Goal: Task Accomplishment & Management: Manage account settings

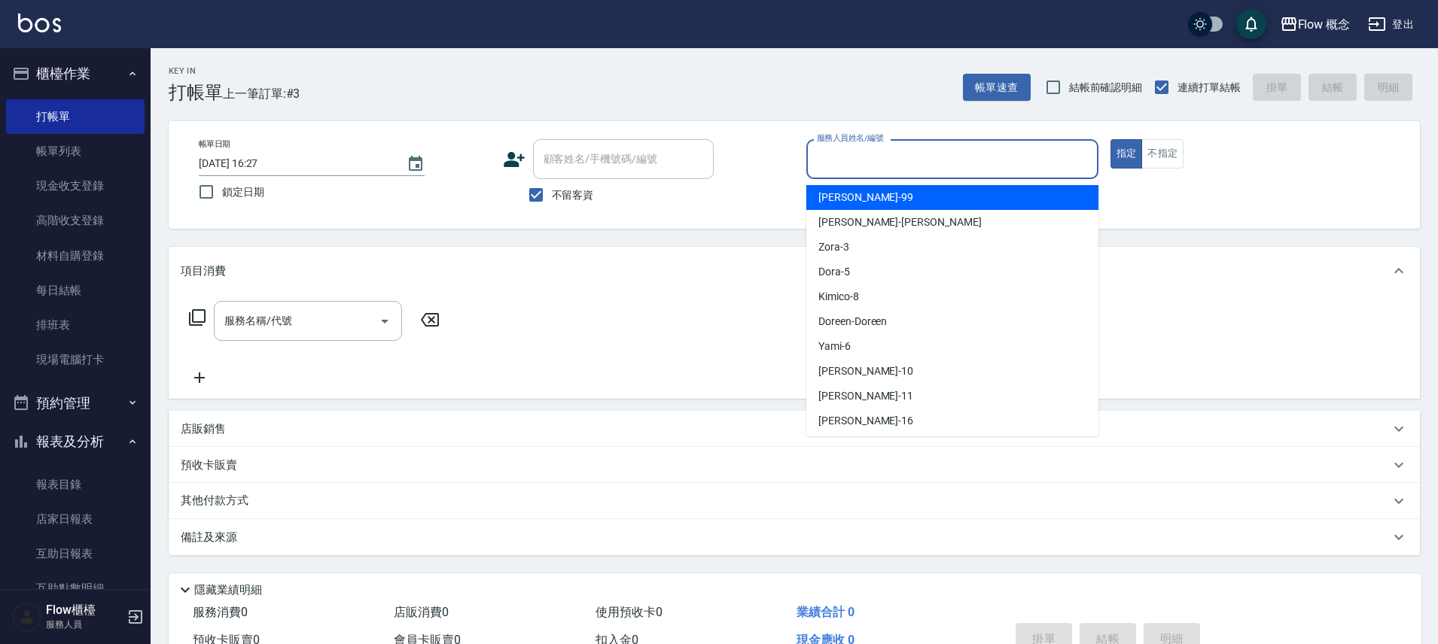
click at [839, 160] on input "服務人員姓名/編號" at bounding box center [952, 159] width 279 height 26
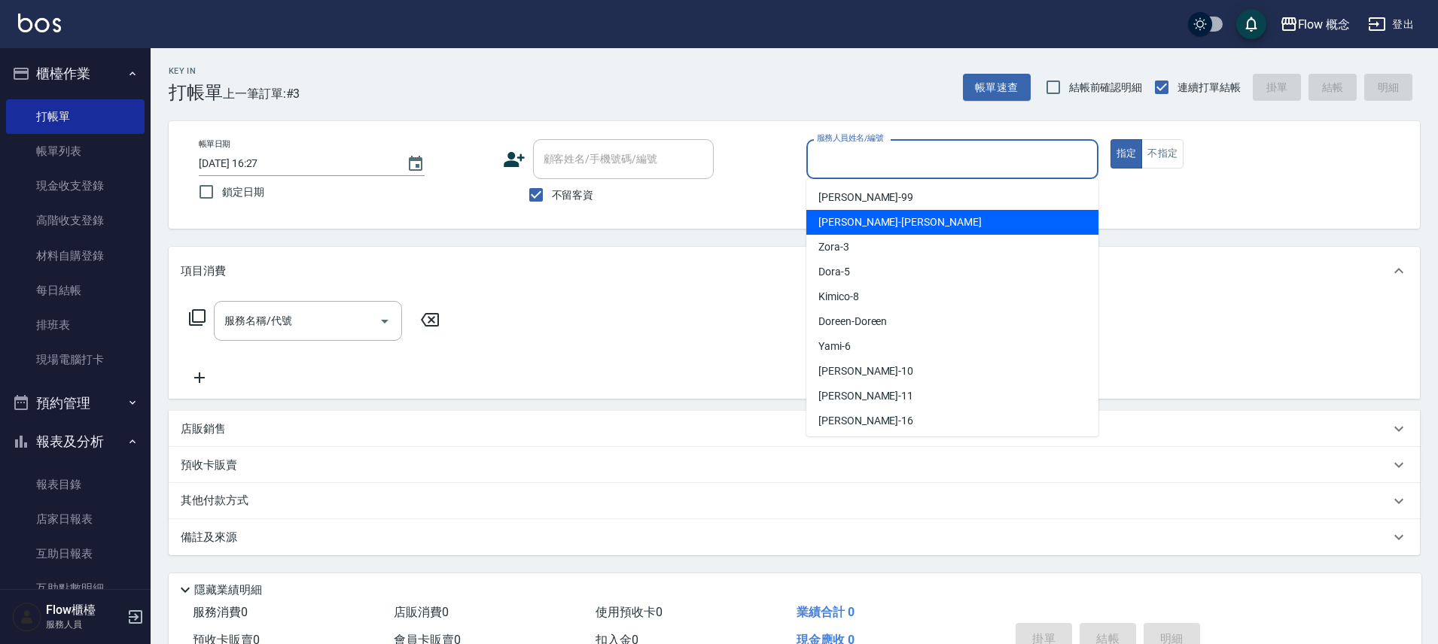
click at [829, 217] on span "[PERSON_NAME] -[PERSON_NAME]" at bounding box center [899, 223] width 163 height 16
type input "[PERSON_NAME]"
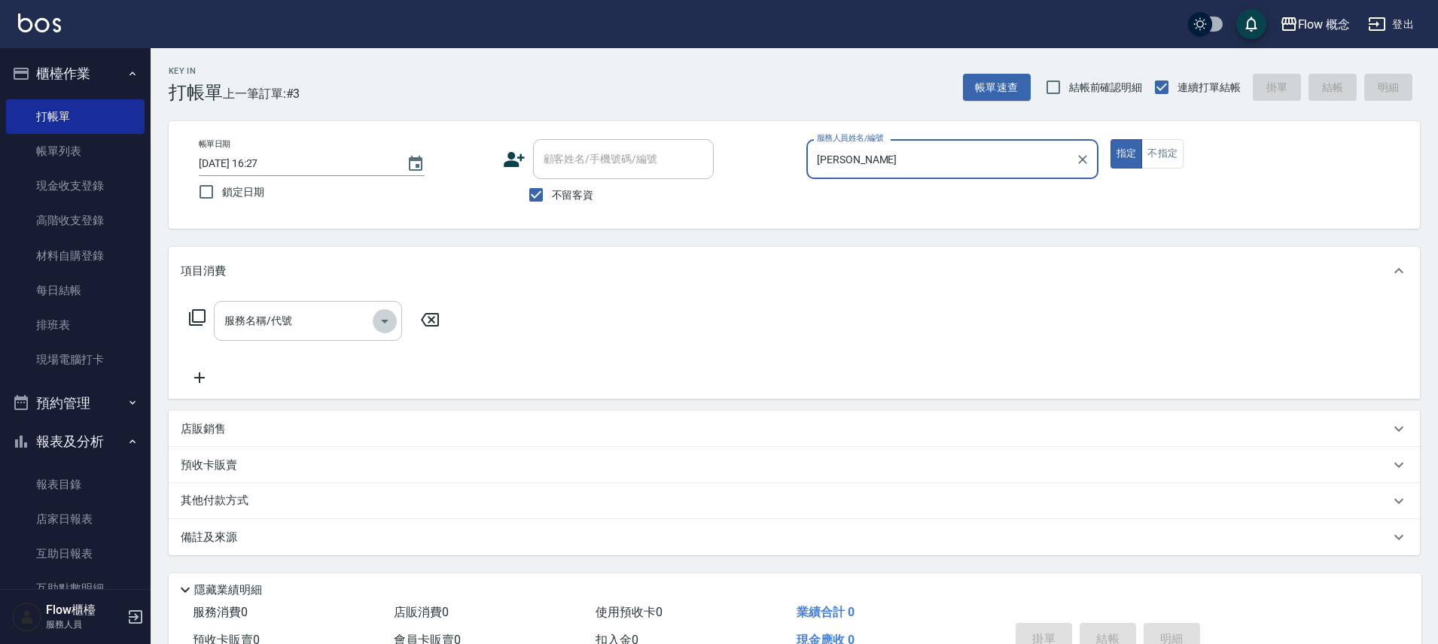
click at [376, 321] on icon "Open" at bounding box center [385, 321] width 18 height 18
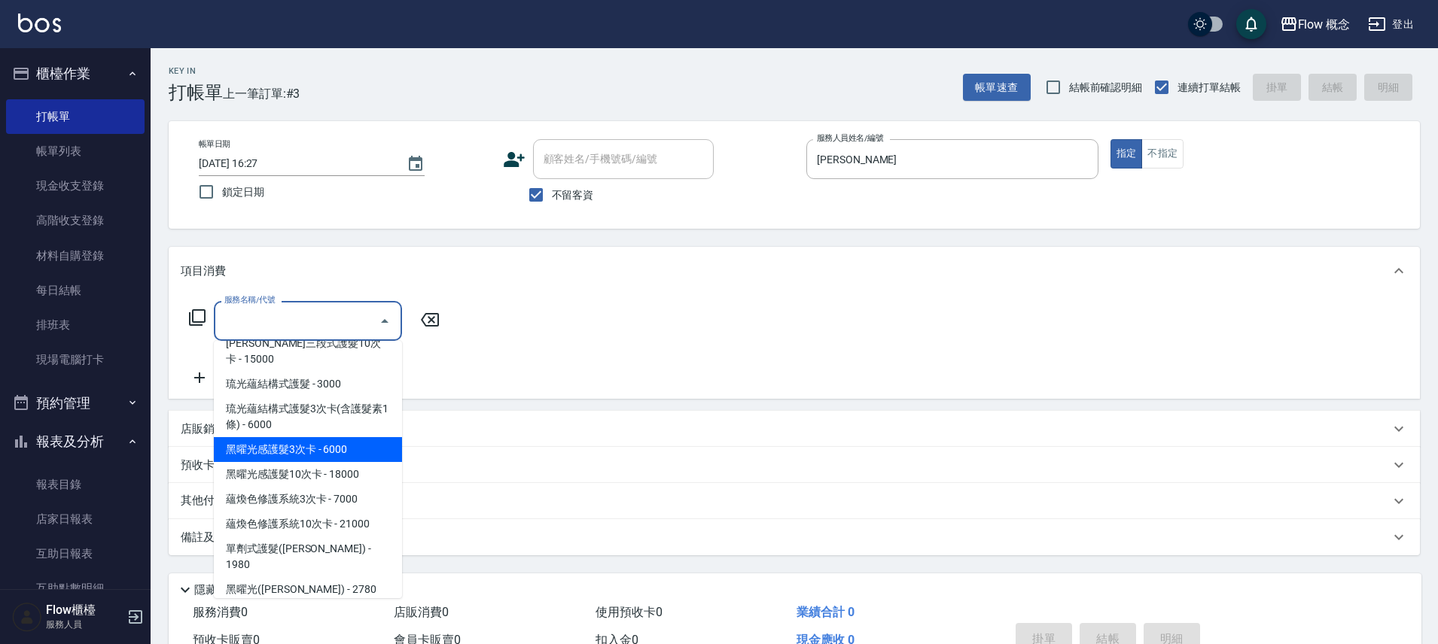
scroll to position [541, 0]
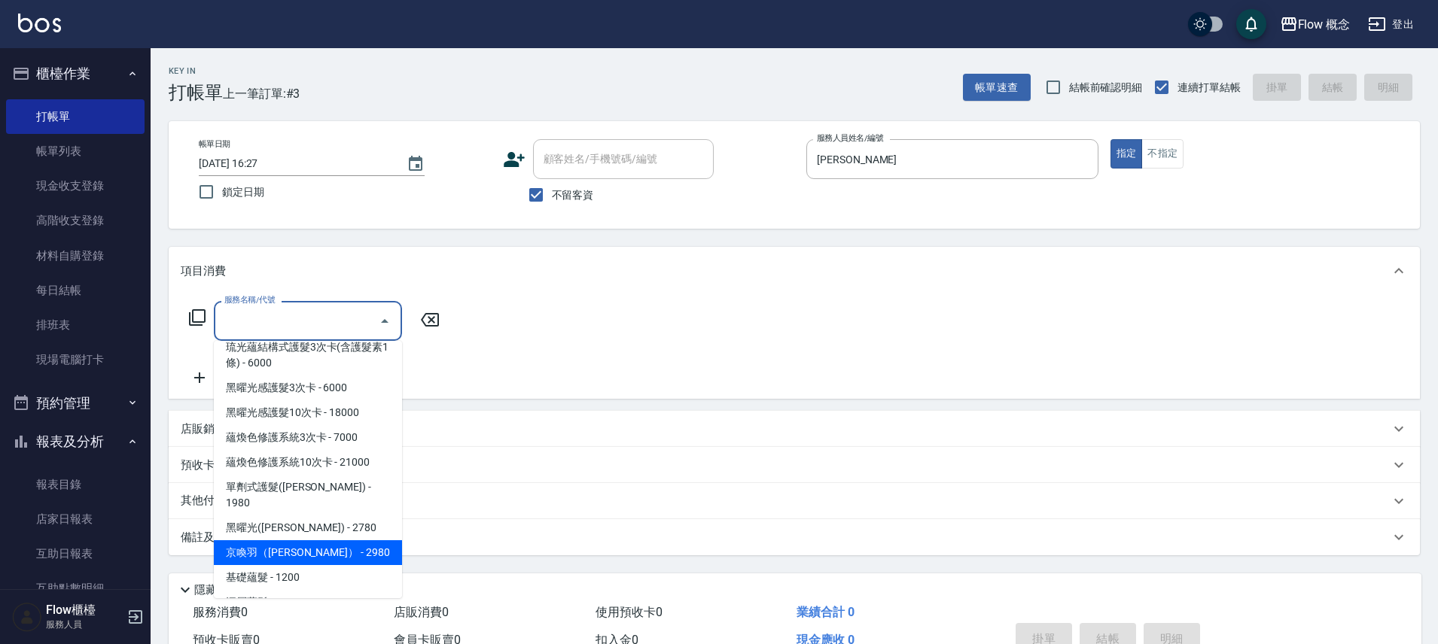
click at [300, 541] on span "京喚羽（[PERSON_NAME]） - 2980" at bounding box center [308, 553] width 188 height 25
type input "京喚羽（[PERSON_NAME]）(521)"
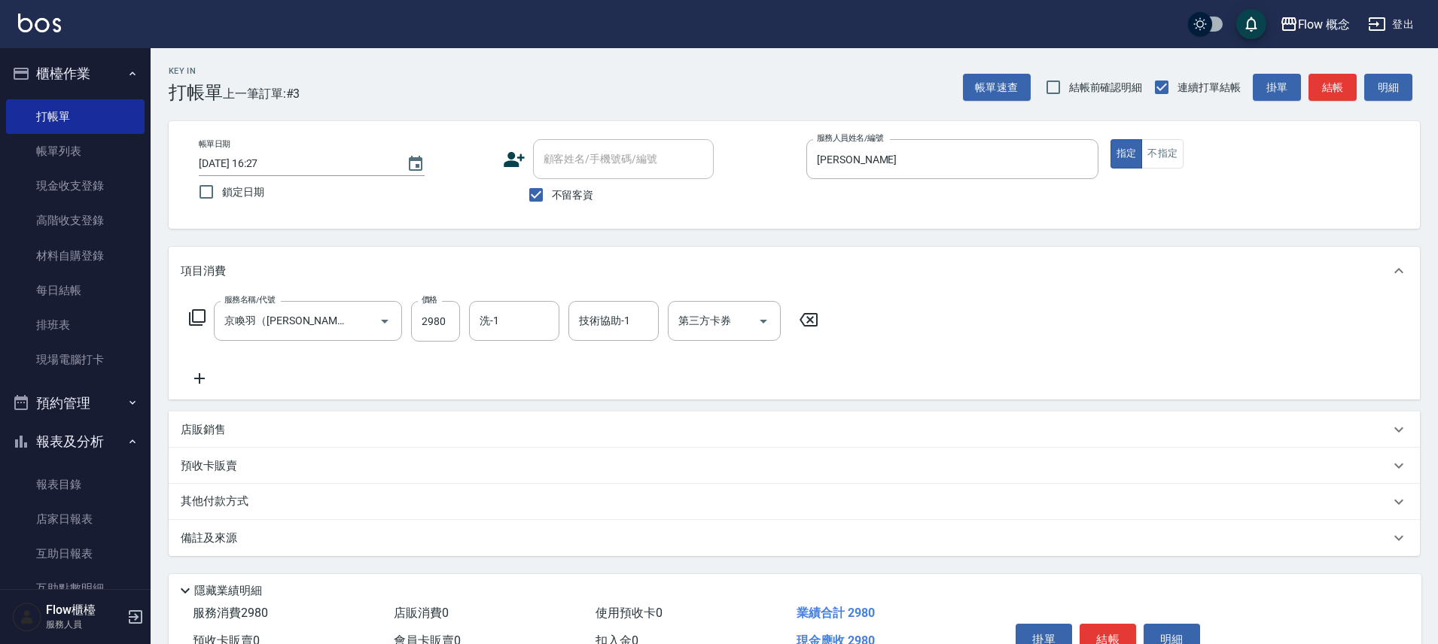
click at [201, 374] on icon at bounding box center [200, 379] width 38 height 18
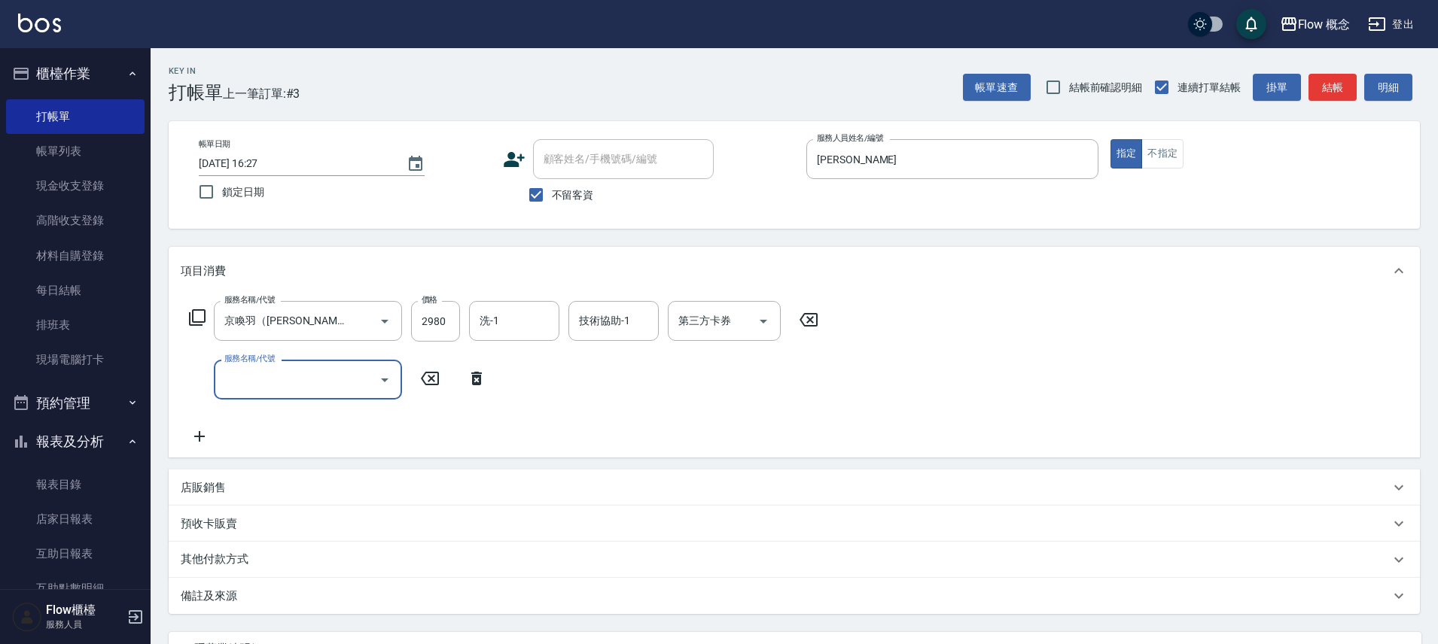
click at [265, 390] on input "服務名稱/代號" at bounding box center [297, 380] width 152 height 26
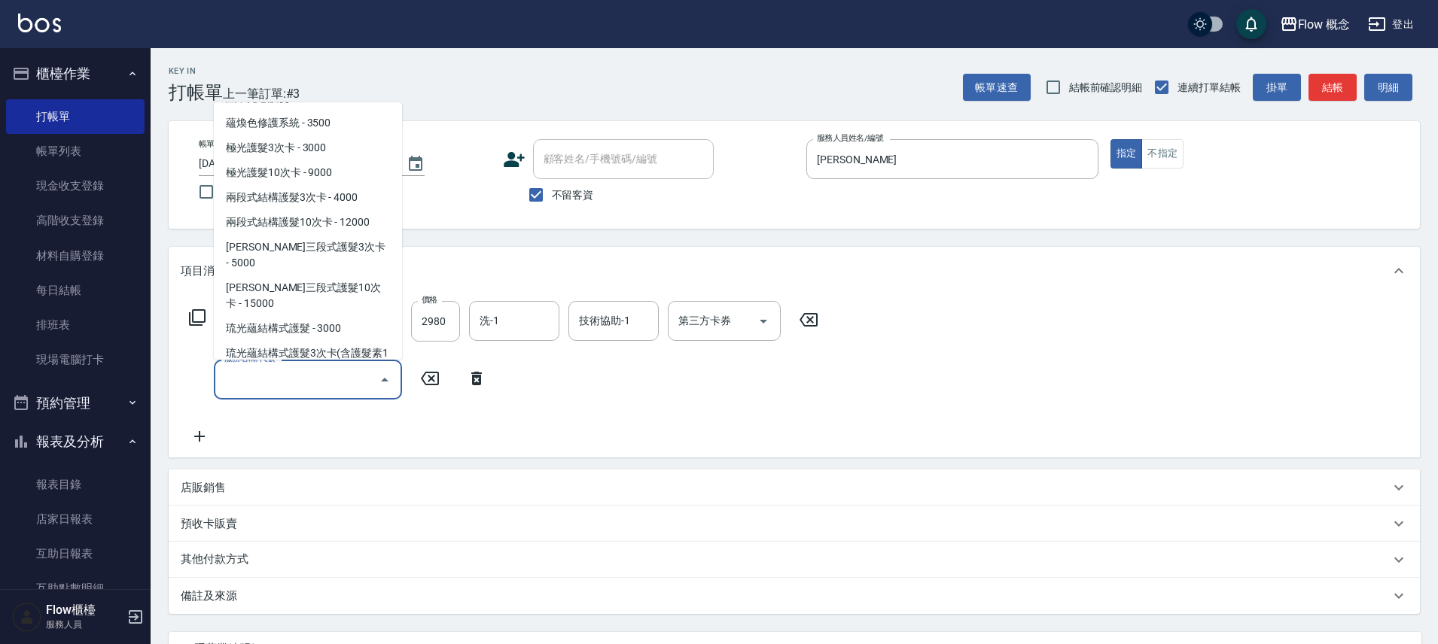
scroll to position [308, 0]
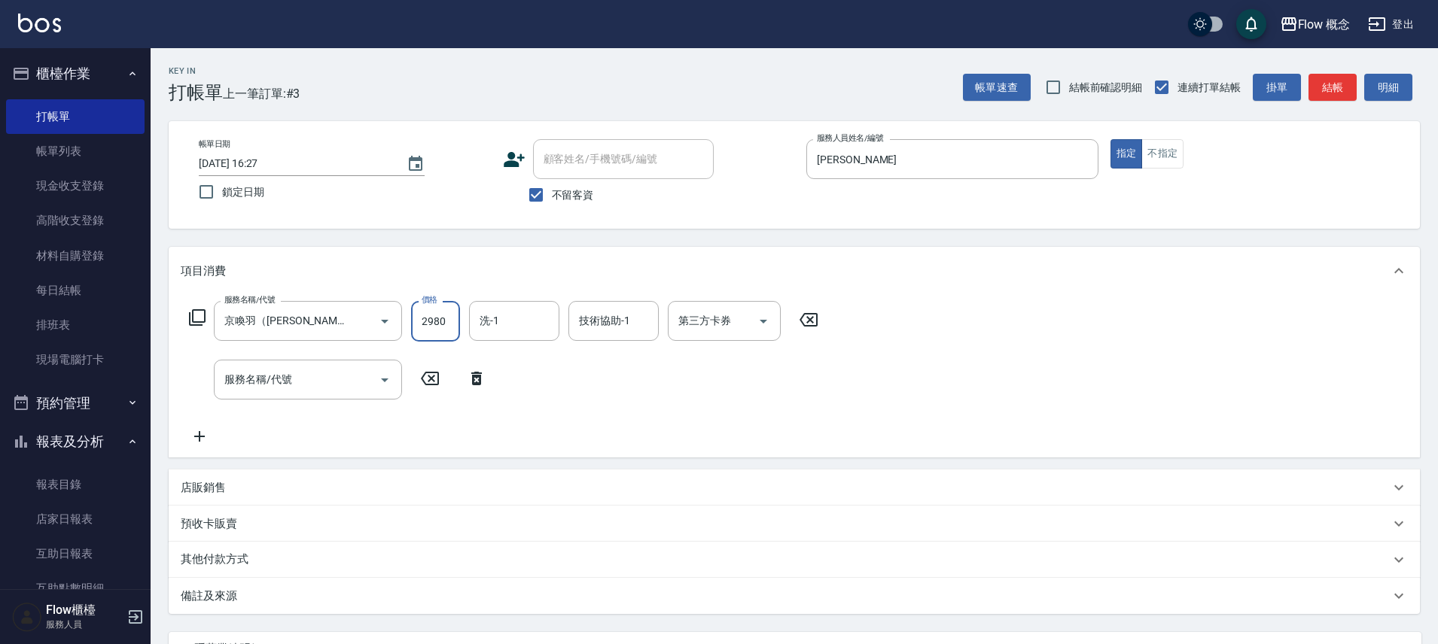
click at [426, 319] on input "2980" at bounding box center [435, 321] width 49 height 41
click at [437, 317] on input "2980" at bounding box center [435, 321] width 49 height 41
type input "3460"
click at [327, 385] on input "服務名稱/代號" at bounding box center [297, 380] width 152 height 26
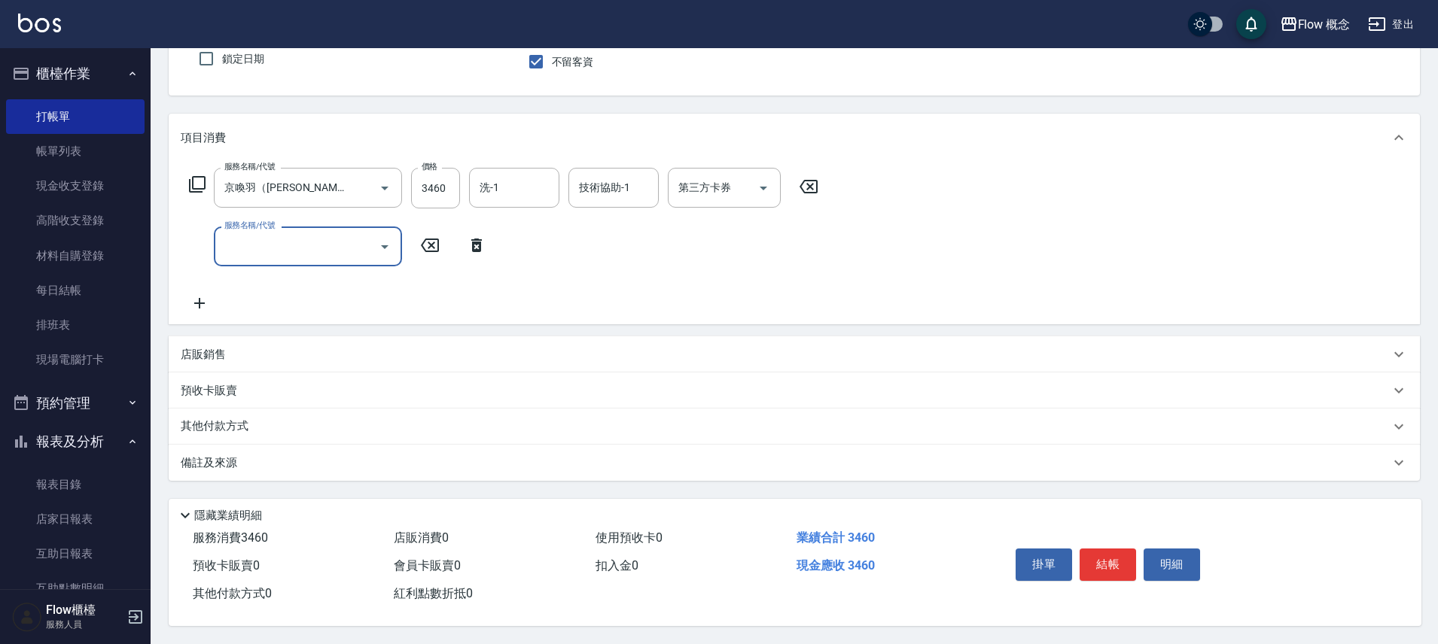
click at [253, 456] on div "備註及來源" at bounding box center [785, 463] width 1209 height 16
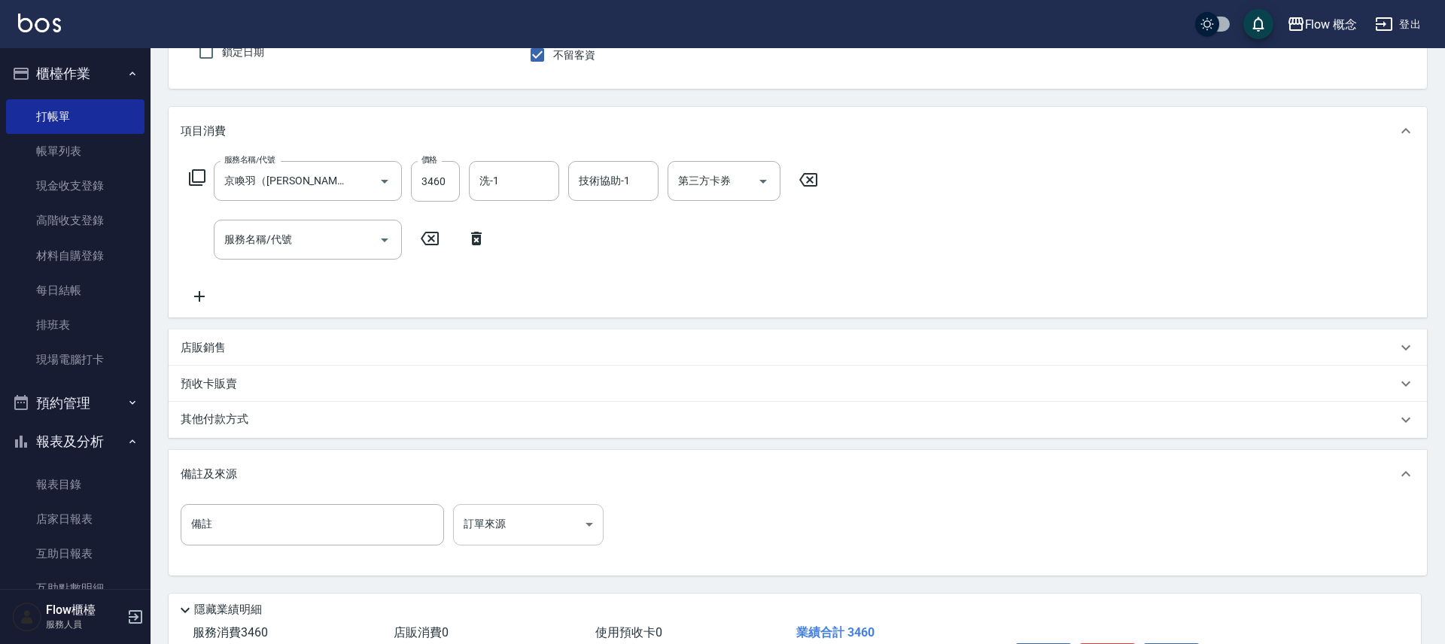
click at [490, 530] on body "Flow 概念 登出 櫃檯作業 打帳單 帳單列表 現金收支登錄 高階收支登錄 材料自購登錄 每日結帳 排班表 現場電腦打卡 預約管理 預約管理 單日預約紀錄 …" at bounding box center [722, 299] width 1445 height 879
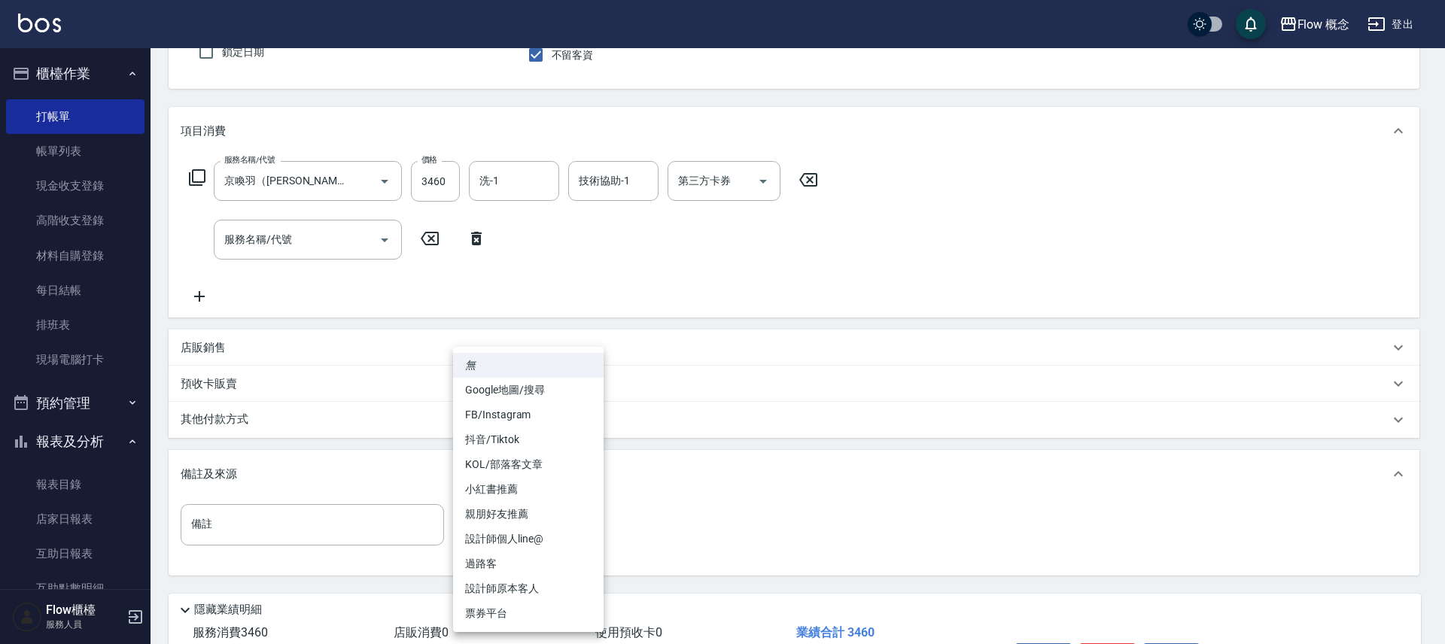
click at [514, 595] on li "設計師原本客人" at bounding box center [528, 589] width 151 height 25
type input "設計師原本客人"
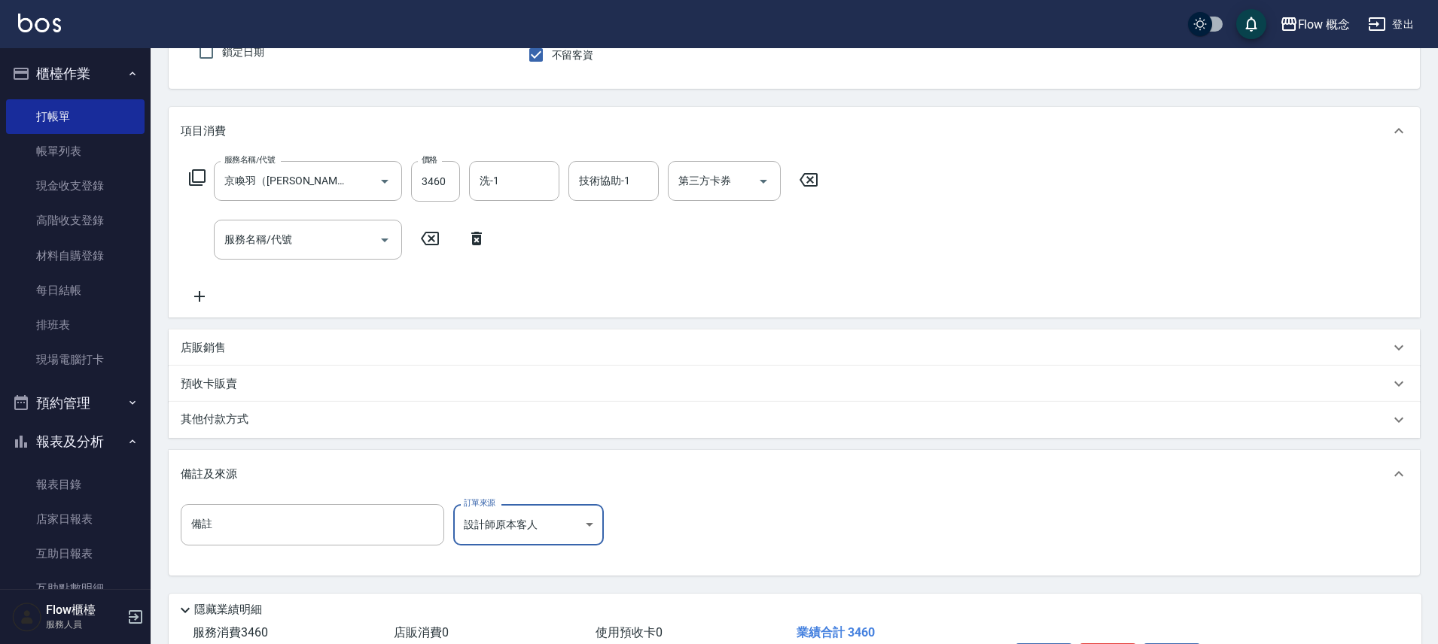
click at [296, 415] on div "其他付款方式" at bounding box center [785, 420] width 1209 height 17
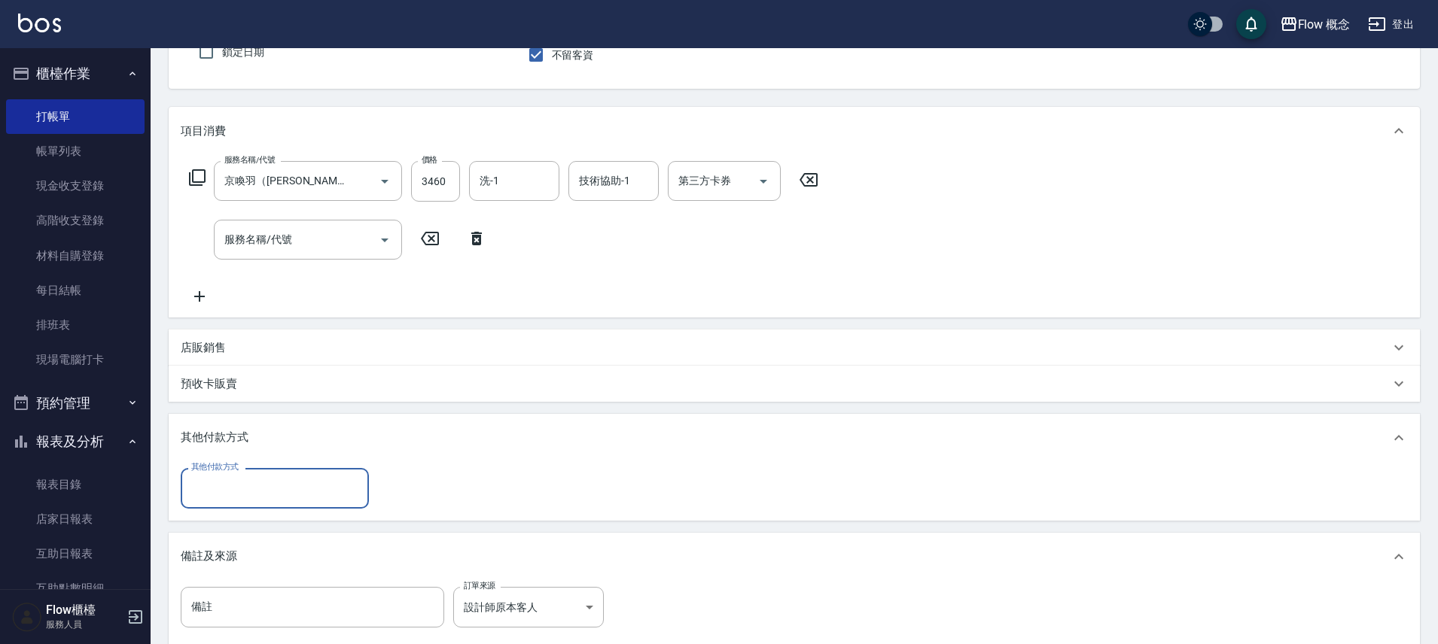
scroll to position [0, 0]
click at [233, 492] on input "其他付款方式" at bounding box center [274, 488] width 175 height 26
click at [620, 254] on div "服務名稱/代號 京喚羽（[PERSON_NAME]）(521) 服務名稱/代號 價格 3460 價格 洗-1 洗-1 技術協助-1 技術協助-1 第三方卡券 …" at bounding box center [504, 233] width 647 height 145
click at [315, 246] on input "服務名稱/代號" at bounding box center [297, 240] width 152 height 26
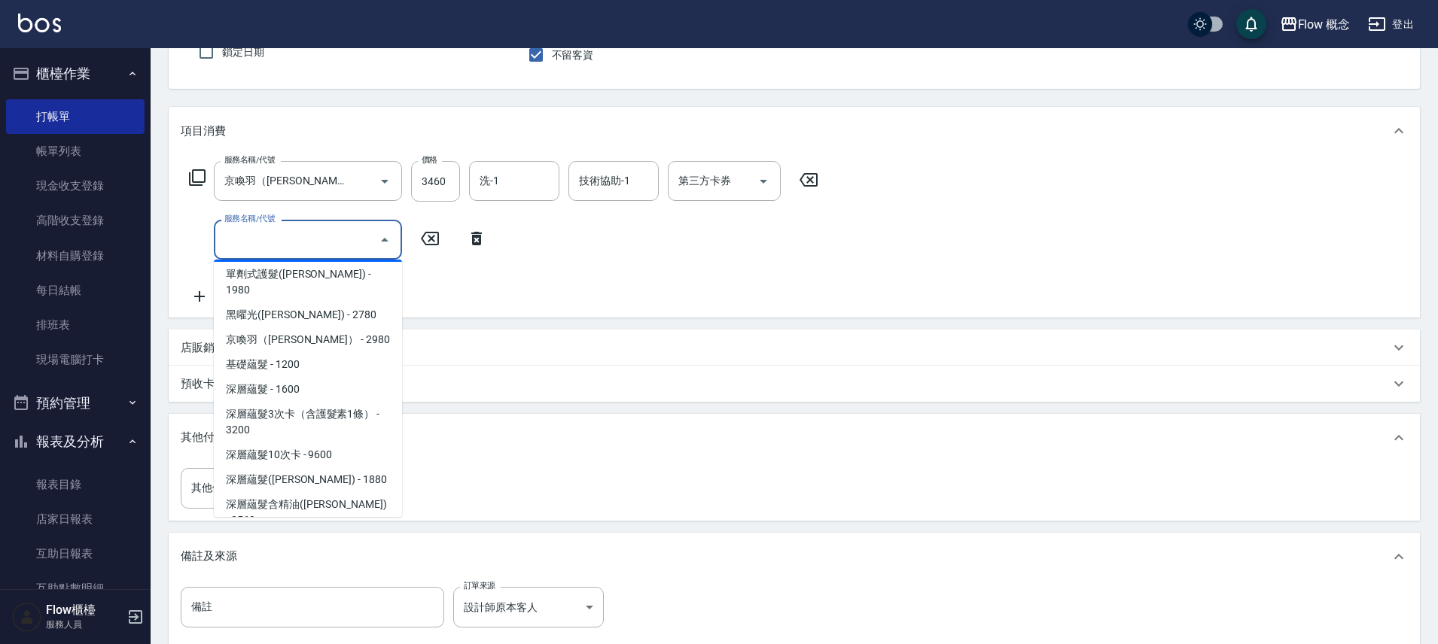
scroll to position [681, 0]
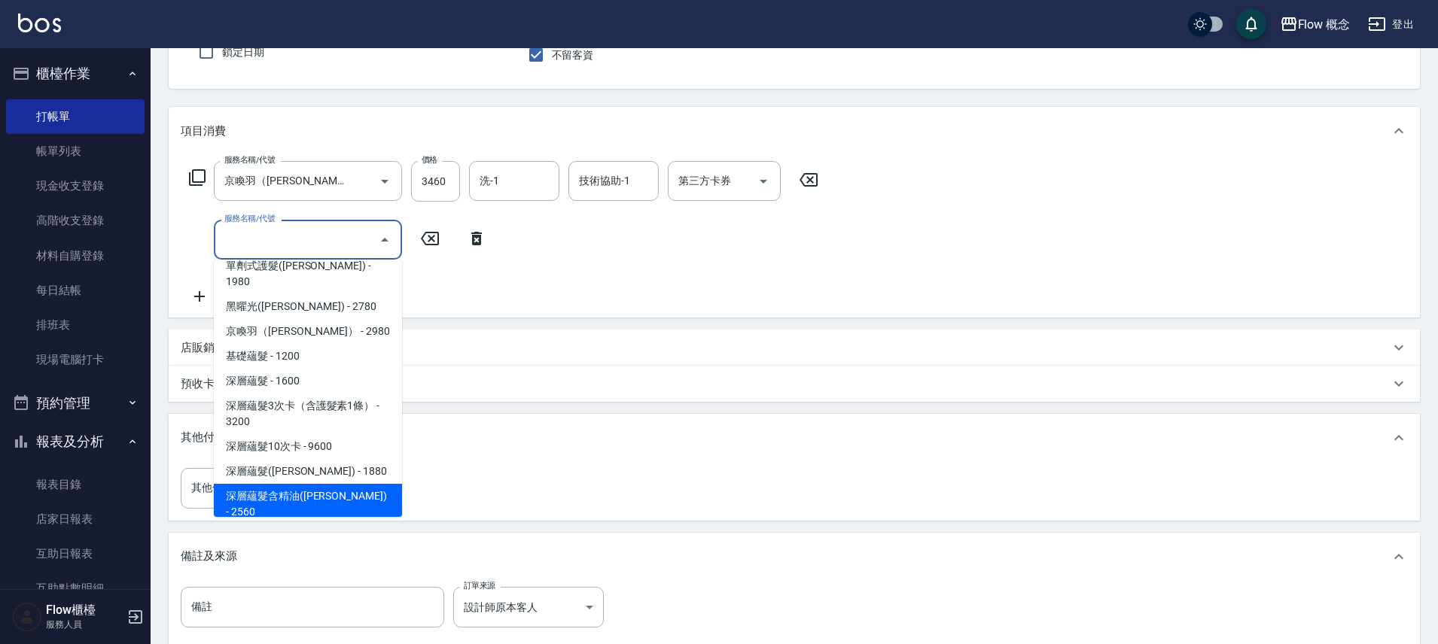
click at [339, 484] on span "深層蘊髮含精油([PERSON_NAME]) - 2560" at bounding box center [308, 504] width 188 height 41
type input "深層蘊髮含精油([PERSON_NAME])(606)"
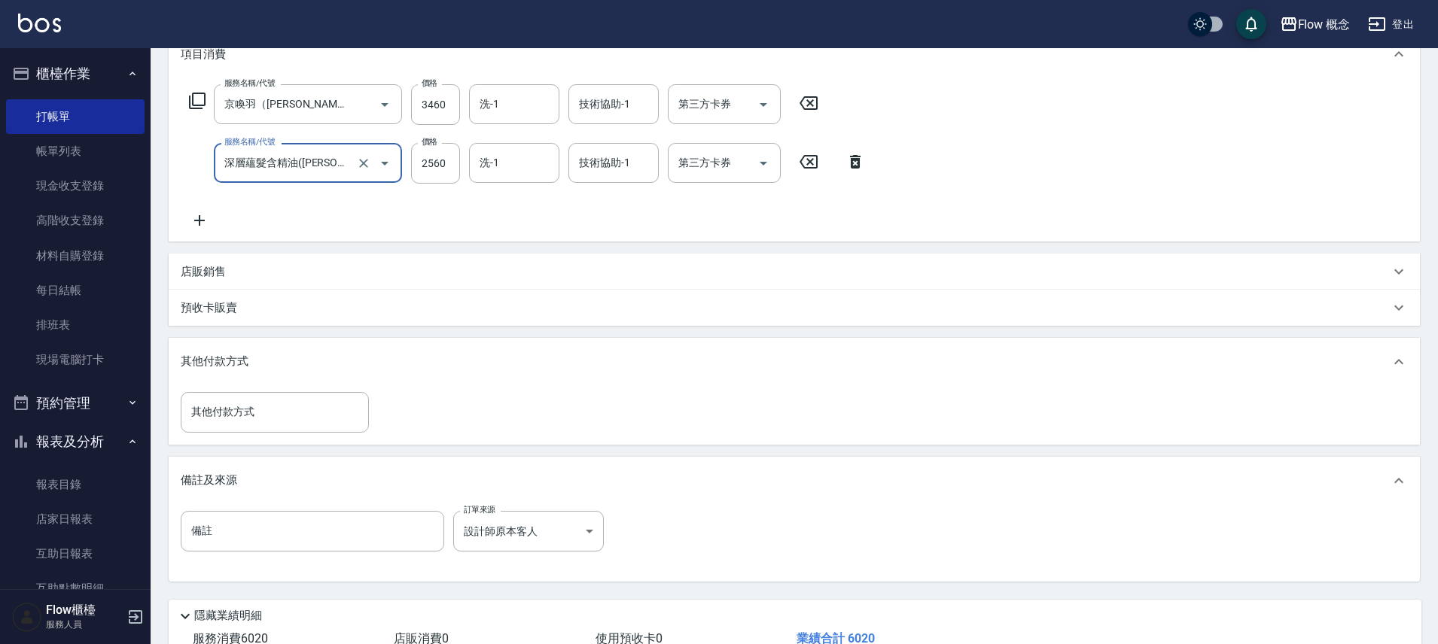
scroll to position [146, 0]
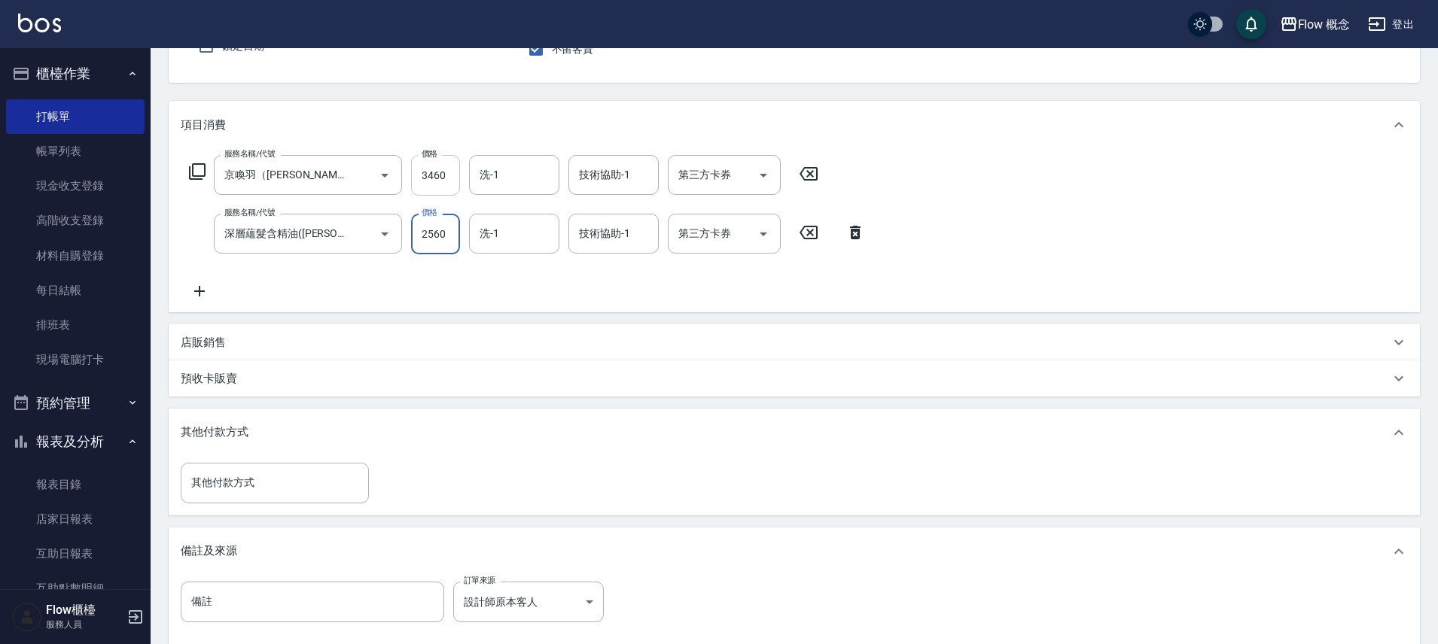
click at [433, 182] on input "3460" at bounding box center [435, 175] width 49 height 41
click at [434, 177] on input "3460" at bounding box center [435, 175] width 49 height 41
click at [434, 175] on input "3460" at bounding box center [435, 175] width 49 height 41
type input "3360"
click at [212, 285] on icon at bounding box center [200, 291] width 38 height 18
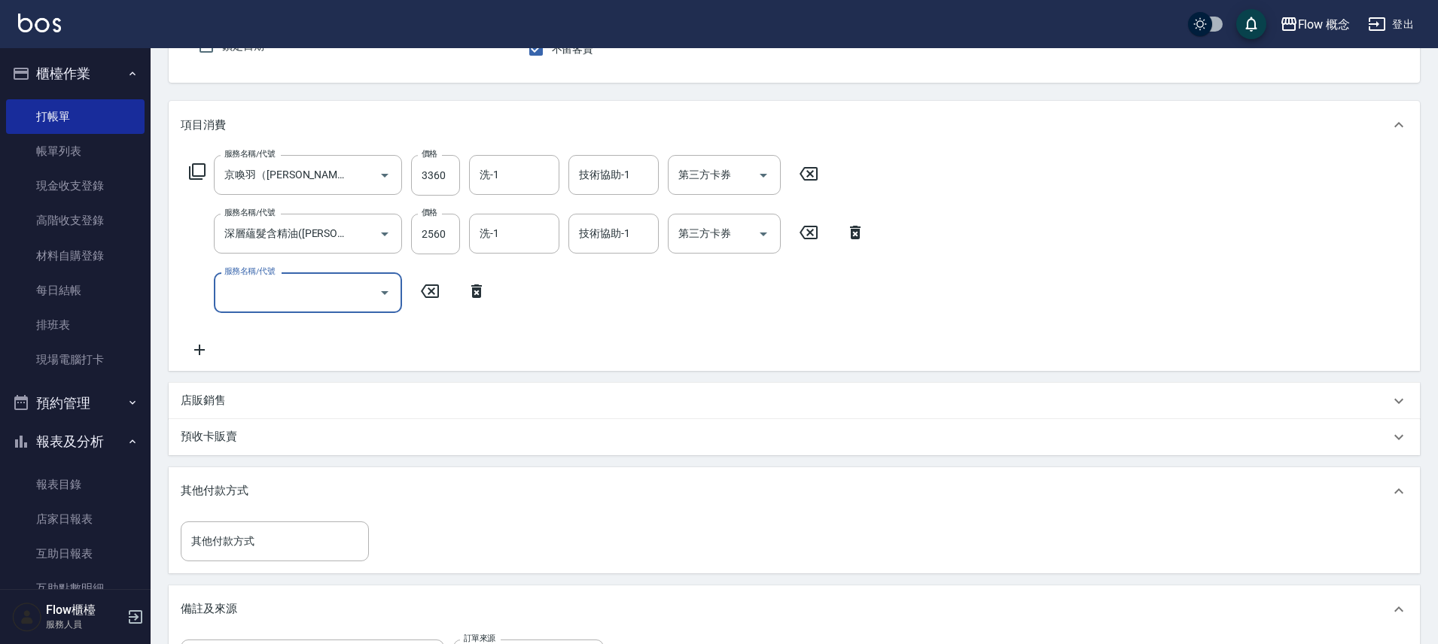
scroll to position [0, 0]
click at [250, 301] on input "服務名稱/代號" at bounding box center [297, 292] width 152 height 26
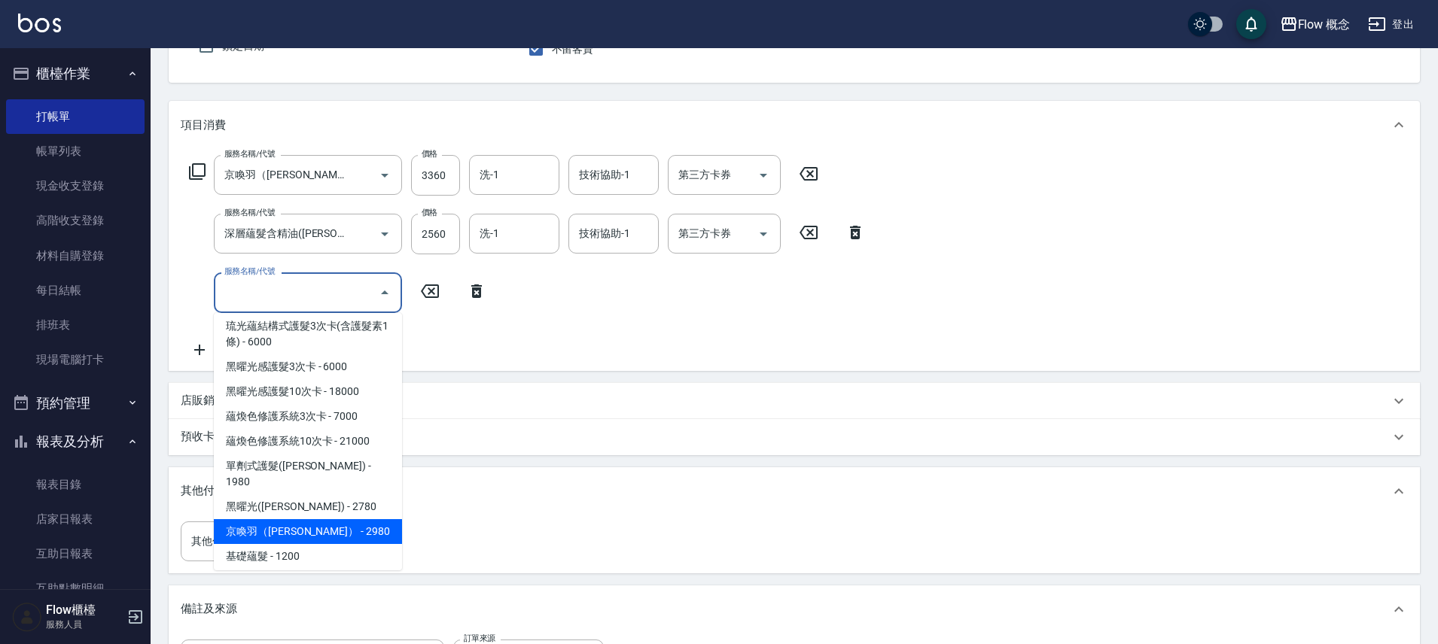
scroll to position [681, 0]
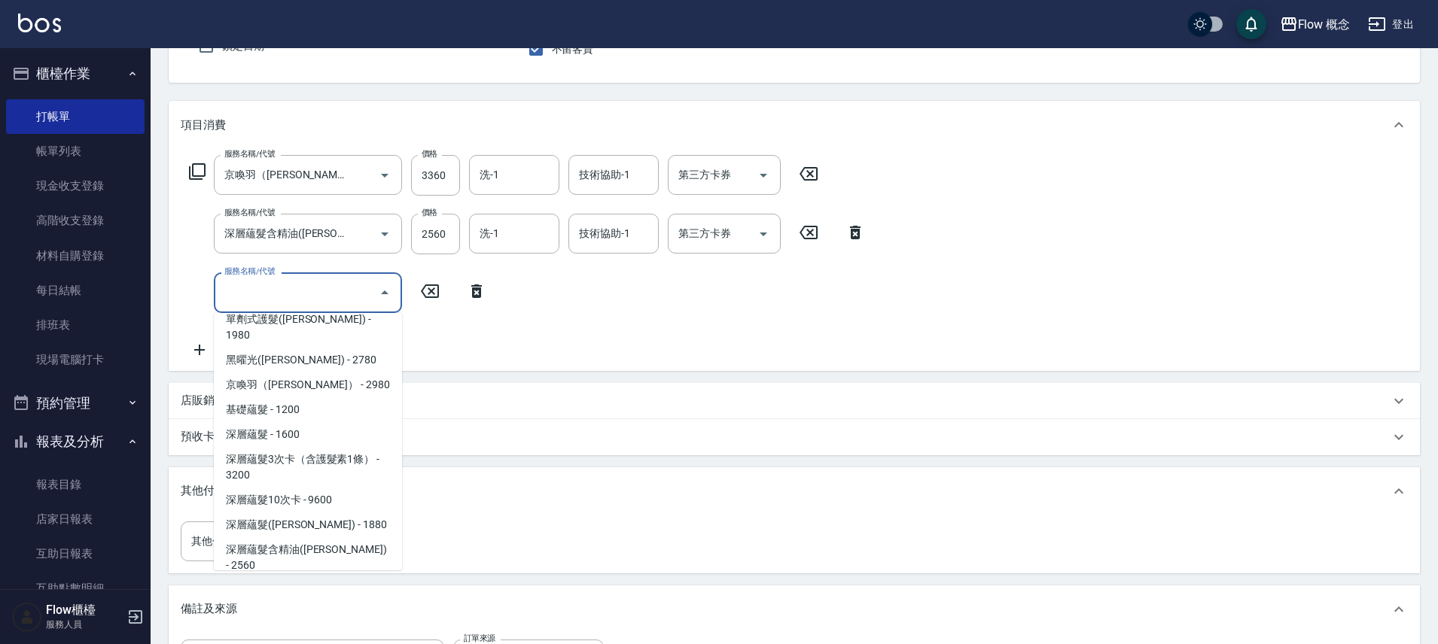
click at [282, 603] on span "造型 - 400" at bounding box center [308, 615] width 188 height 25
type input "造型(801)"
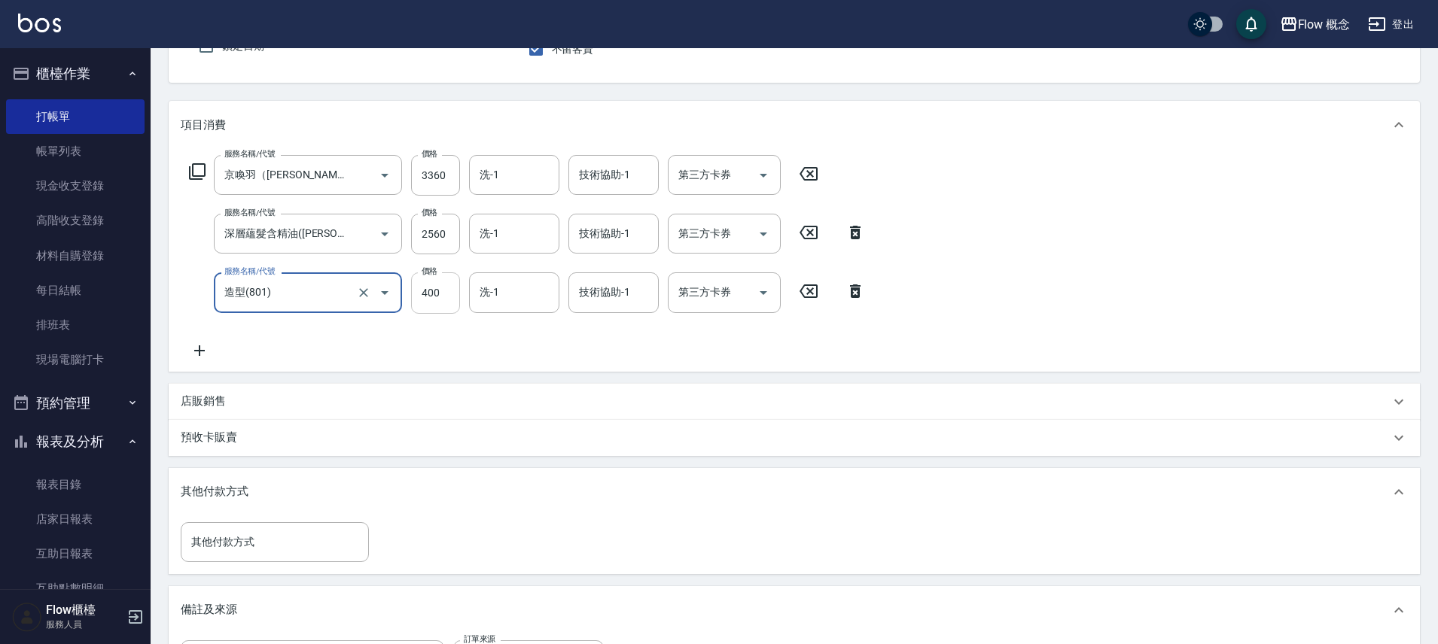
click at [443, 291] on input "400" at bounding box center [435, 293] width 49 height 41
type input "100"
click at [1210, 274] on div "服務名稱/代號 京喚羽（[PERSON_NAME]）(521) 服務名稱/代號 價格 3360 價格 洗-1 洗-1 技術協助-1 技術協助-1 第三方卡券 …" at bounding box center [794, 260] width 1251 height 222
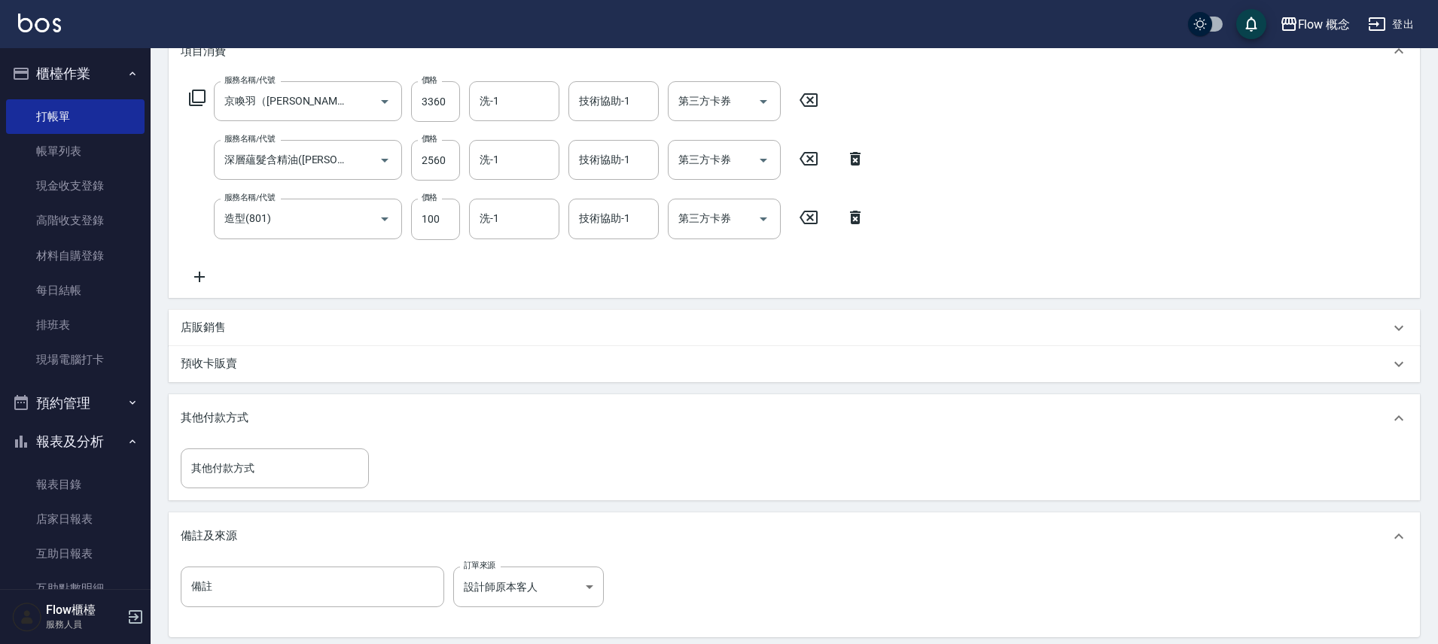
scroll to position [383, 0]
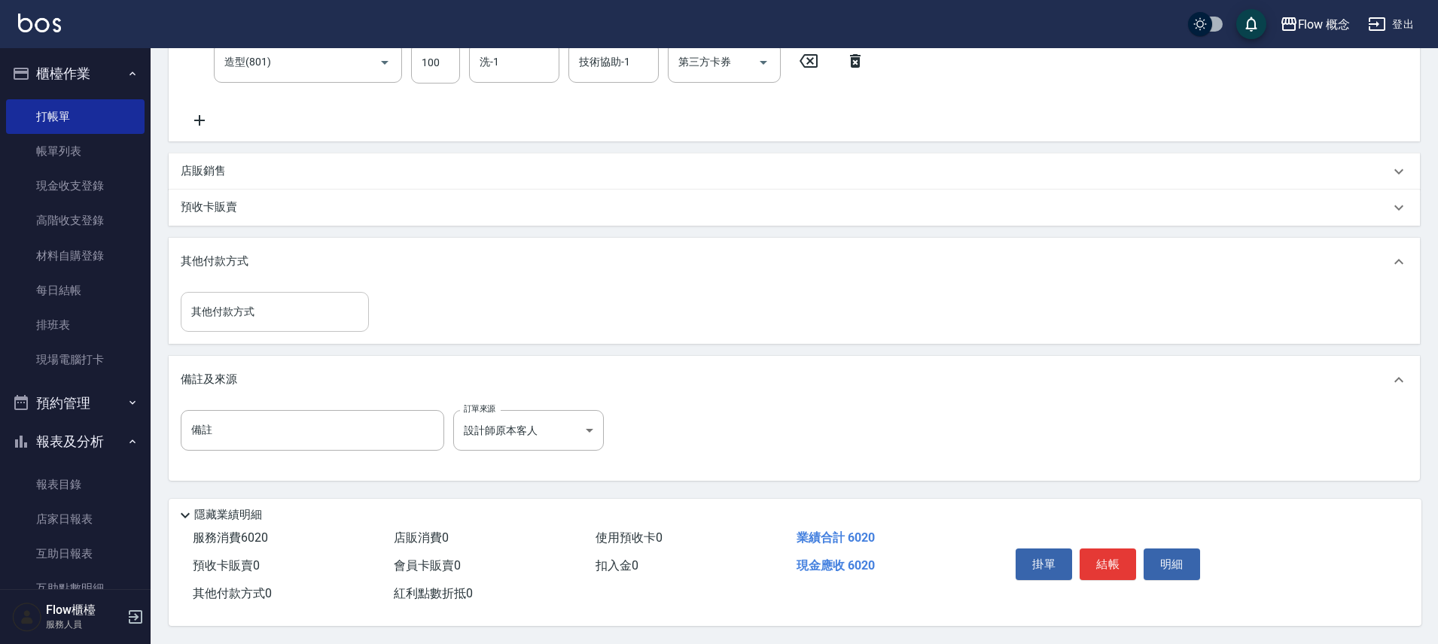
click at [278, 292] on div "其他付款方式" at bounding box center [275, 312] width 188 height 40
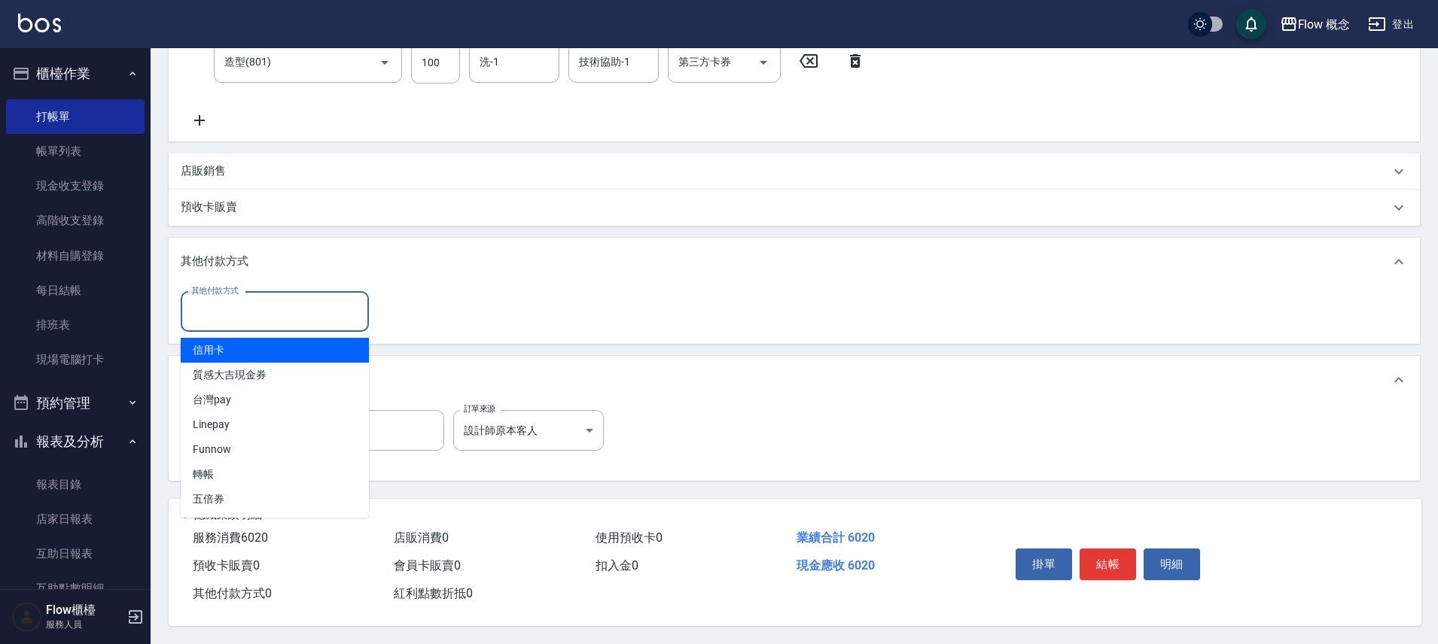
click at [239, 345] on span "信用卡" at bounding box center [275, 350] width 188 height 25
type input "信用卡"
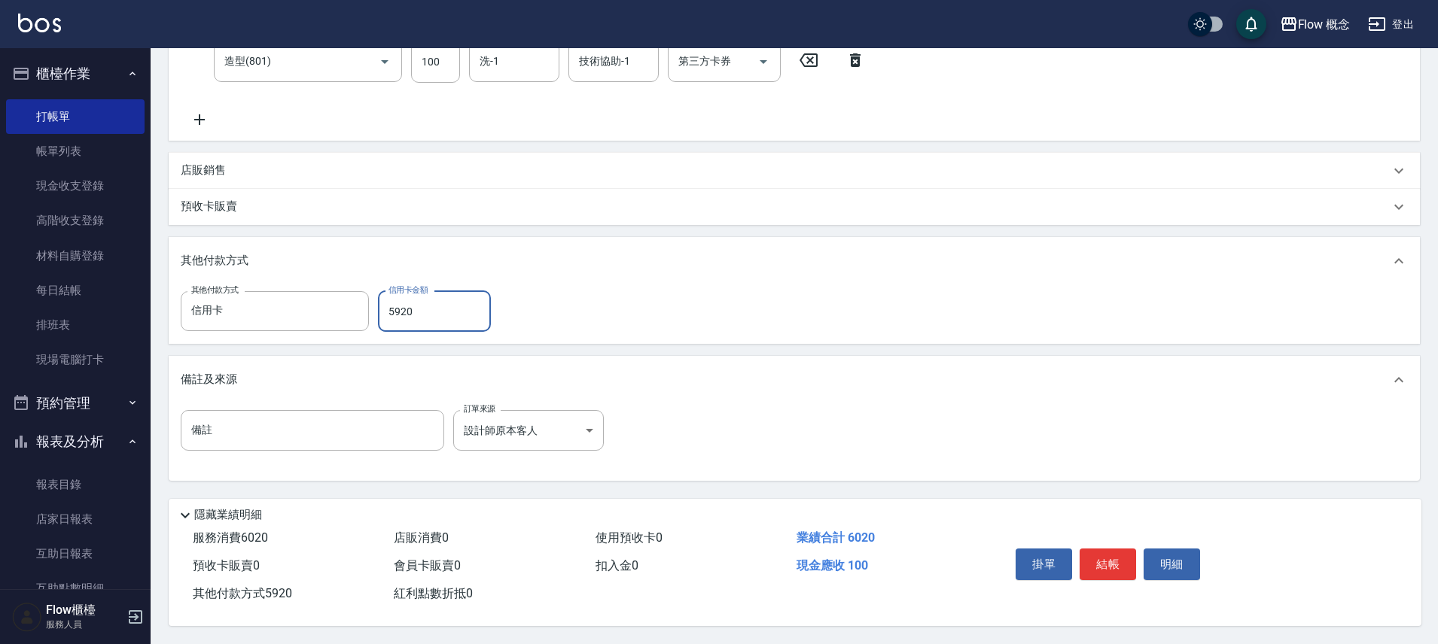
scroll to position [384, 0]
type input "5920"
click at [1107, 572] on button "結帳" at bounding box center [1107, 565] width 56 height 32
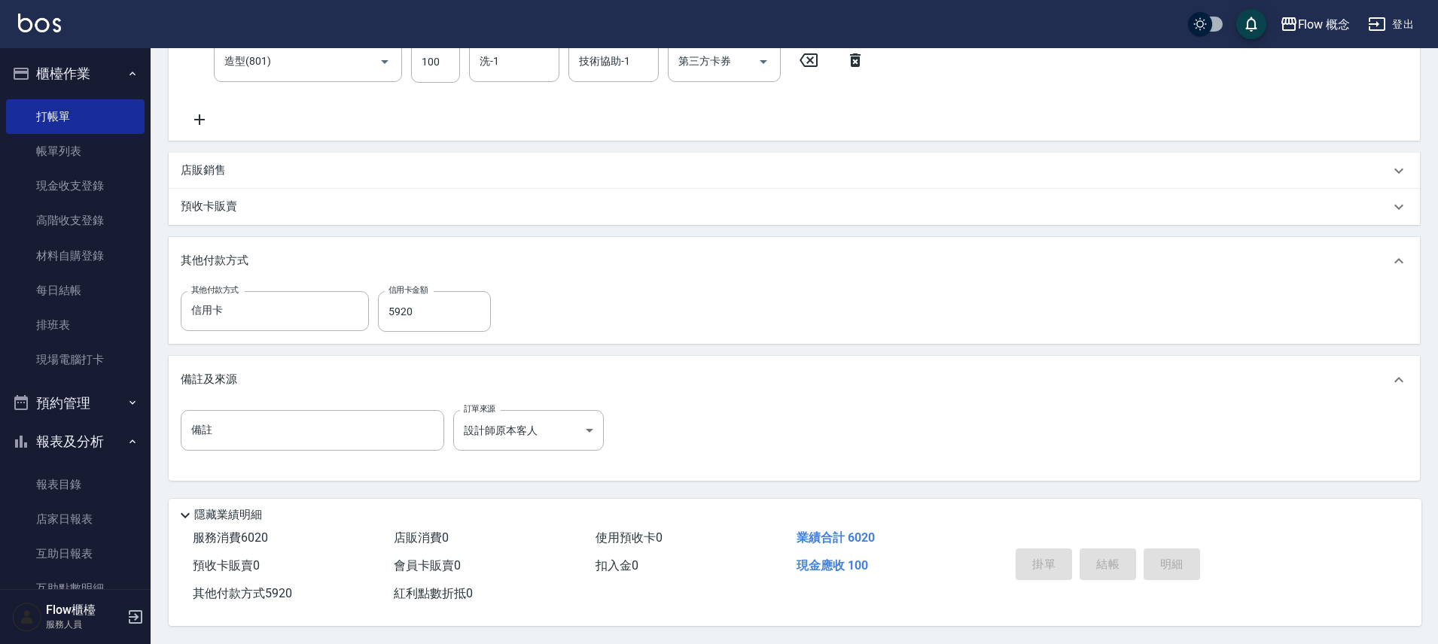
type input "[DATE] 17:58"
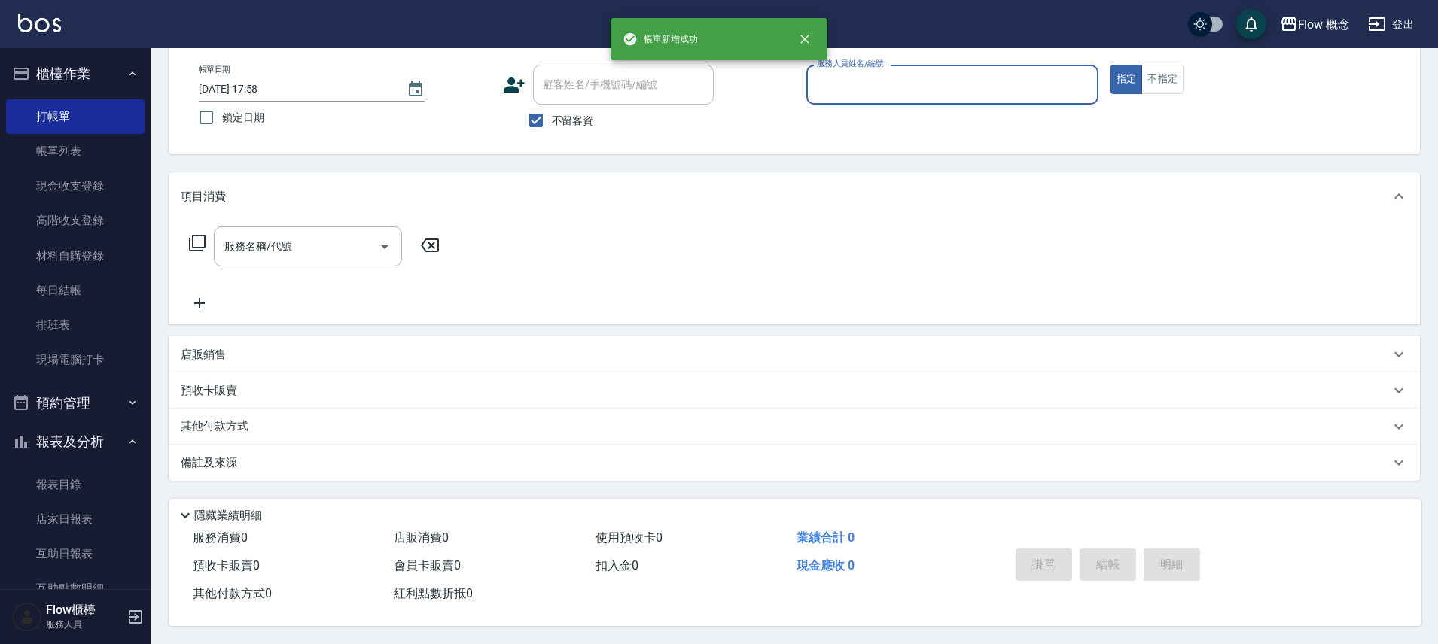
scroll to position [0, 0]
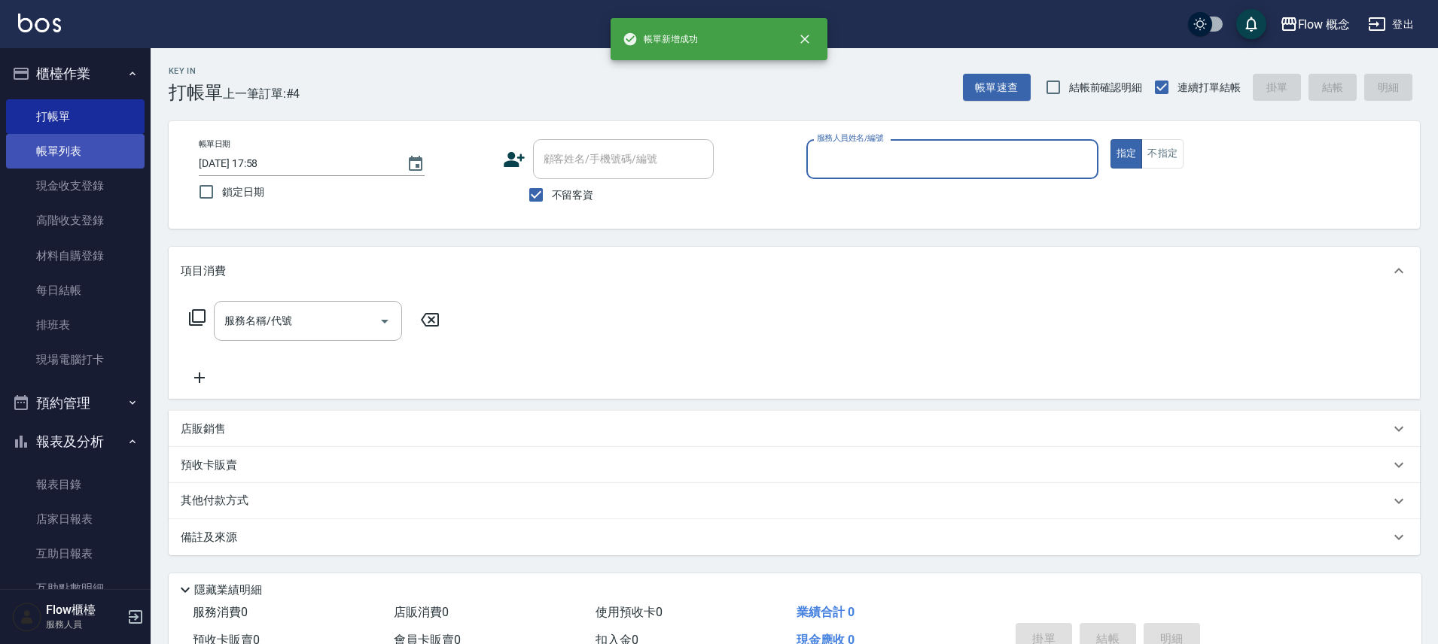
click at [86, 159] on link "帳單列表" at bounding box center [75, 151] width 139 height 35
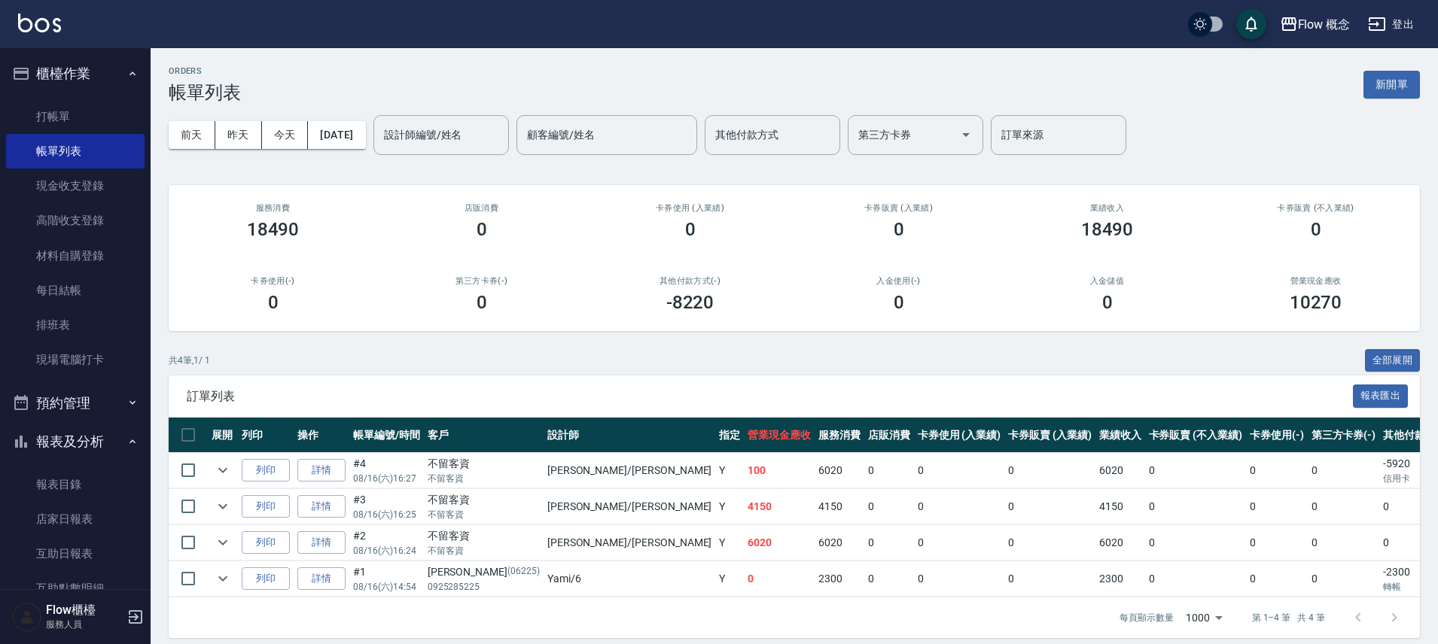
click at [81, 440] on button "報表及分析" at bounding box center [75, 441] width 139 height 39
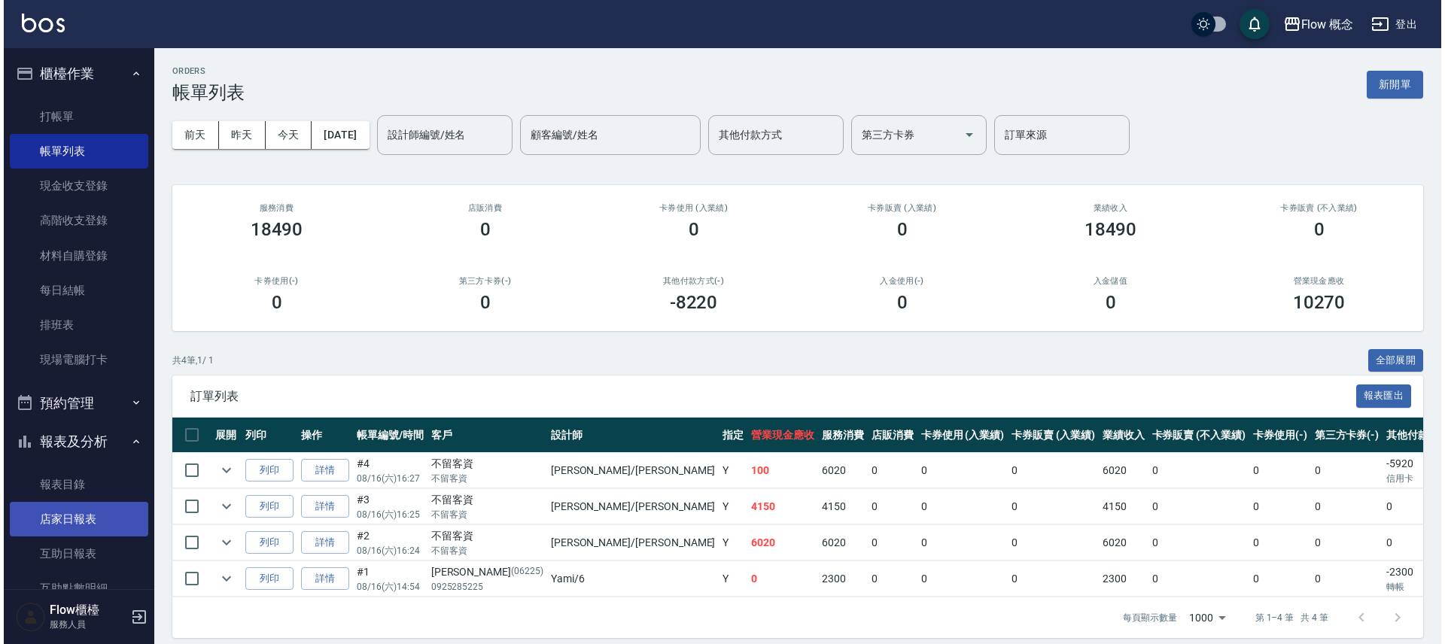
scroll to position [305, 0]
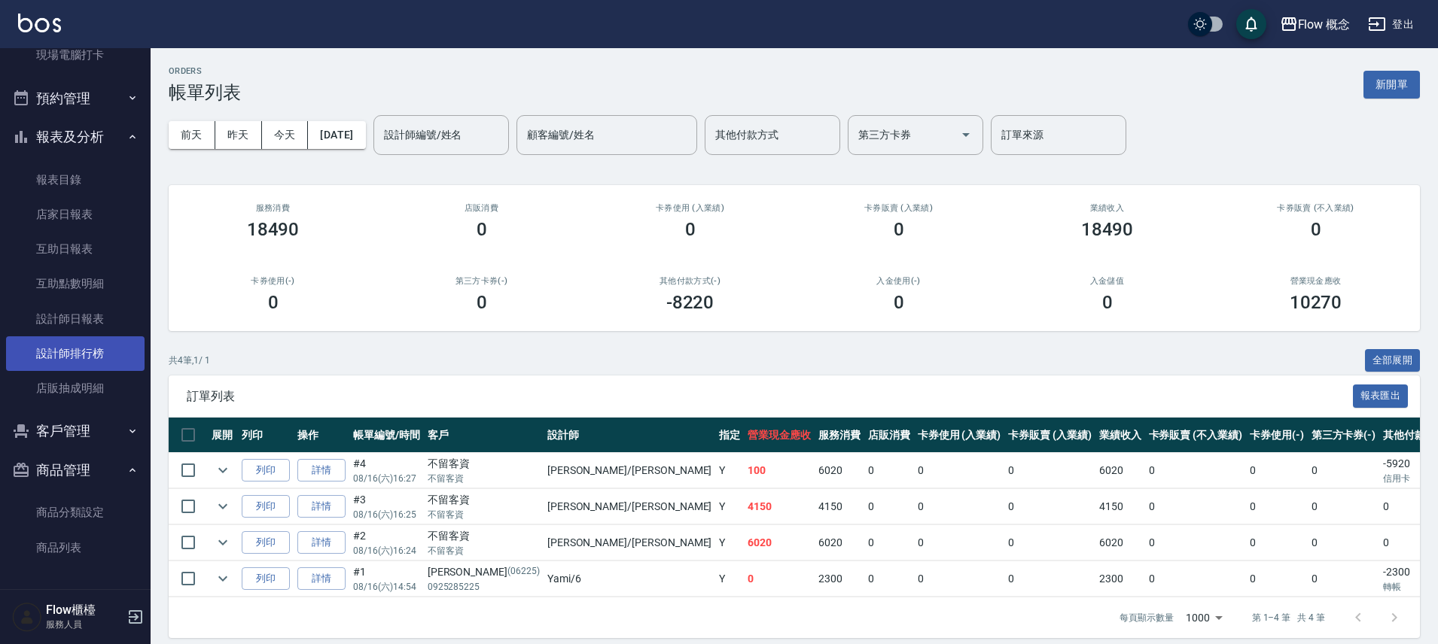
click at [92, 346] on link "設計師排行榜" at bounding box center [75, 353] width 139 height 35
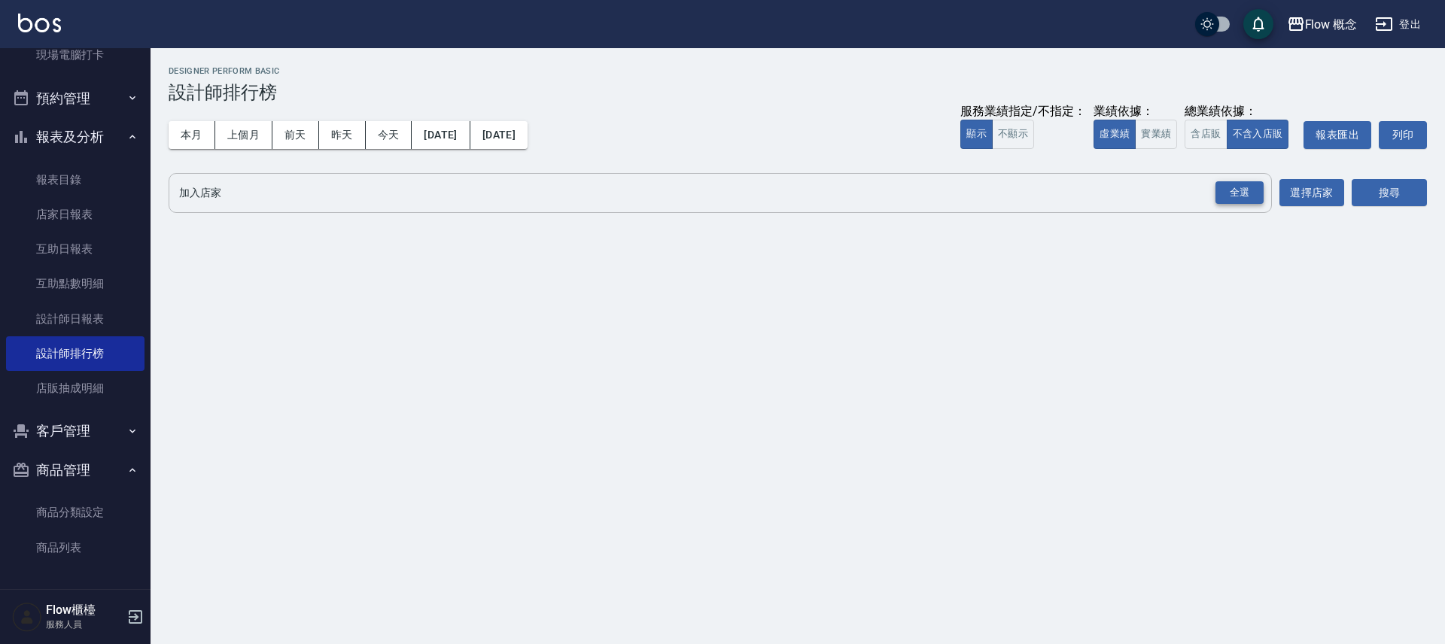
click at [1240, 181] on div "全選" at bounding box center [1240, 192] width 48 height 23
click at [1370, 207] on button "搜尋" at bounding box center [1389, 194] width 75 height 28
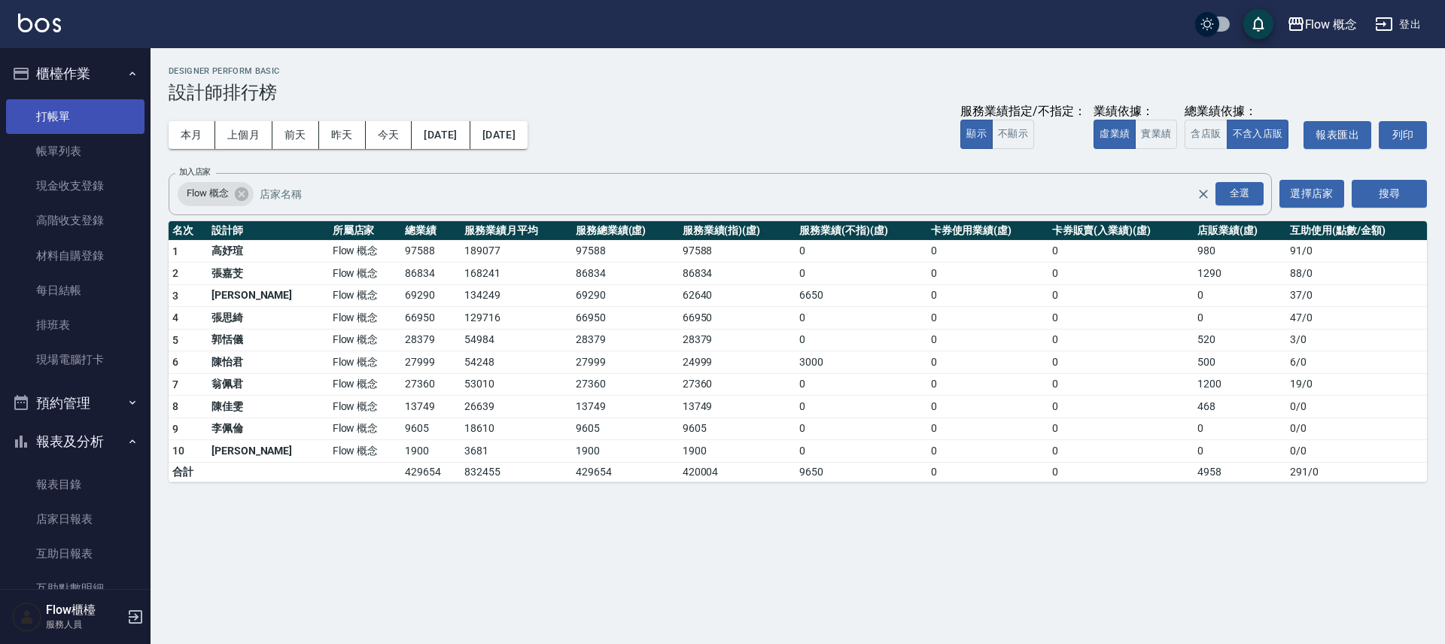
click at [43, 101] on link "打帳單" at bounding box center [75, 116] width 139 height 35
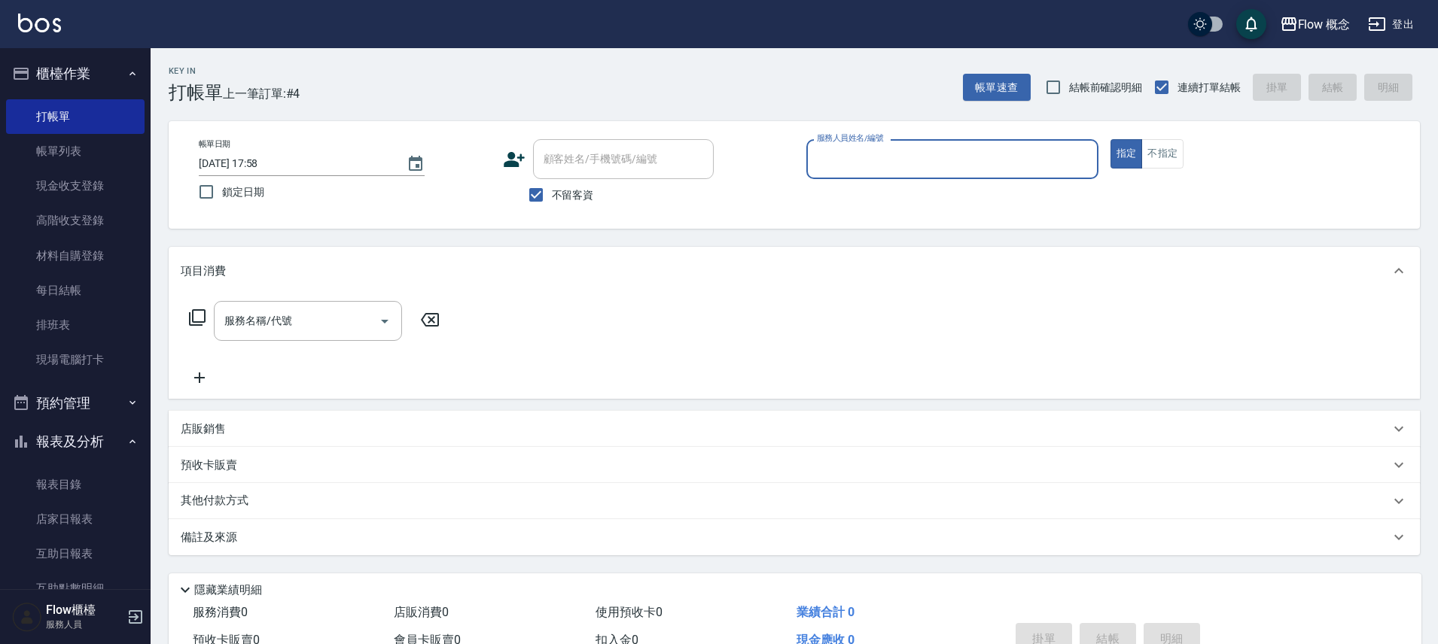
click at [894, 163] on input "服務人員姓名/編號" at bounding box center [952, 159] width 279 height 26
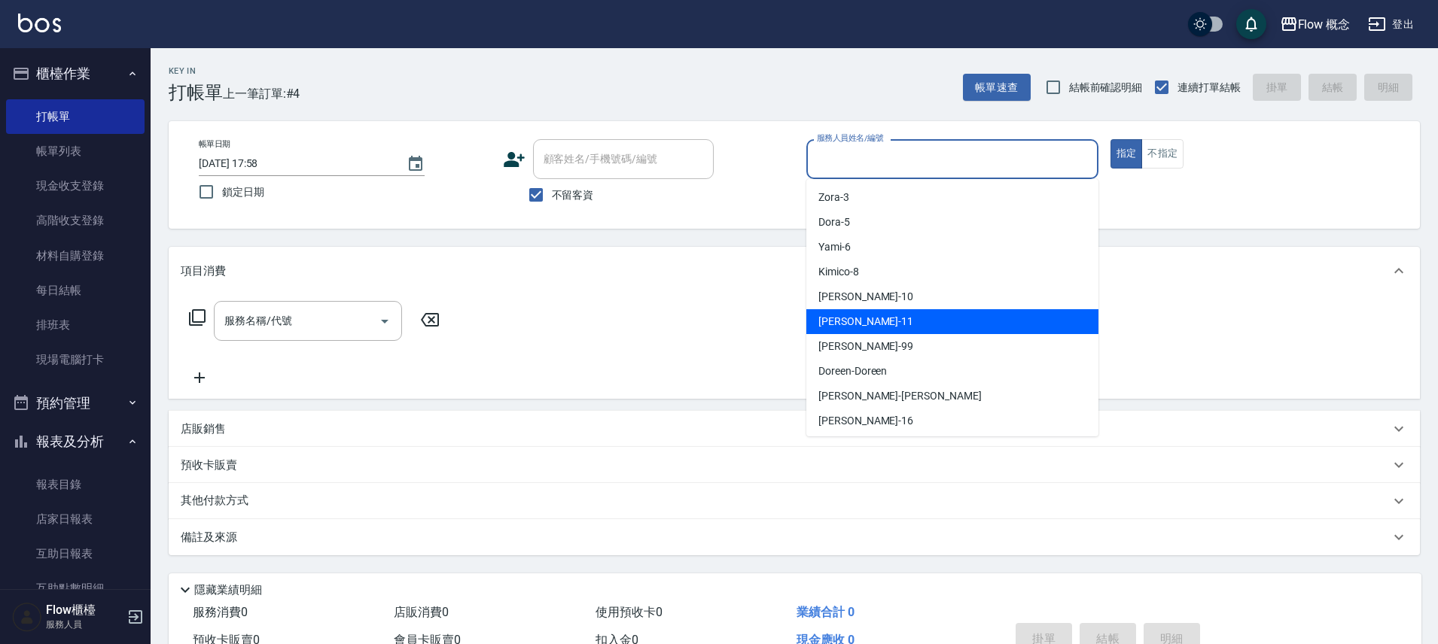
click at [863, 317] on div "[PERSON_NAME] -11" at bounding box center [952, 321] width 292 height 25
type input "[PERSON_NAME]-11"
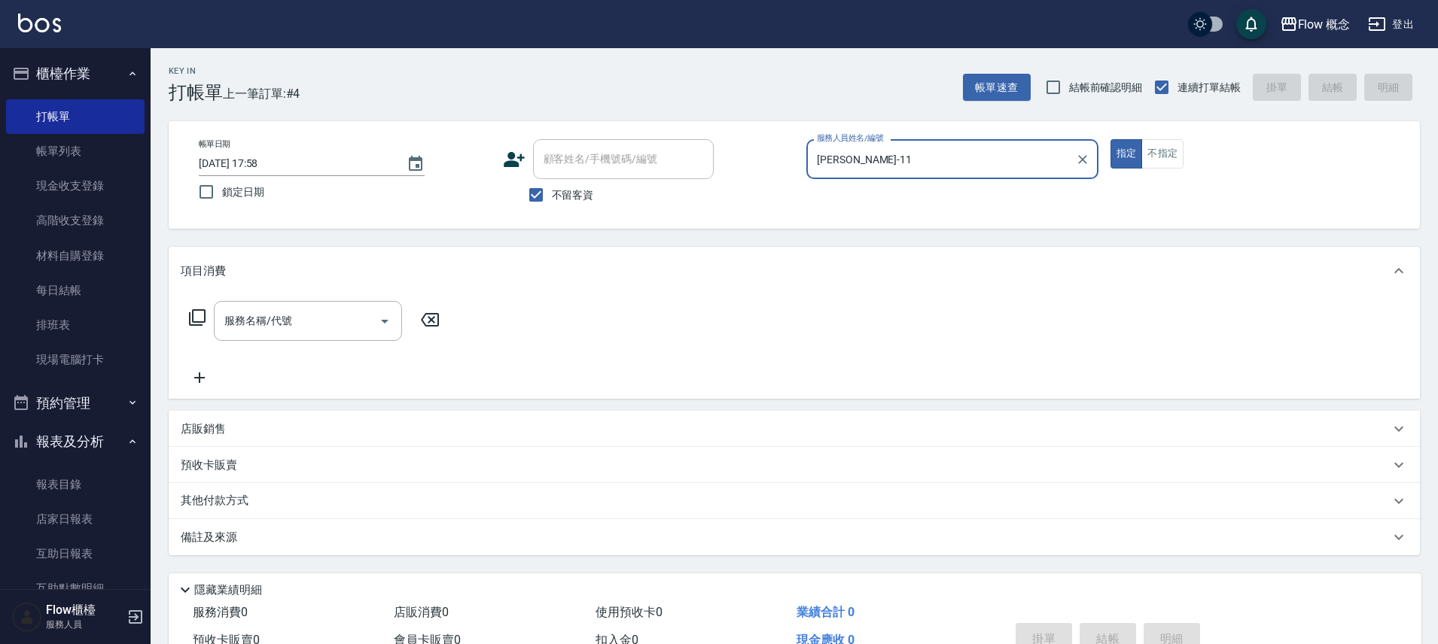
click at [195, 318] on icon at bounding box center [197, 318] width 18 height 18
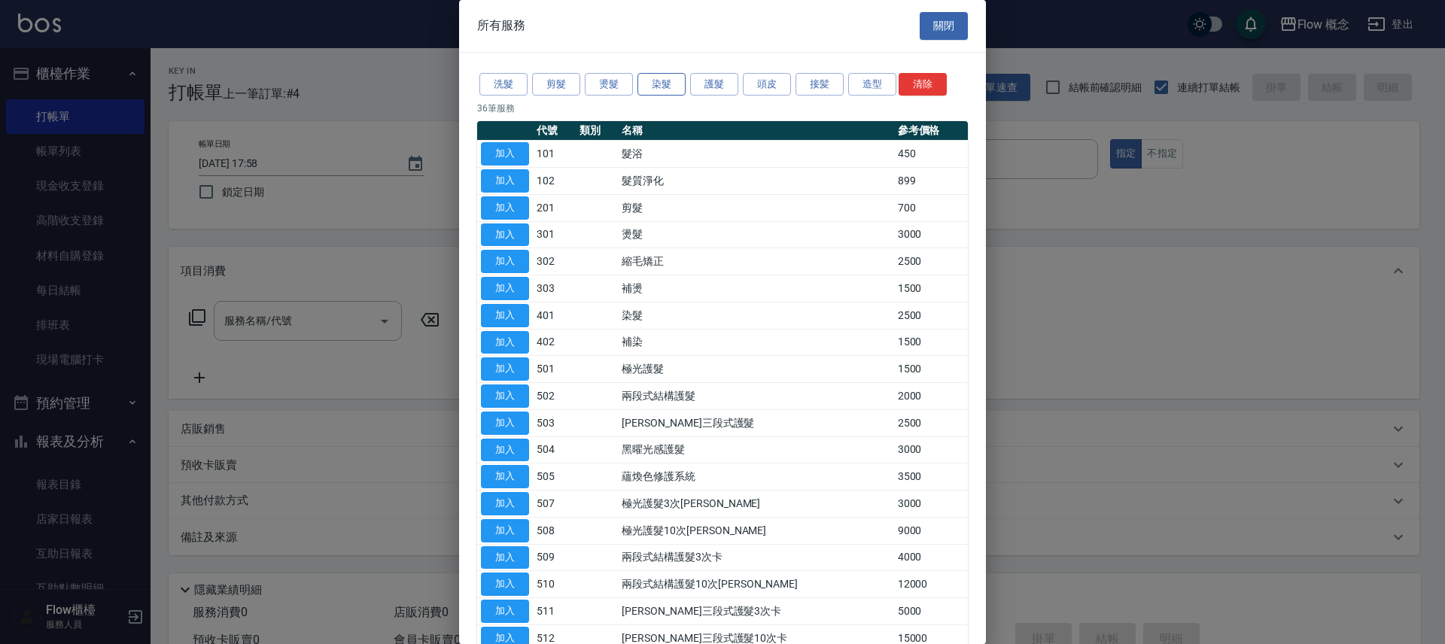
click at [678, 73] on button "染髮" at bounding box center [662, 84] width 48 height 23
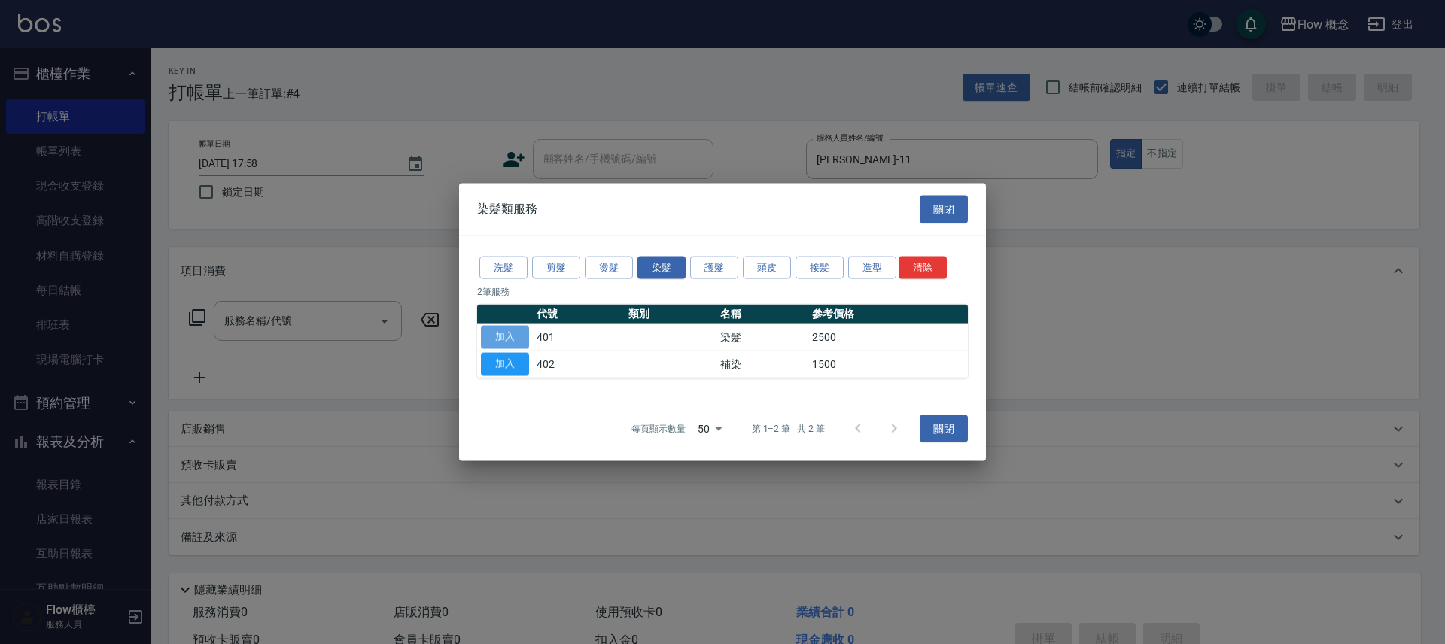
click at [499, 329] on button "加入" at bounding box center [505, 337] width 48 height 23
type input "染髮(401)"
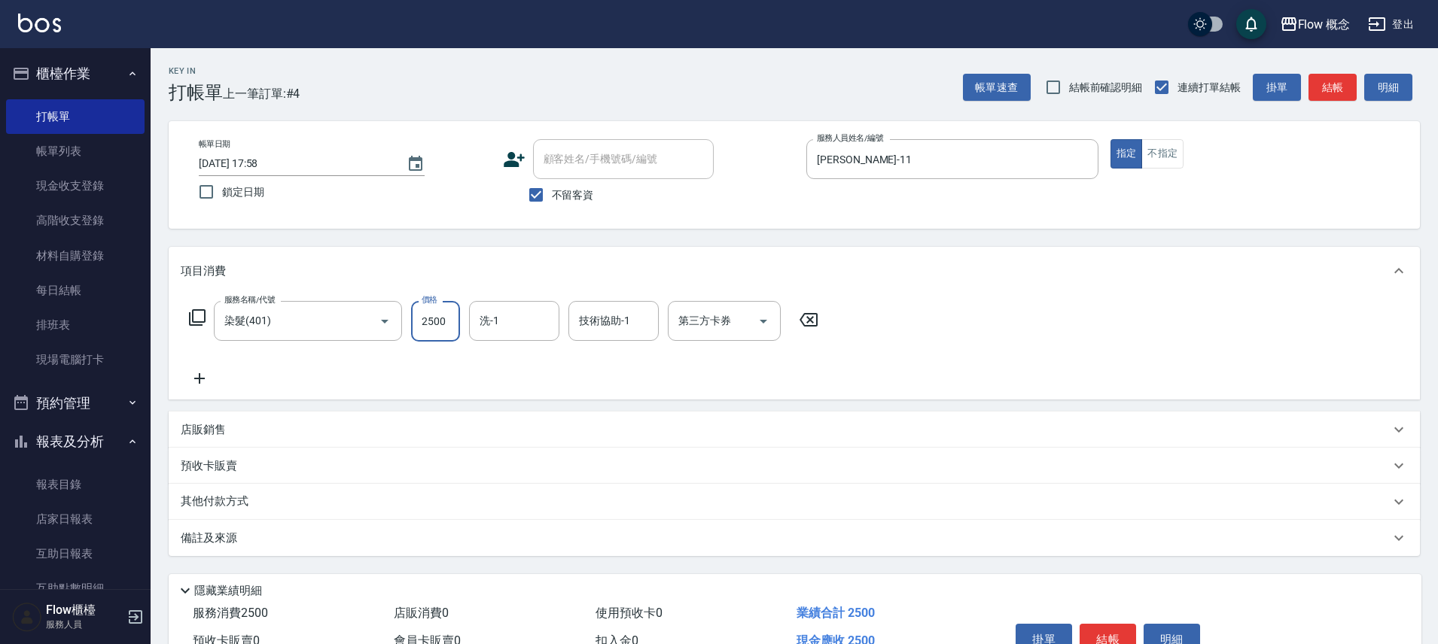
click at [452, 332] on input "2500" at bounding box center [435, 321] width 49 height 41
type input "2000"
click at [191, 309] on icon at bounding box center [197, 318] width 18 height 18
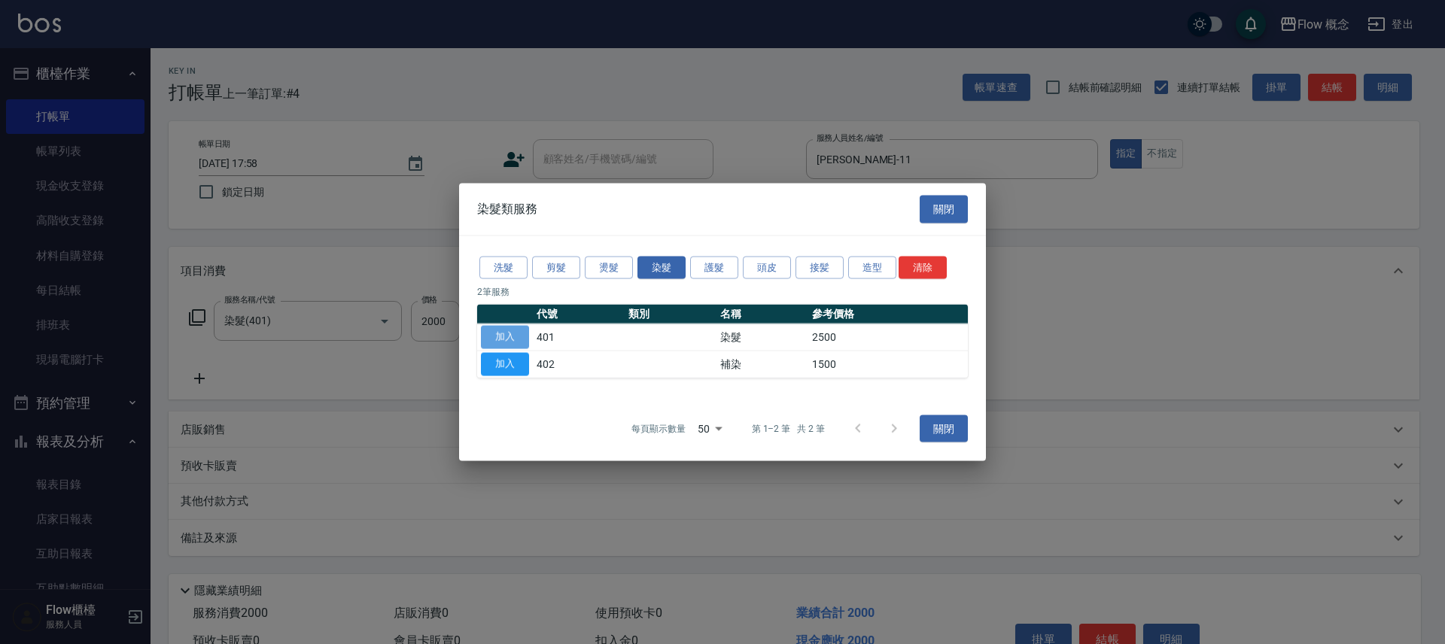
click at [518, 333] on button "加入" at bounding box center [505, 337] width 48 height 23
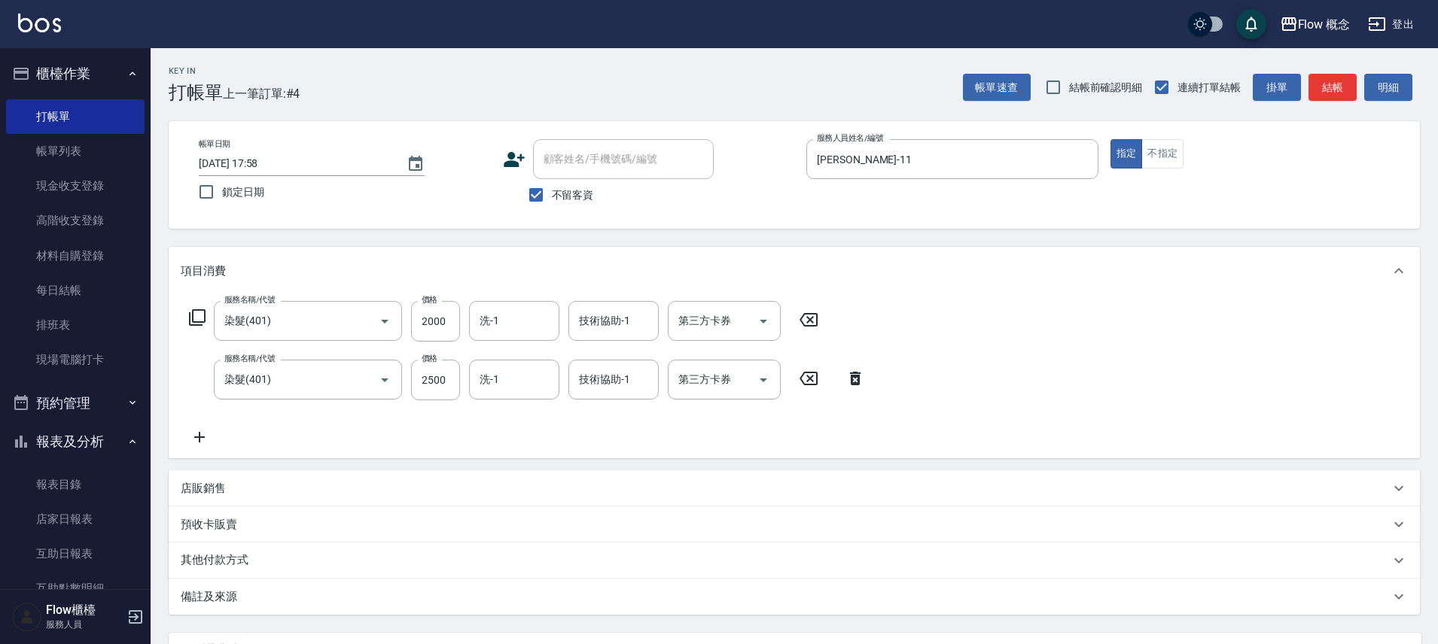
click at [196, 315] on icon at bounding box center [197, 318] width 18 height 18
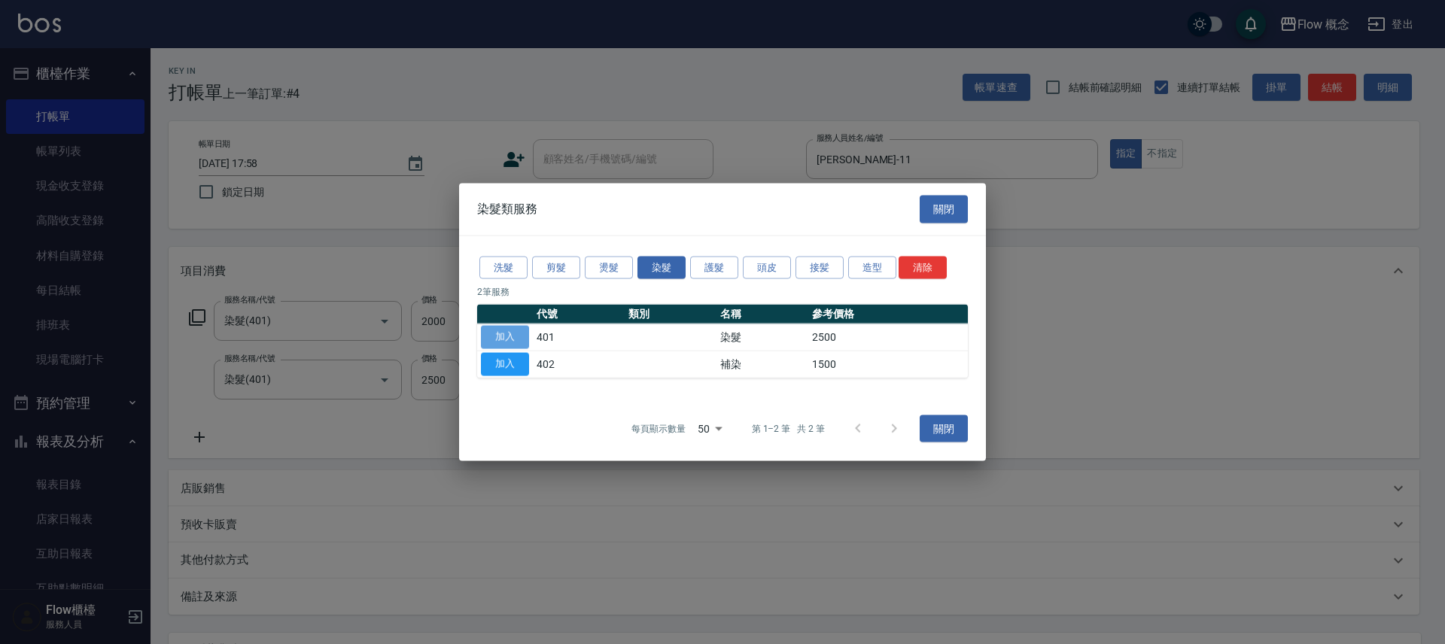
click at [501, 330] on button "加入" at bounding box center [505, 337] width 48 height 23
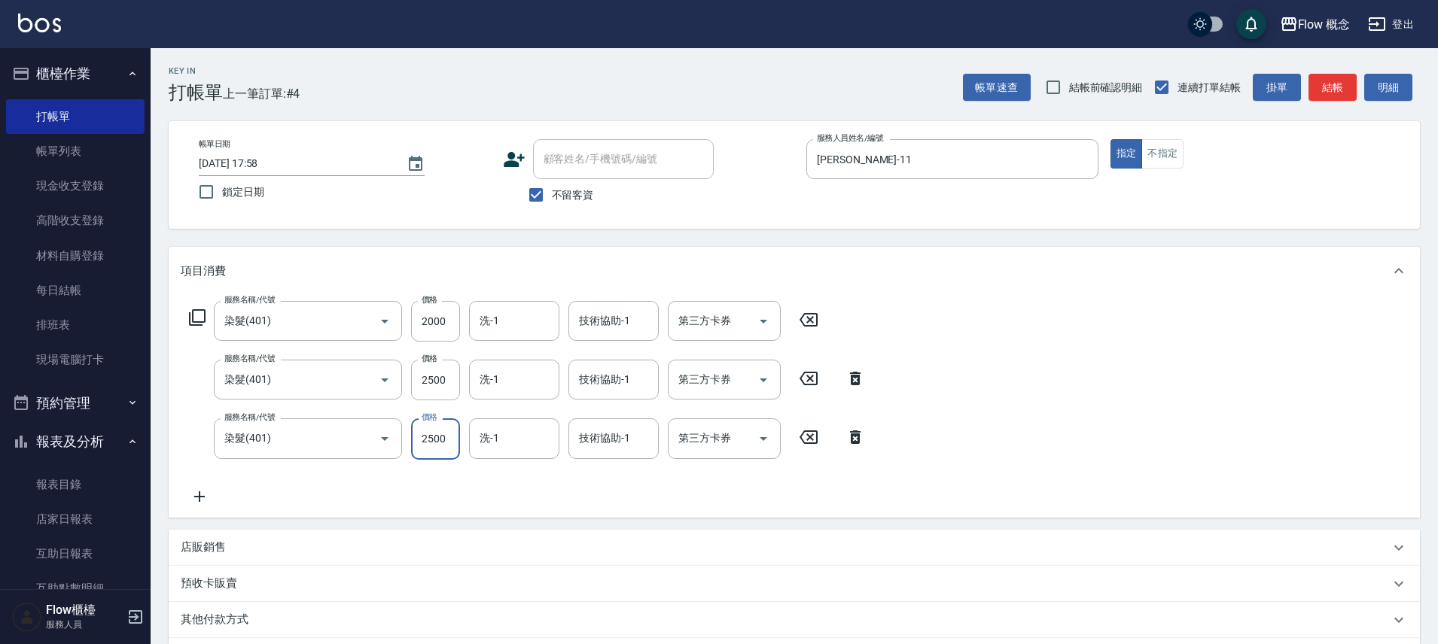
click at [443, 435] on input "2500" at bounding box center [435, 439] width 49 height 41
type input "2000"
click at [531, 386] on input "洗-1" at bounding box center [514, 380] width 77 height 26
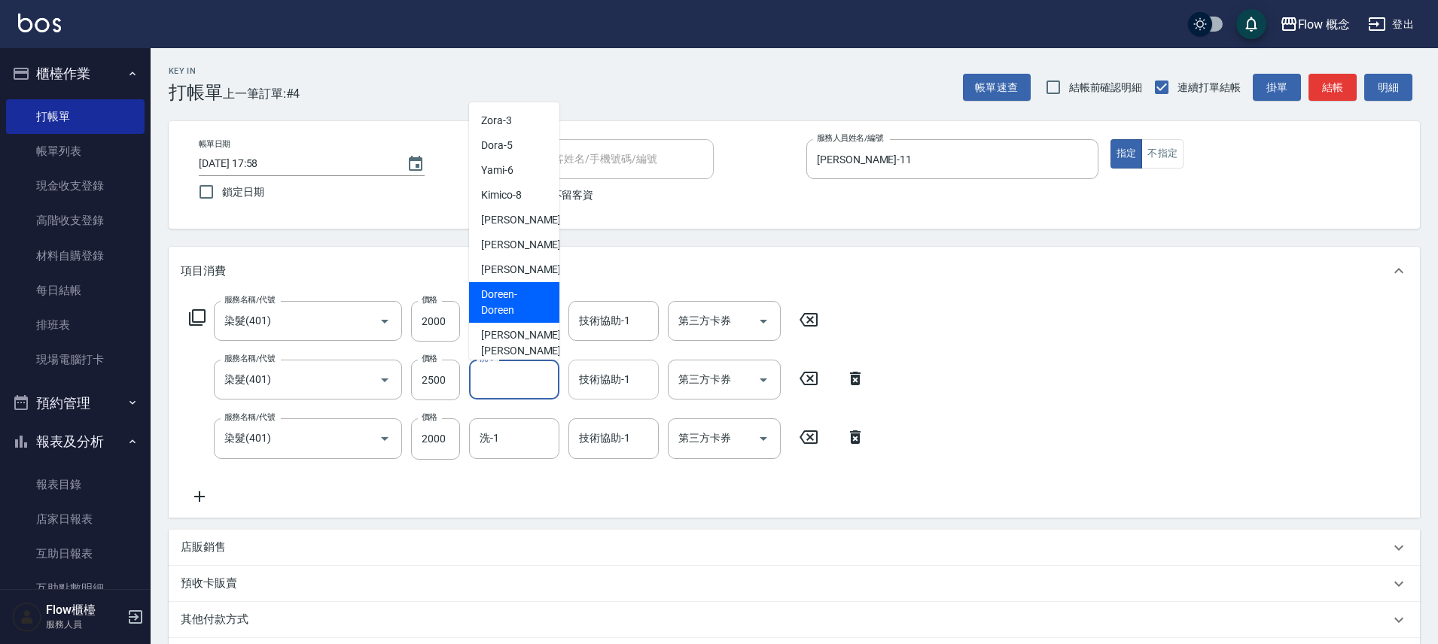
click at [635, 382] on input "技術協助-1" at bounding box center [613, 380] width 77 height 26
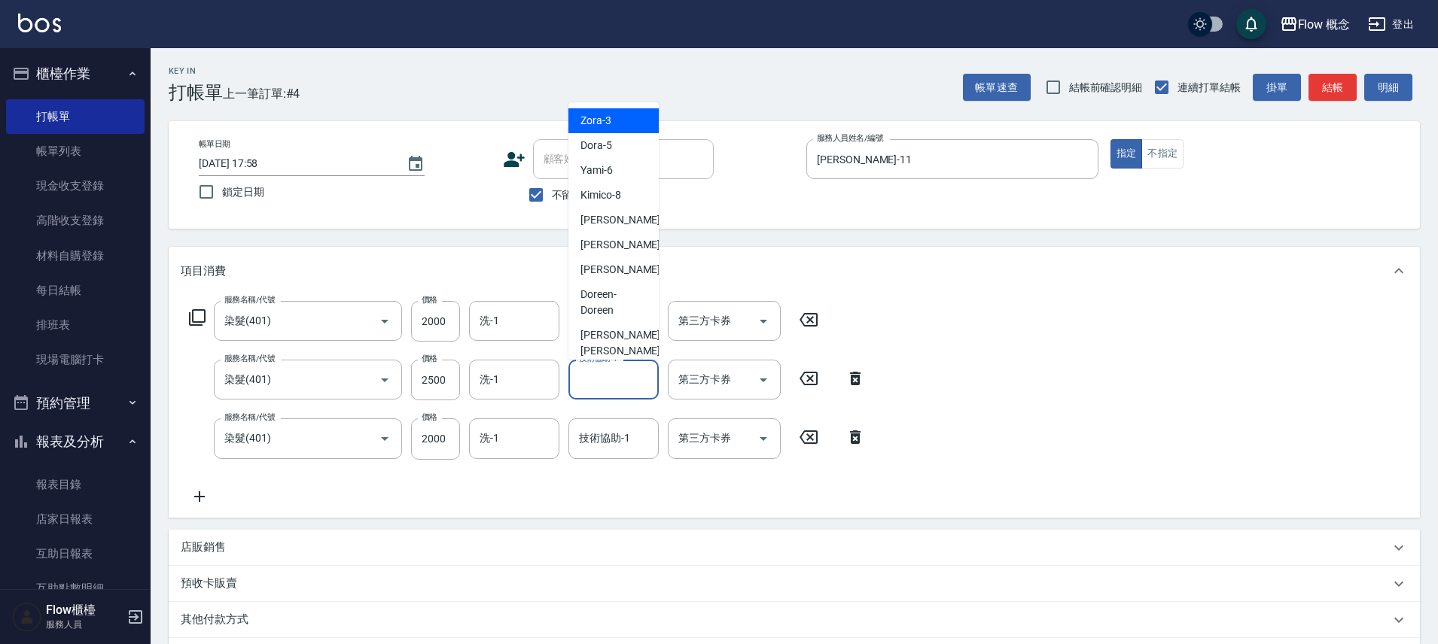
click at [635, 382] on input "技術協助-1" at bounding box center [613, 380] width 77 height 26
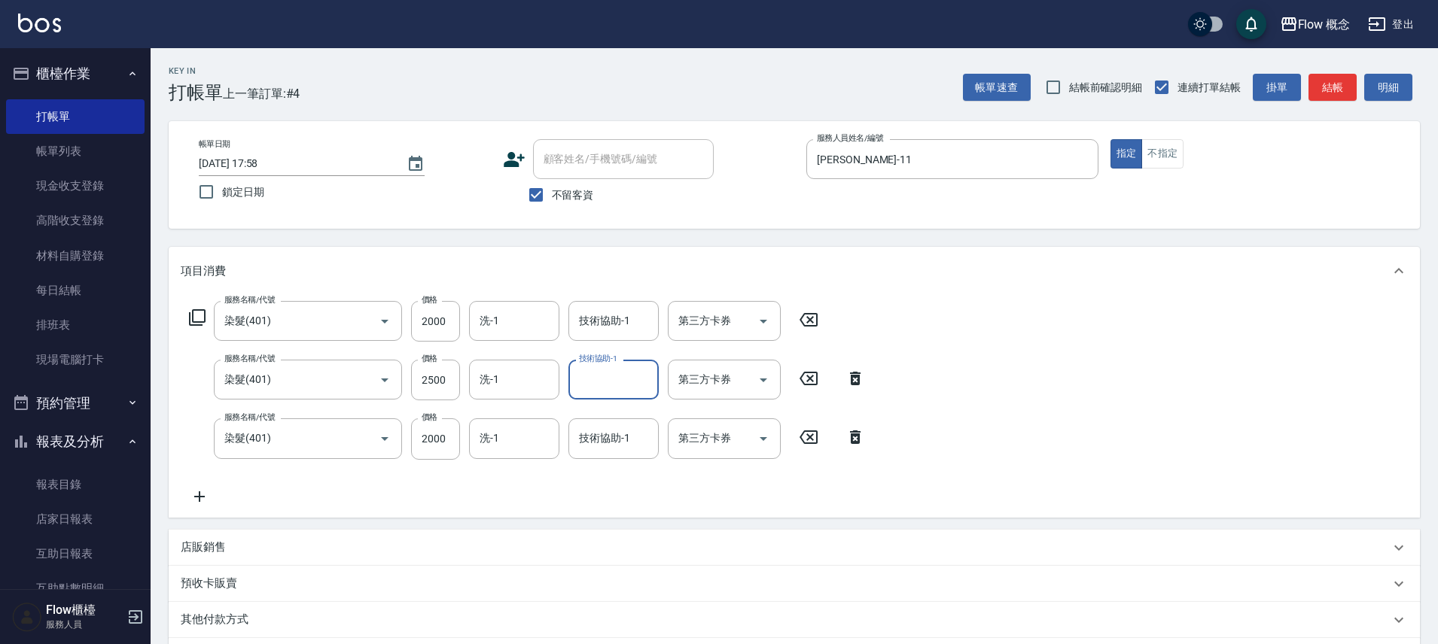
click at [635, 382] on input "技術協助-1" at bounding box center [613, 380] width 77 height 26
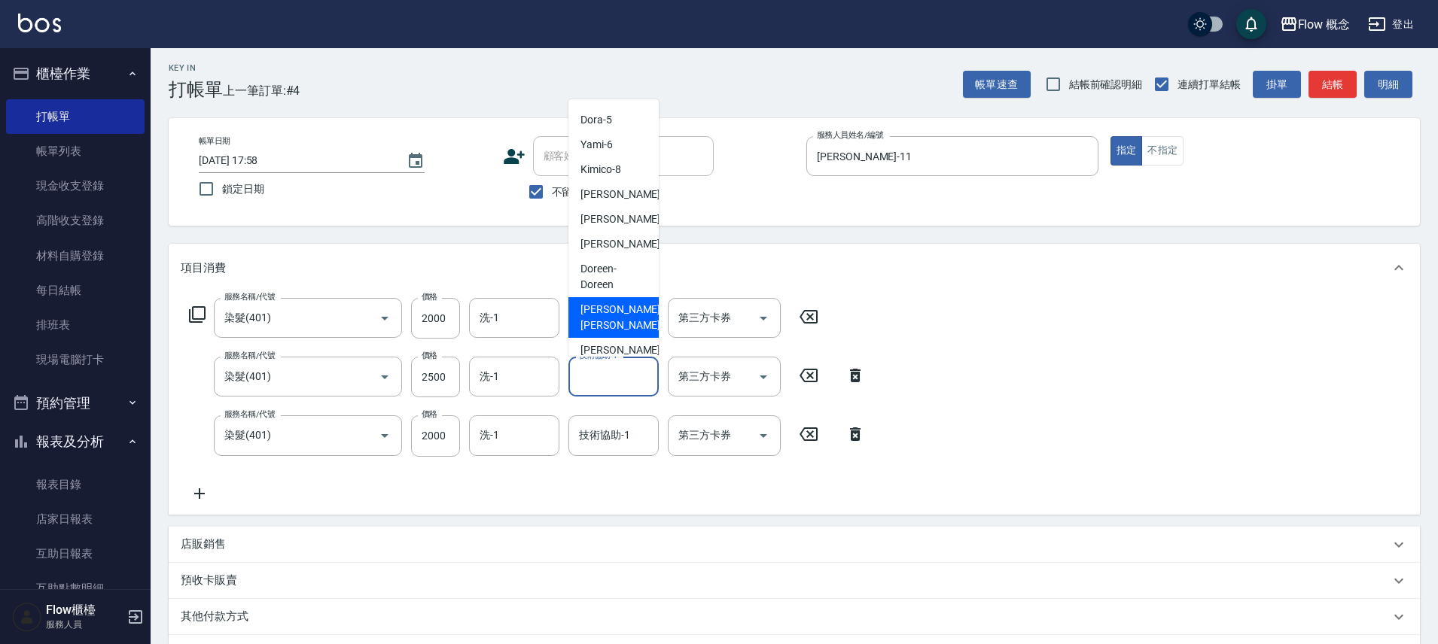
scroll to position [31, 0]
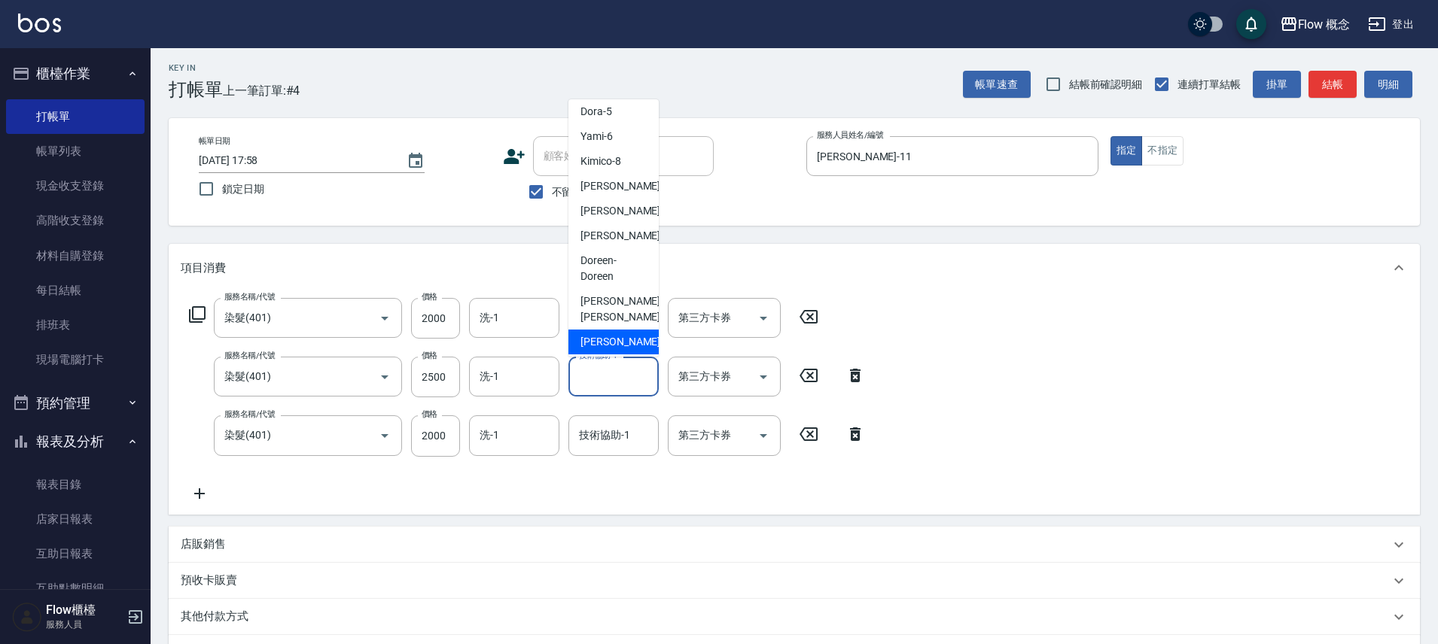
click at [617, 330] on div "[PERSON_NAME] -16" at bounding box center [613, 342] width 90 height 25
type input "[PERSON_NAME]-16"
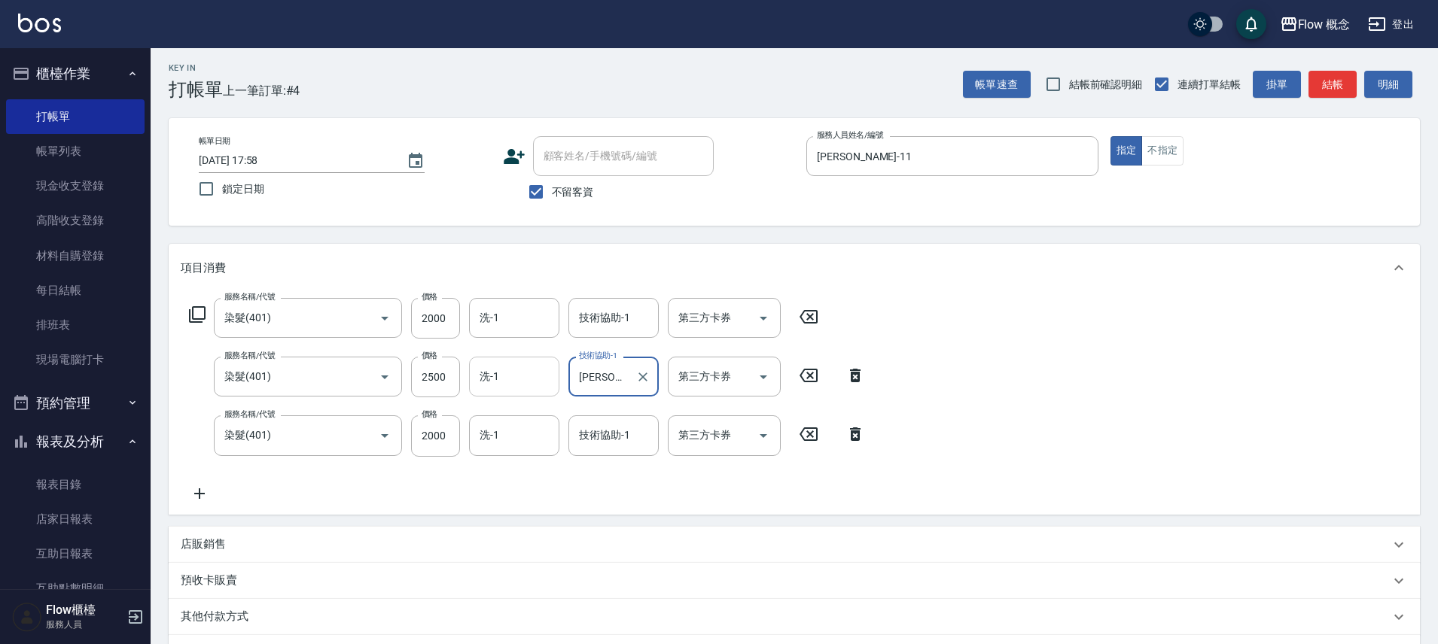
click at [519, 388] on input "洗-1" at bounding box center [514, 377] width 77 height 26
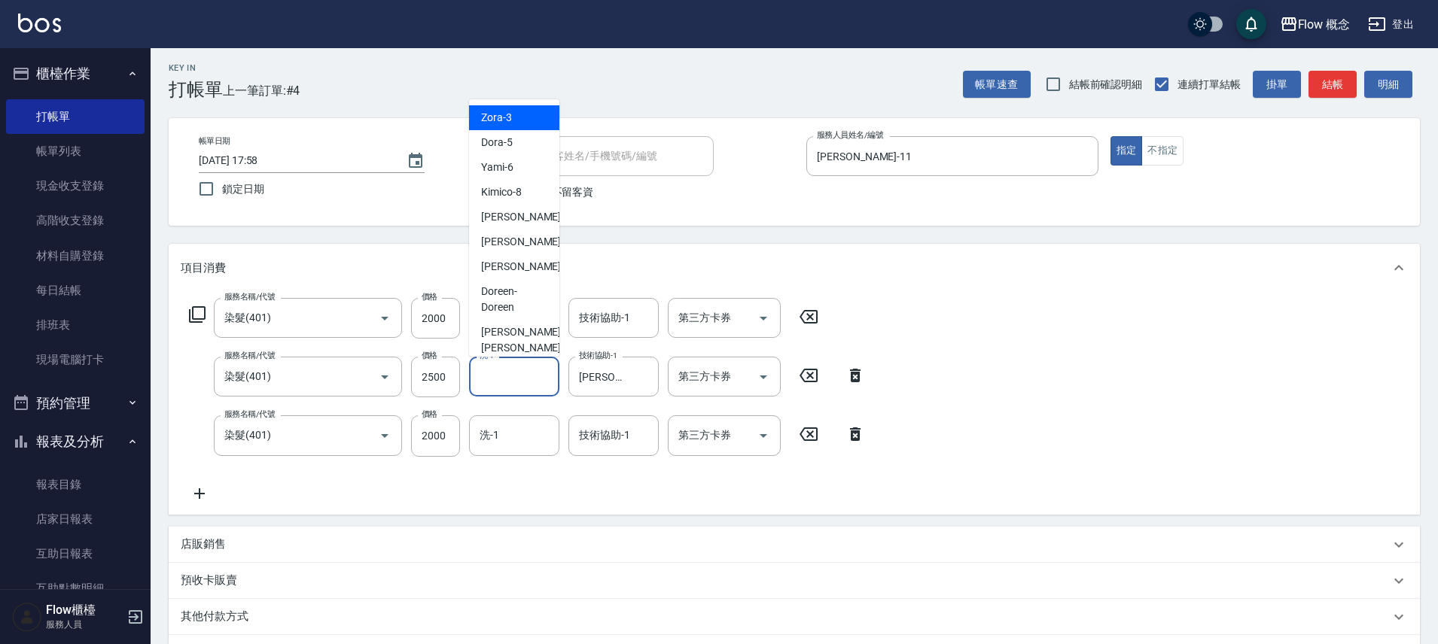
click at [518, 388] on input "洗-1" at bounding box center [514, 377] width 77 height 26
click at [528, 334] on span "[PERSON_NAME] -[PERSON_NAME]" at bounding box center [522, 340] width 83 height 32
type input "[PERSON_NAME]"
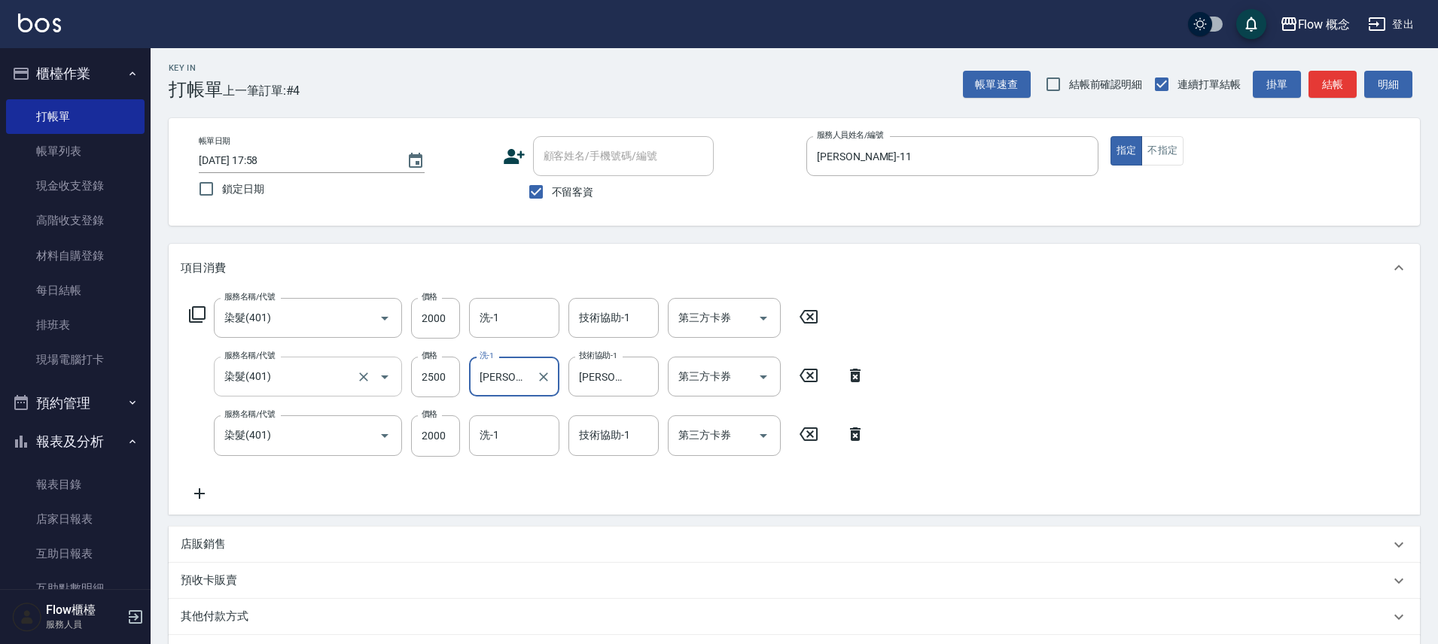
click at [266, 373] on input "染髮(401)" at bounding box center [287, 377] width 132 height 26
click at [368, 378] on icon "Clear" at bounding box center [363, 377] width 15 height 15
click at [336, 378] on input "服務名稱/代號" at bounding box center [287, 377] width 132 height 26
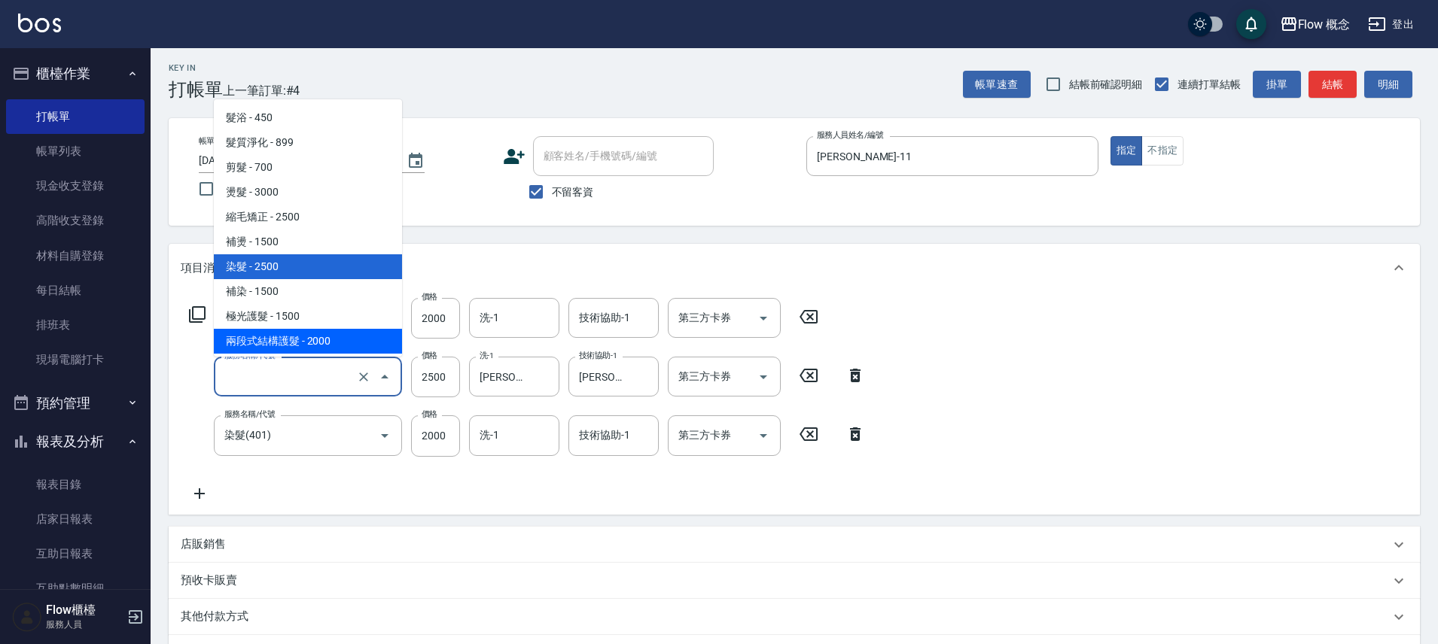
click at [316, 346] on span "兩段式結構護髮 - 2000" at bounding box center [308, 341] width 188 height 25
type input "兩段式結構護髮(502)"
type input "2000"
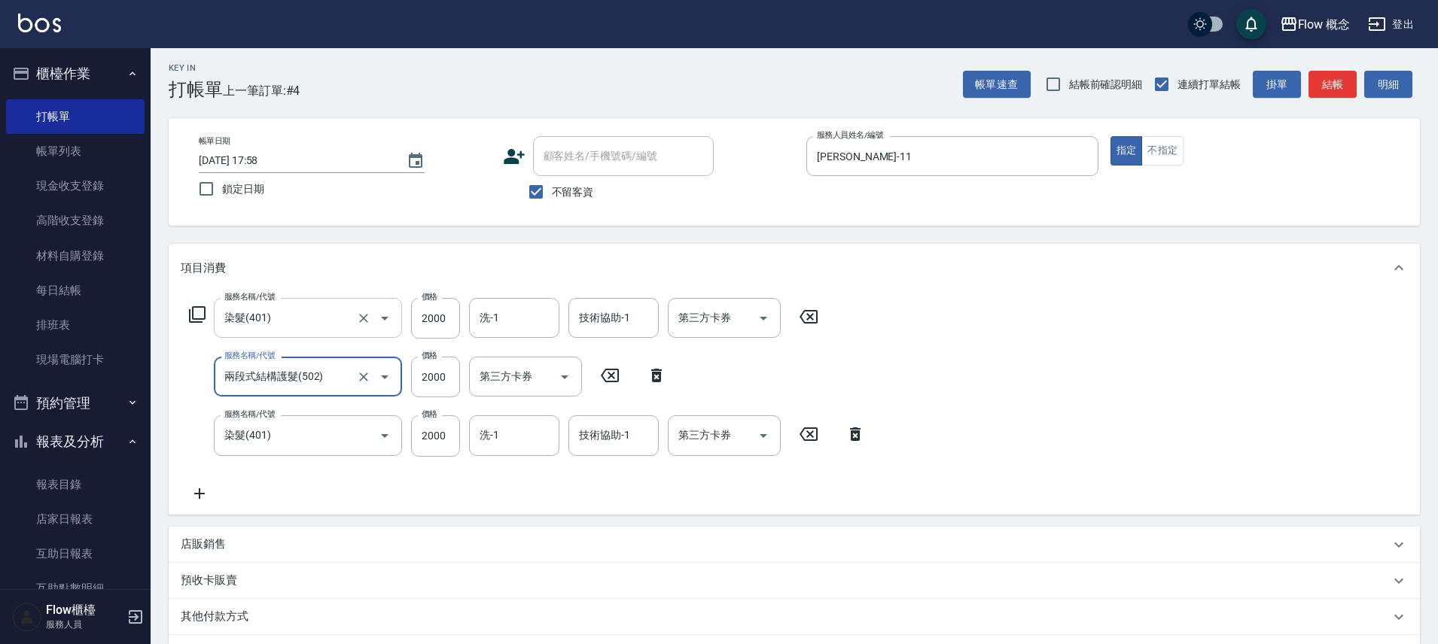
click at [315, 331] on div "染髮(401) 服務名稱/代號" at bounding box center [308, 318] width 188 height 40
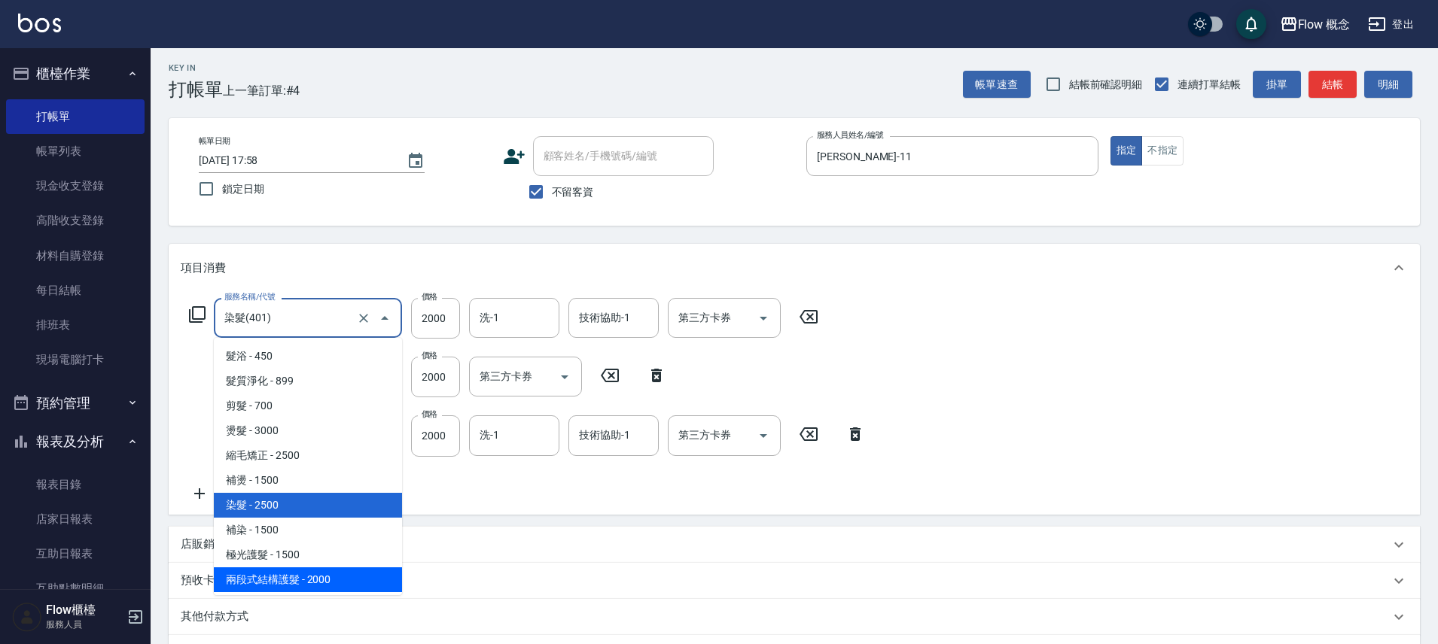
click at [262, 577] on span "兩段式結構護髮 - 2000" at bounding box center [308, 580] width 188 height 25
type input "兩段式結構護髮(502)"
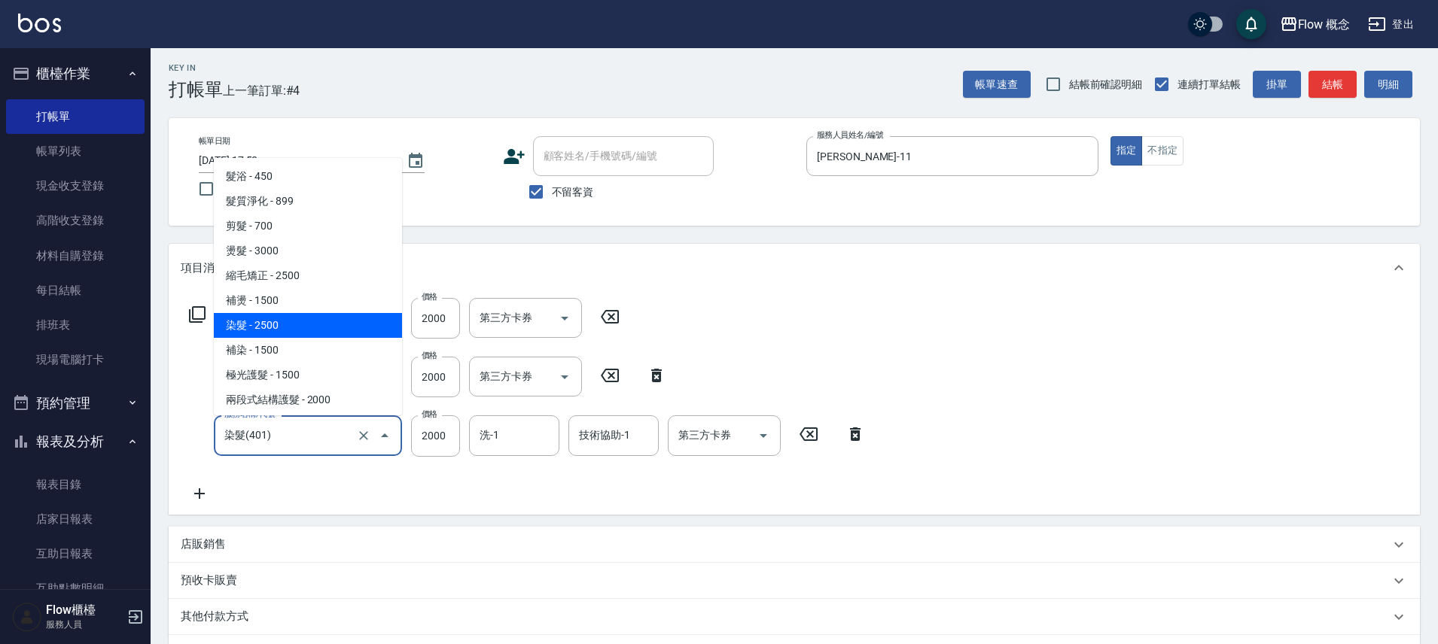
click at [310, 447] on input "染髮(401)" at bounding box center [287, 435] width 132 height 26
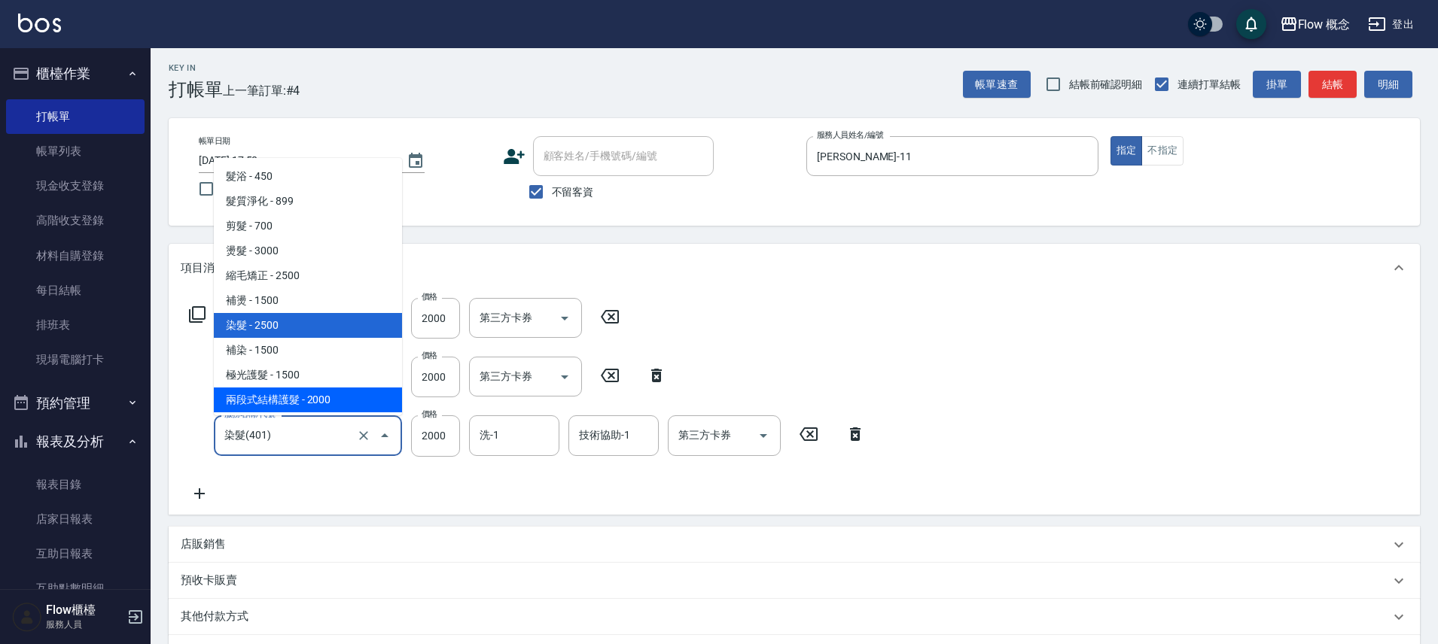
click at [303, 401] on span "兩段式結構護髮 - 2000" at bounding box center [308, 400] width 188 height 25
click at [303, 401] on div "服務名稱/代號 兩段式結構護髮(502) 服務名稱/代號 價格 2000 價格 第三方卡券 第三方卡券 服務名稱/代號 兩段式結構護髮(502) 服務名稱/代…" at bounding box center [527, 400] width 693 height 204
type input "兩段式結構護髮(502)"
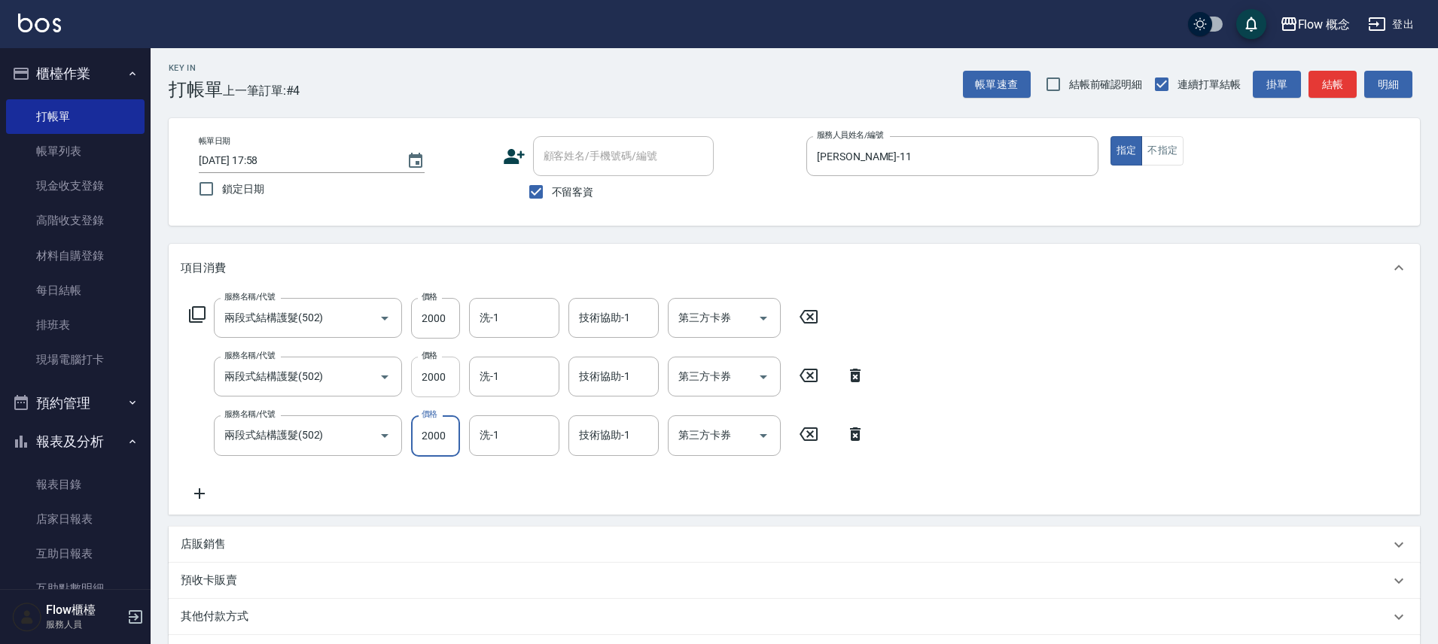
click at [451, 383] on input "2000" at bounding box center [435, 377] width 49 height 41
click at [449, 373] on input "2000" at bounding box center [435, 377] width 49 height 41
click at [653, 371] on div "技術協助-1" at bounding box center [613, 377] width 90 height 40
type input "2500"
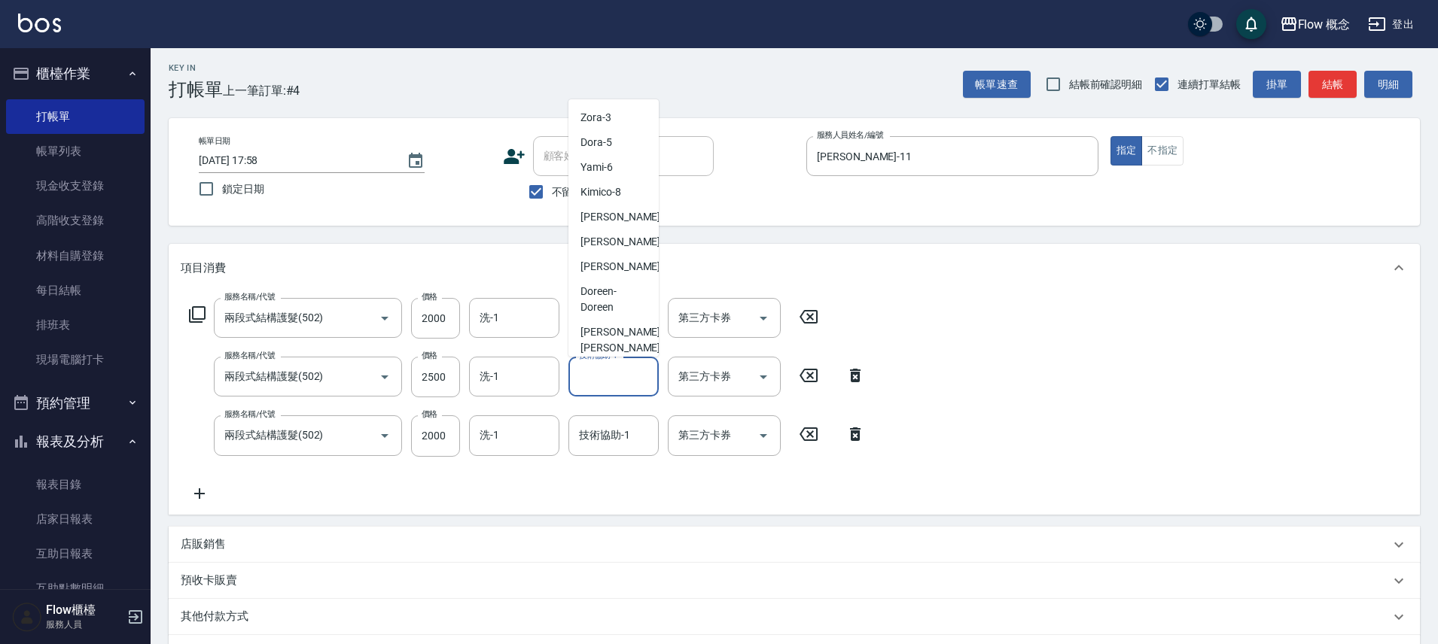
click at [623, 361] on div "[PERSON_NAME] -16" at bounding box center [613, 373] width 90 height 25
type input "[PERSON_NAME]-16"
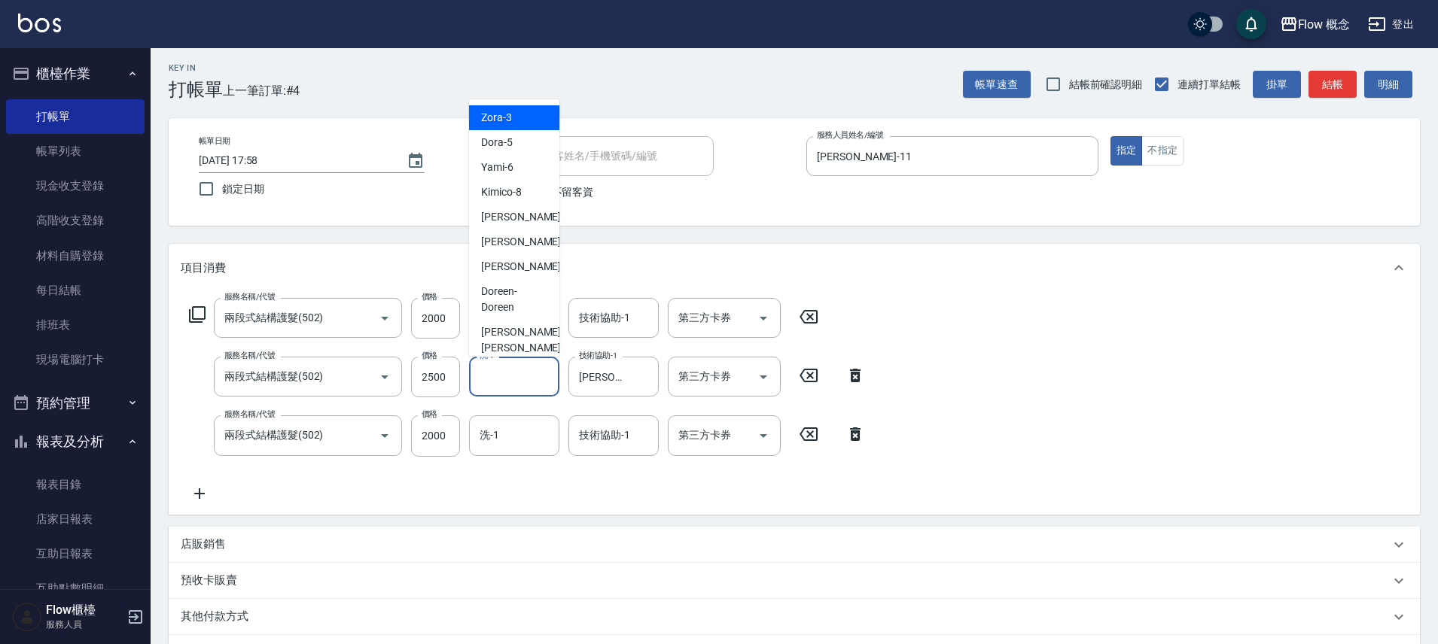
click at [518, 388] on input "洗-1" at bounding box center [514, 377] width 77 height 26
click at [524, 339] on span "[PERSON_NAME] -[PERSON_NAME]" at bounding box center [522, 340] width 83 height 32
type input "[PERSON_NAME]"
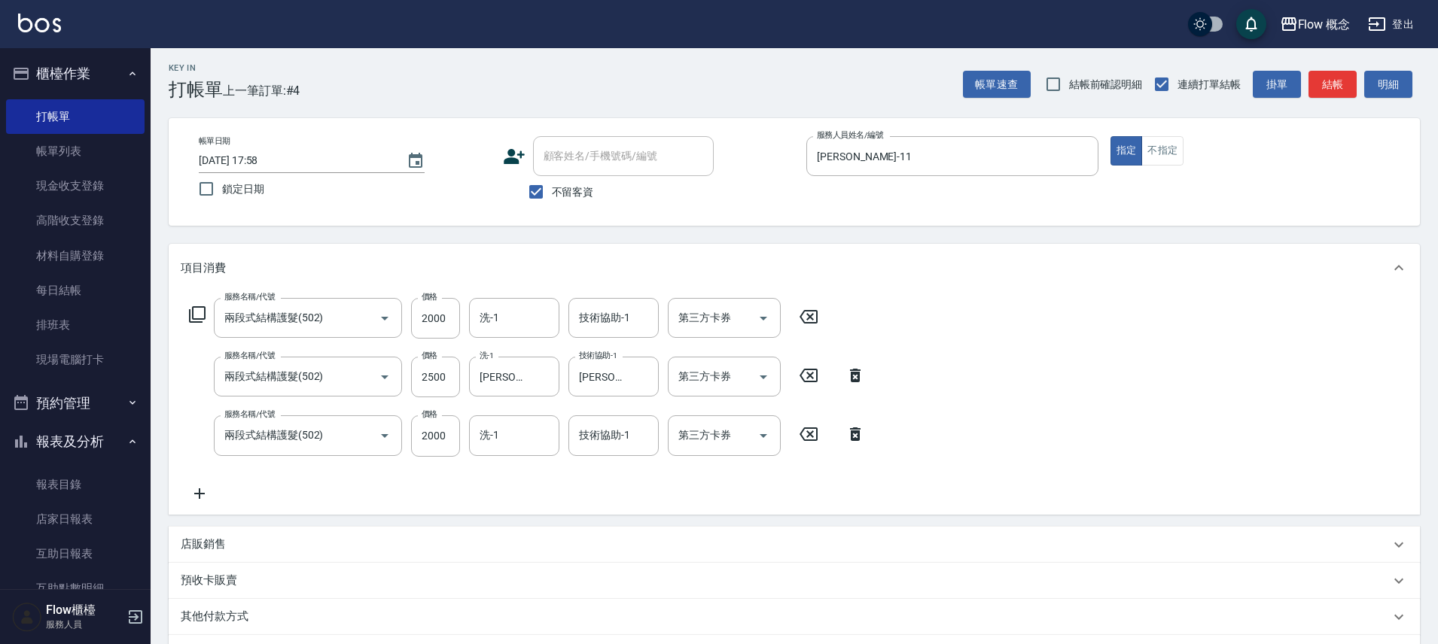
click at [524, 339] on div "服務名稱/代號 兩段式結構護髮(502) 服務名稱/代號 價格 2000 價格 洗-1 洗-1 技術協助-1 技術協助-1 第三方卡券 第三方卡券 服務名稱/…" at bounding box center [527, 400] width 693 height 204
click at [525, 437] on input "洗-1" at bounding box center [514, 435] width 77 height 26
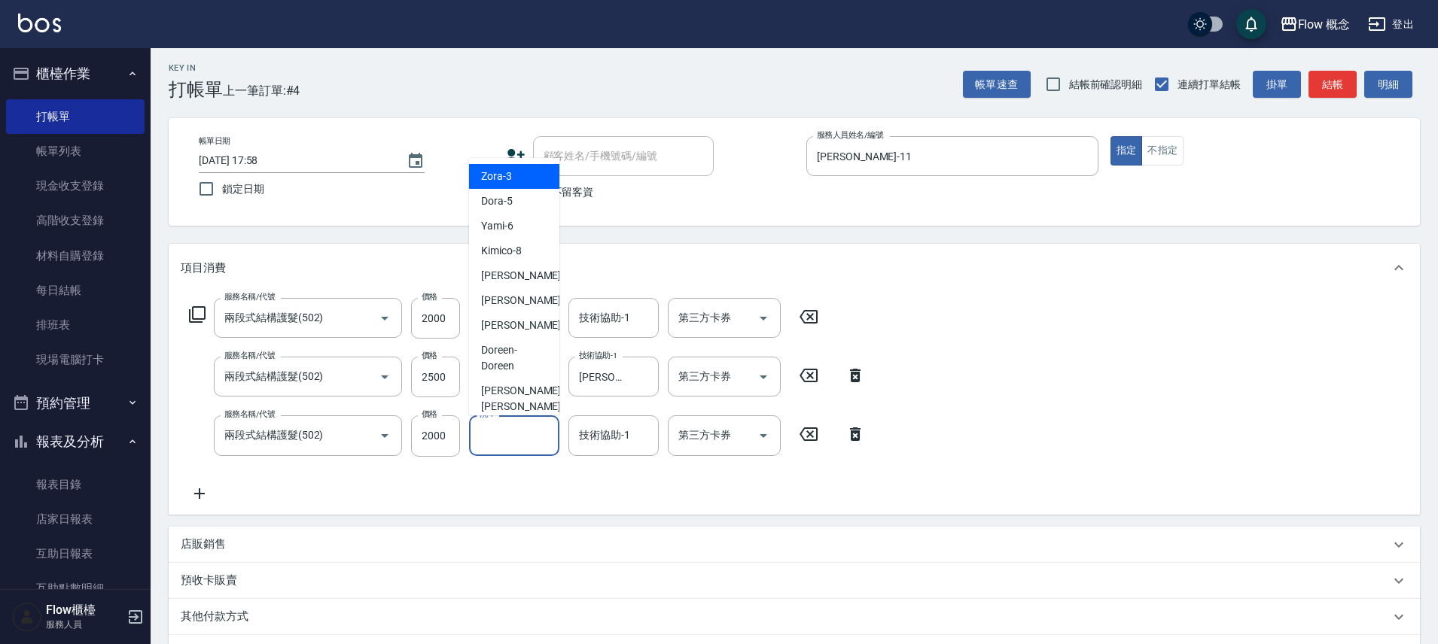
click at [525, 437] on input "洗-1" at bounding box center [514, 435] width 77 height 26
click at [516, 402] on div "[PERSON_NAME] -[PERSON_NAME]" at bounding box center [514, 399] width 90 height 41
type input "[PERSON_NAME]"
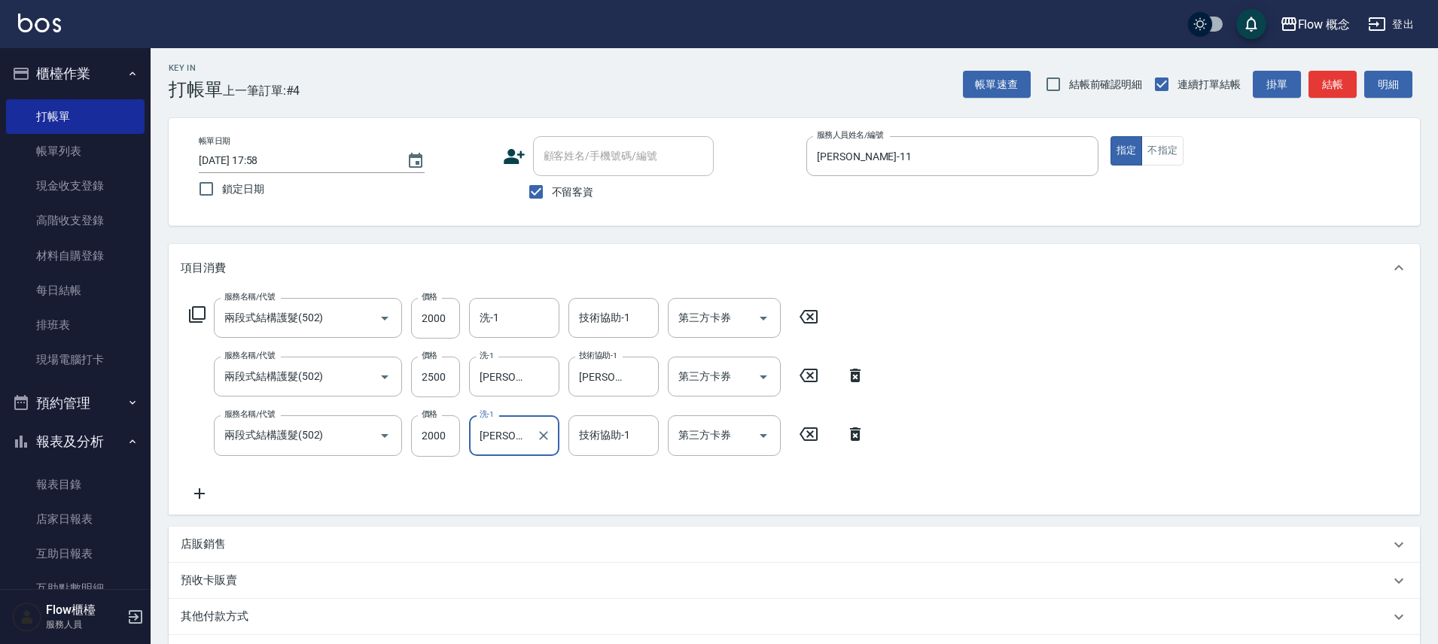
click at [732, 498] on div "服務名稱/代號 兩段式結構護髮(502) 服務名稱/代號 價格 2000 價格 洗-1 洗-1 技術協助-1 技術協助-1 第三方卡券 第三方卡券 服務名稱/…" at bounding box center [527, 400] width 693 height 204
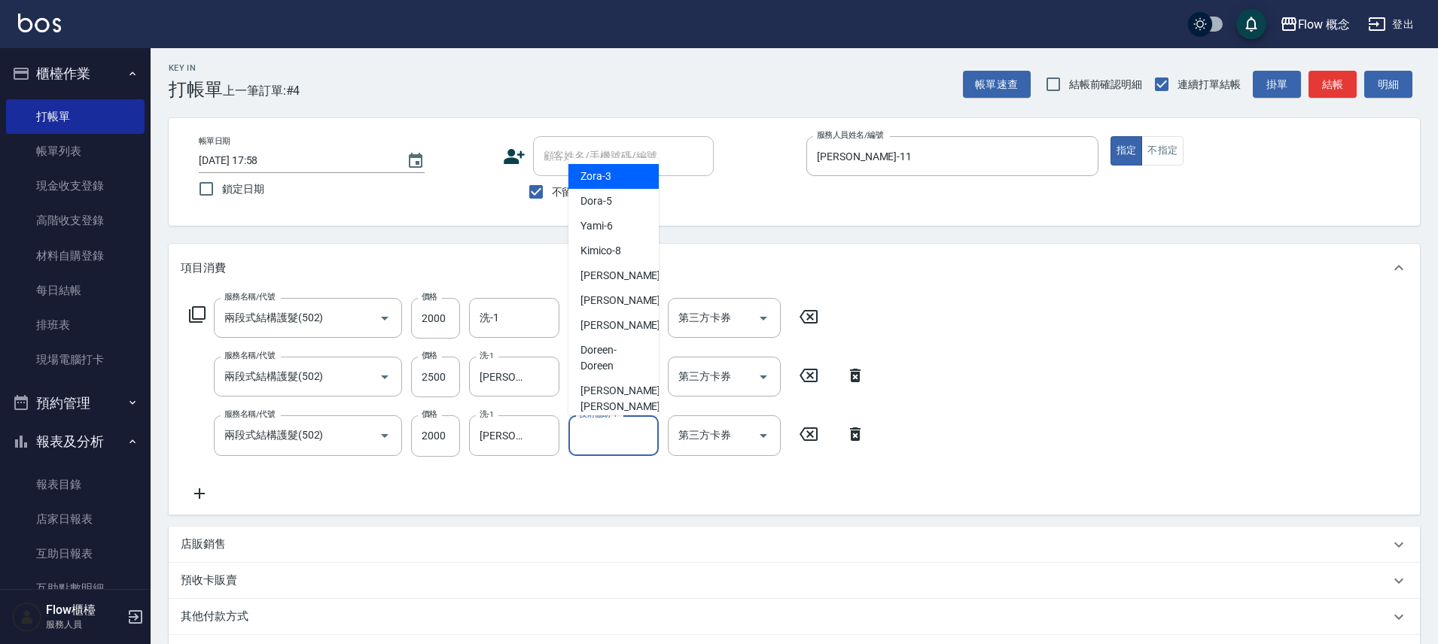
click at [632, 434] on input "技術協助-1" at bounding box center [613, 435] width 77 height 26
click at [614, 397] on span "[PERSON_NAME] -[PERSON_NAME]" at bounding box center [621, 399] width 83 height 32
type input "[PERSON_NAME]"
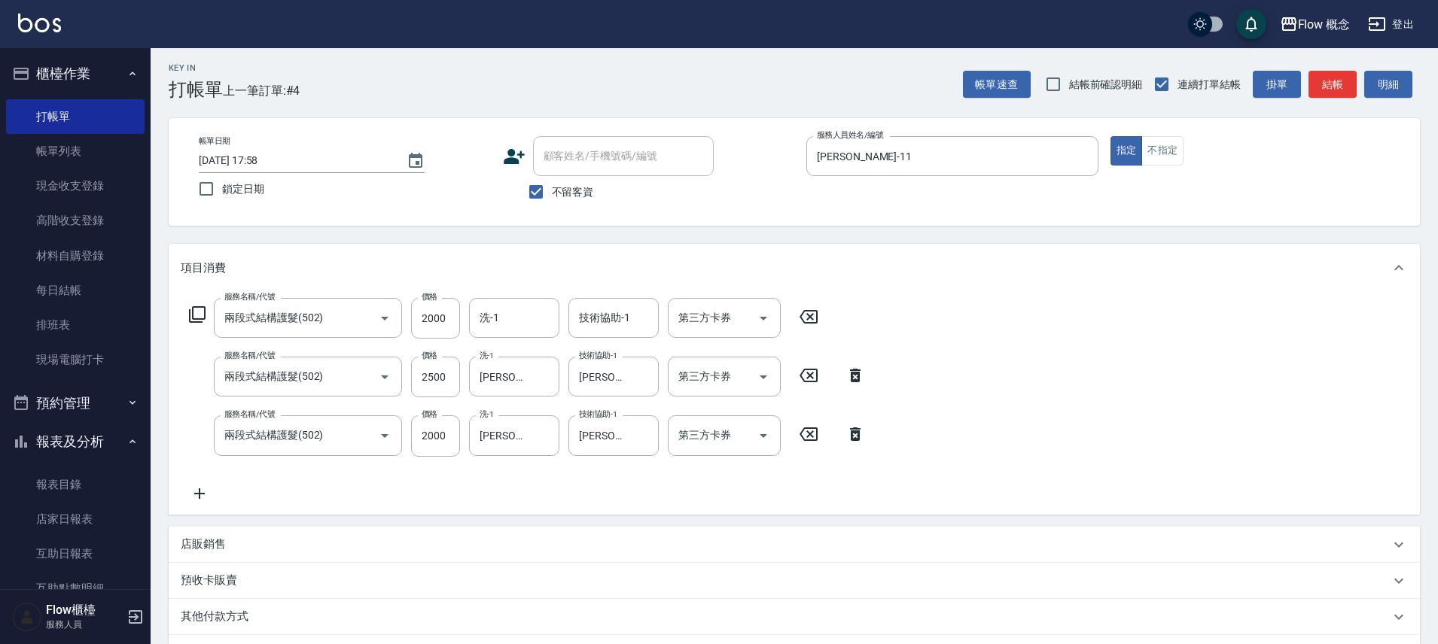
click at [586, 474] on div "服務名稱/代號 兩段式結構護髮(502) 服務名稱/代號 價格 2000 價格 洗-1 洗-1 技術協助-1 技術協助-1 第三方卡券 第三方卡券 服務名稱/…" at bounding box center [527, 400] width 693 height 204
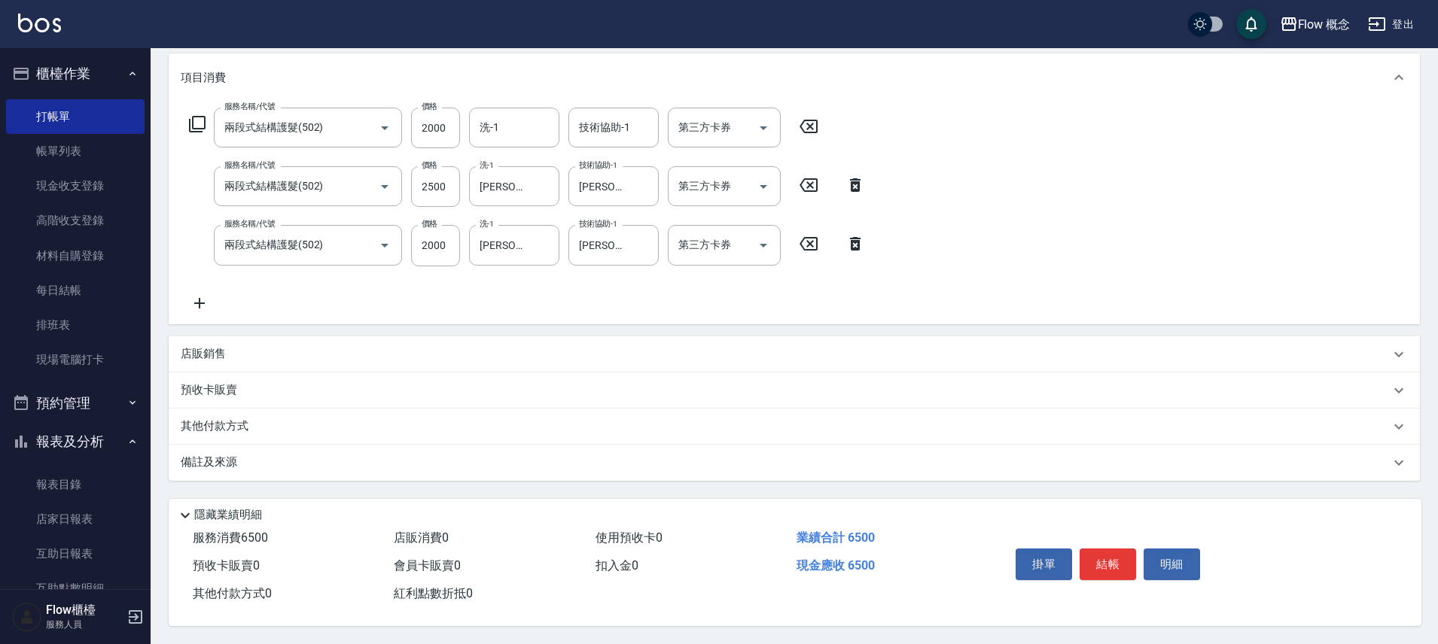
scroll to position [200, 0]
click at [1106, 556] on button "結帳" at bounding box center [1107, 565] width 56 height 32
click at [1106, 556] on div "掛單 結帳 明細" at bounding box center [1107, 566] width 196 height 47
type input "[DATE] 18:03"
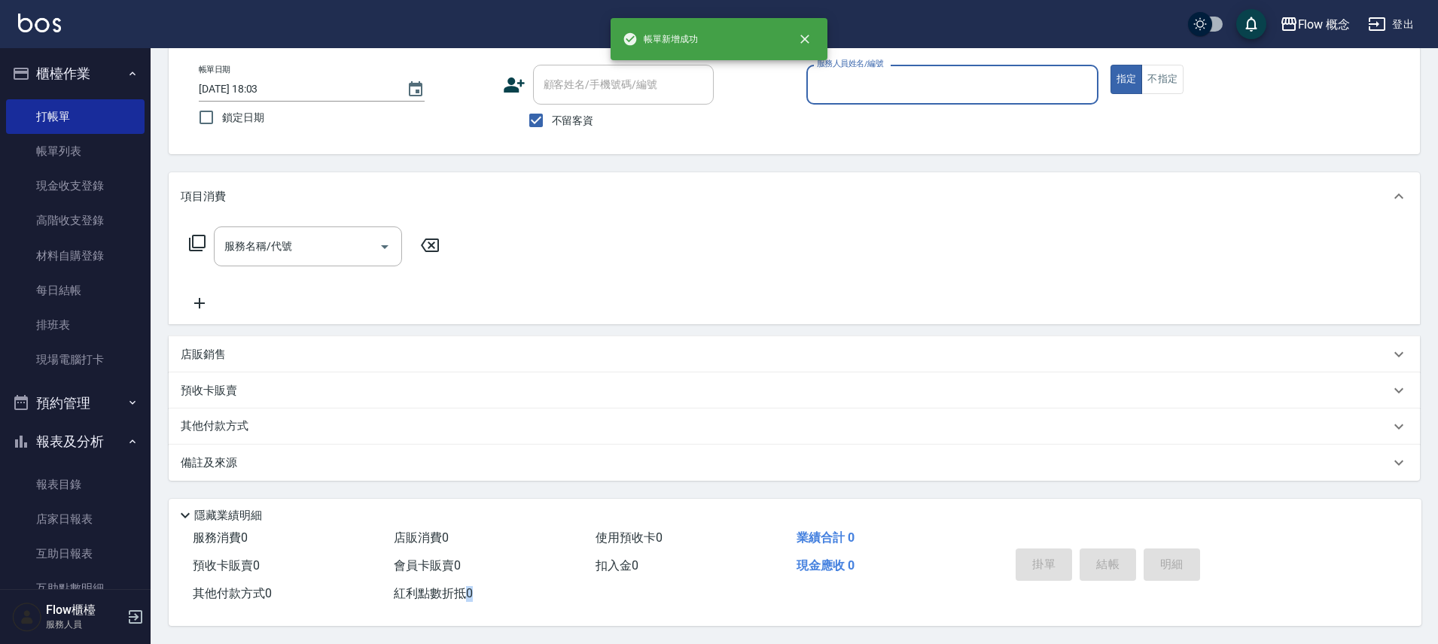
scroll to position [81, 0]
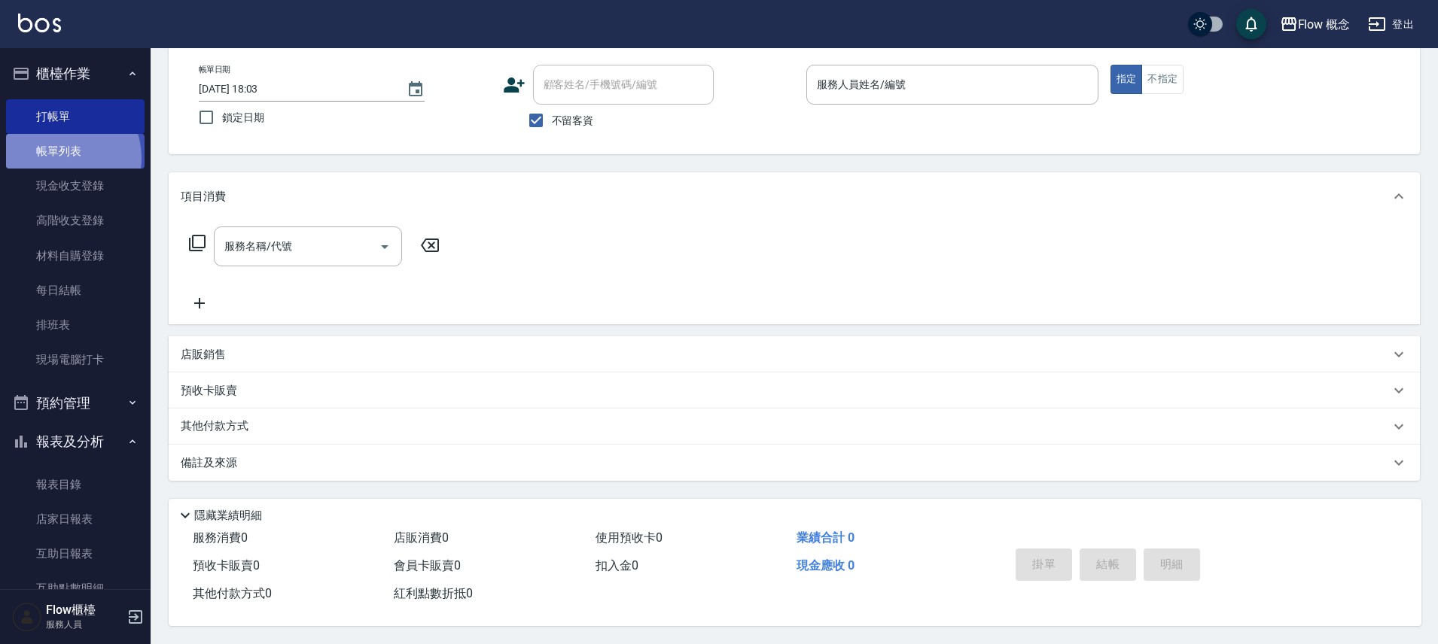
click at [59, 158] on link "帳單列表" at bounding box center [75, 151] width 139 height 35
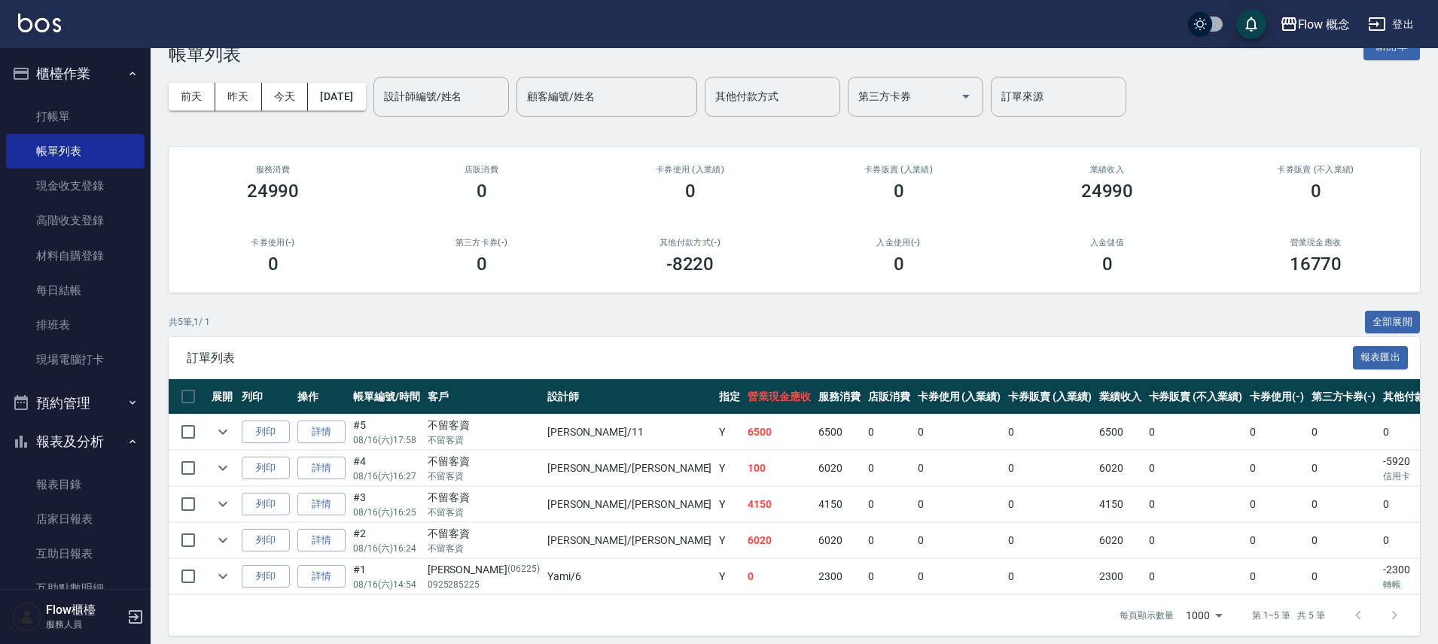
scroll to position [59, 0]
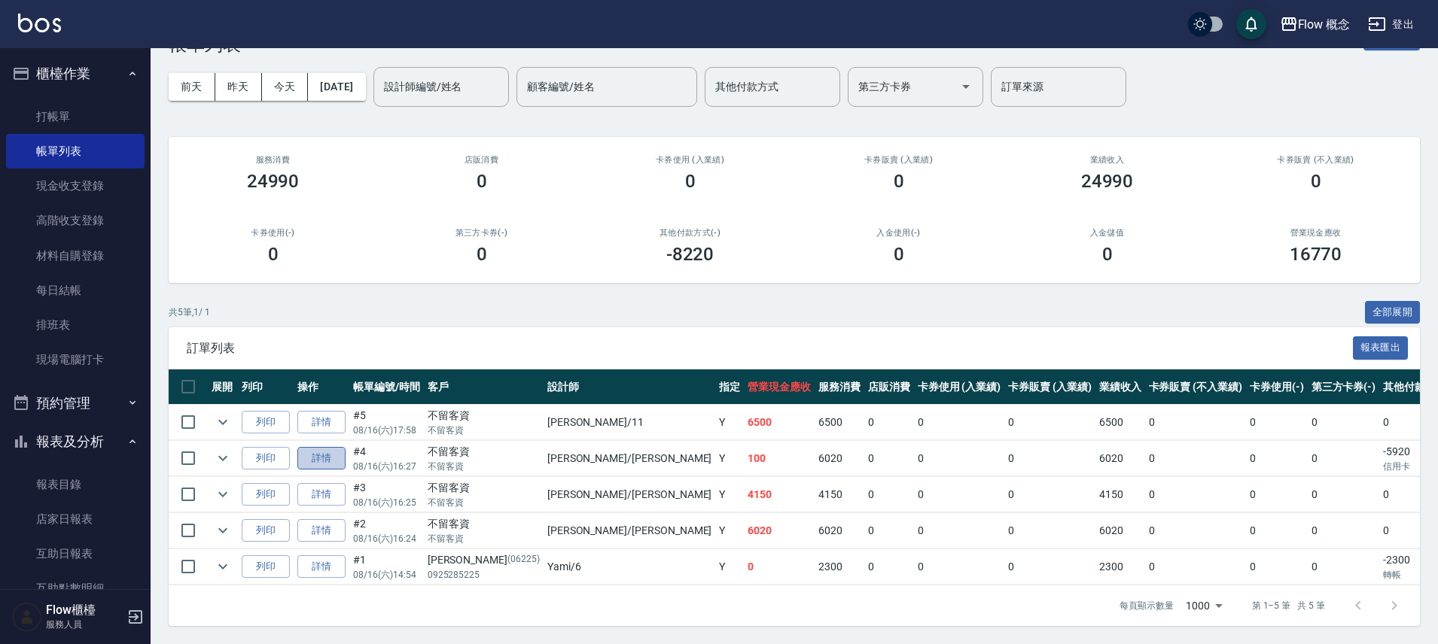
click at [333, 447] on link "詳情" at bounding box center [321, 458] width 48 height 23
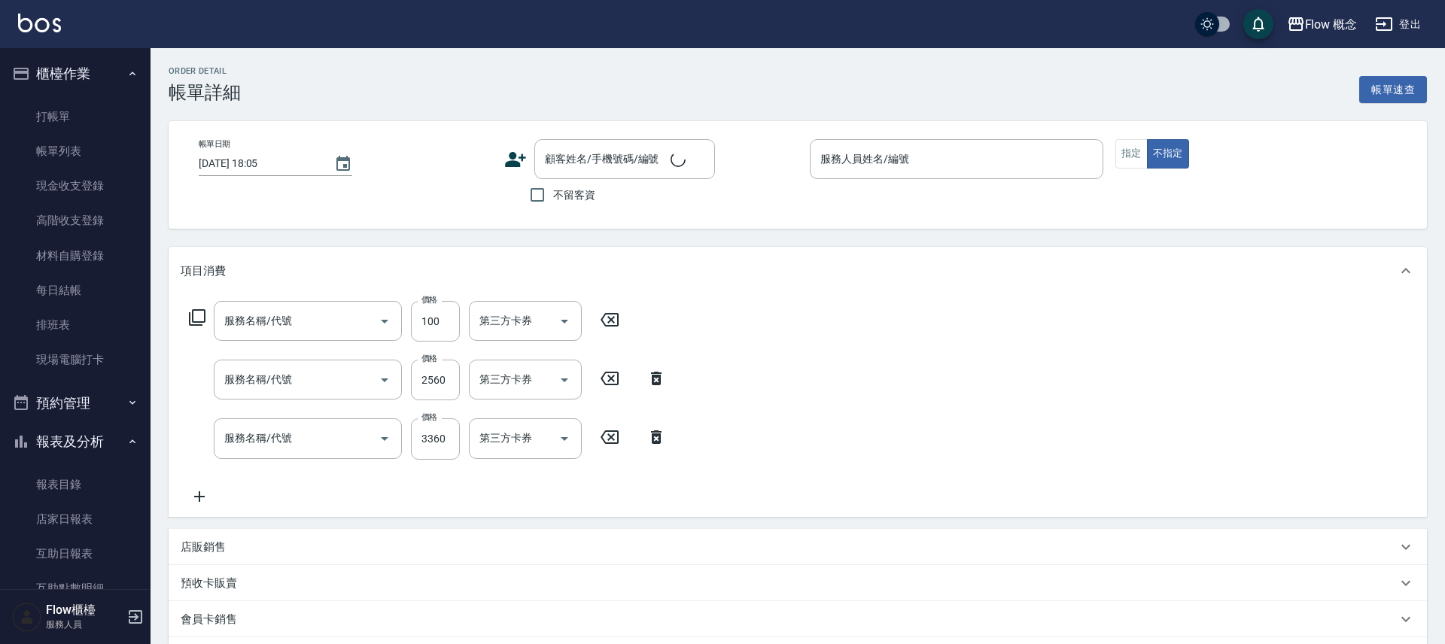
type input "[DATE] 16:27"
checkbox input "true"
type input "[PERSON_NAME]"
type input "設計師原本客人"
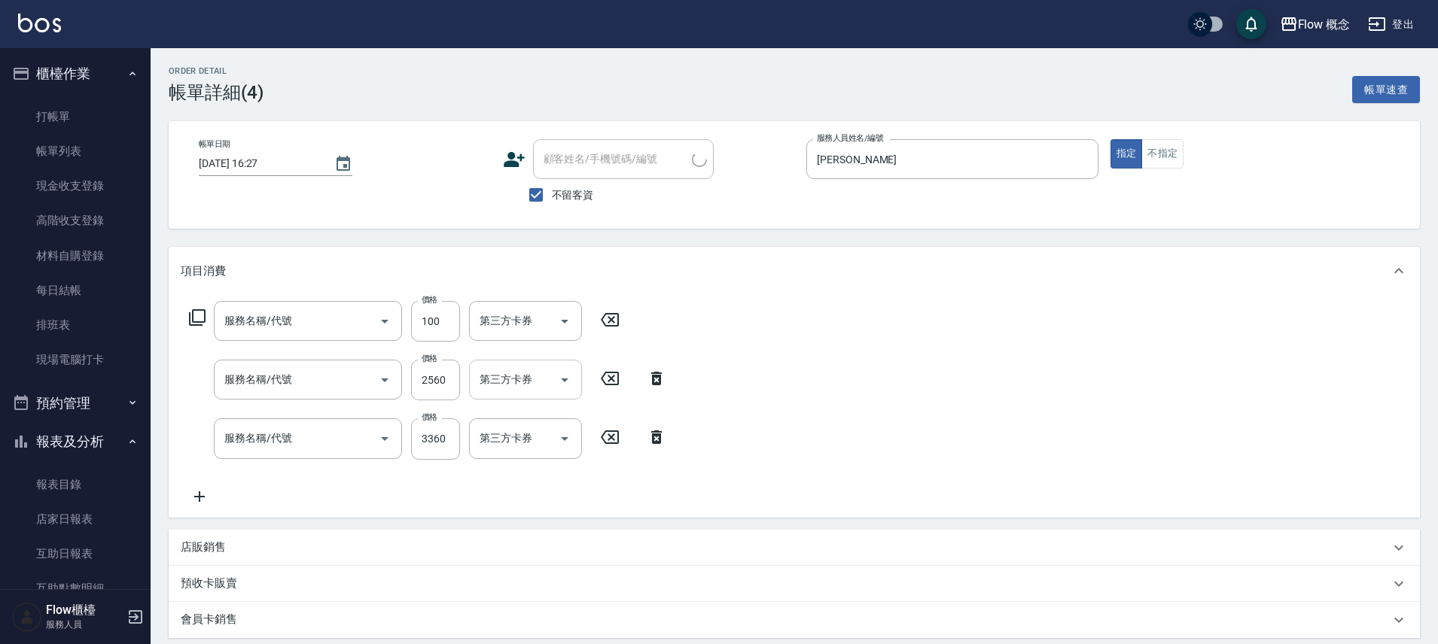
type input "造型(801)"
type input "深層蘊髮含精油([PERSON_NAME])(606)"
type input "京喚羽（[PERSON_NAME]）(521)"
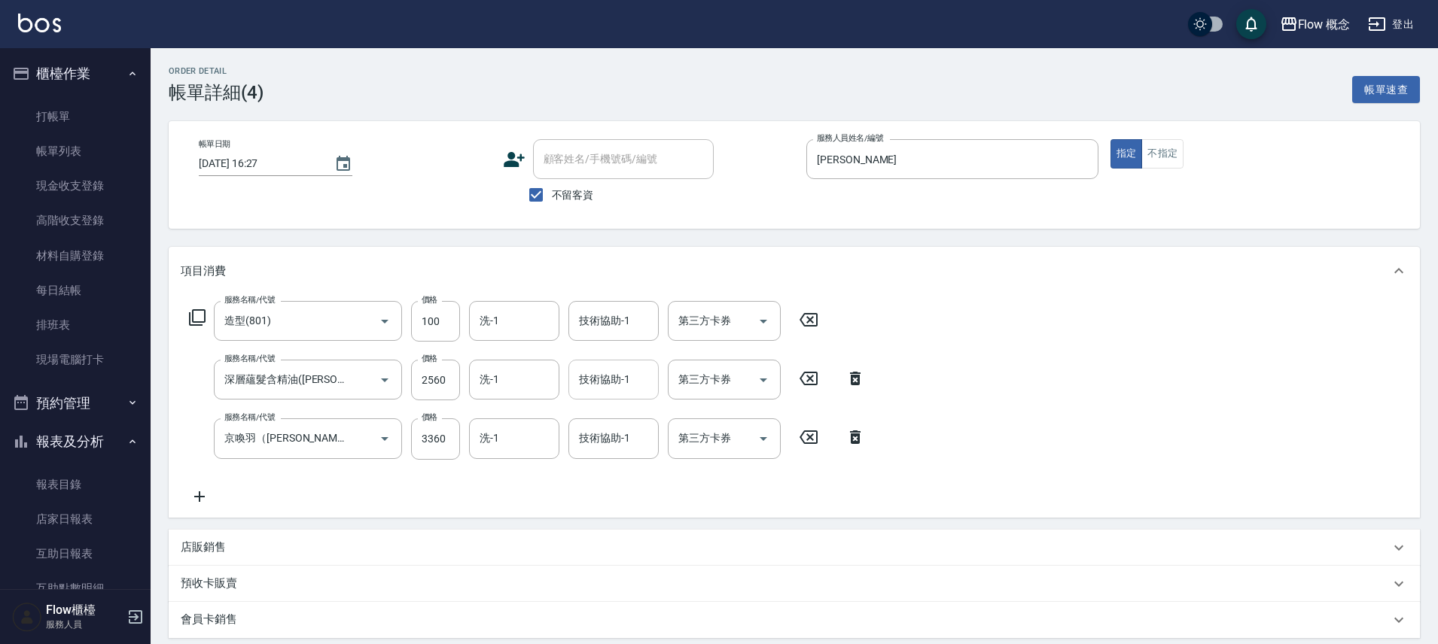
click at [614, 391] on input "技術協助-1" at bounding box center [613, 380] width 77 height 26
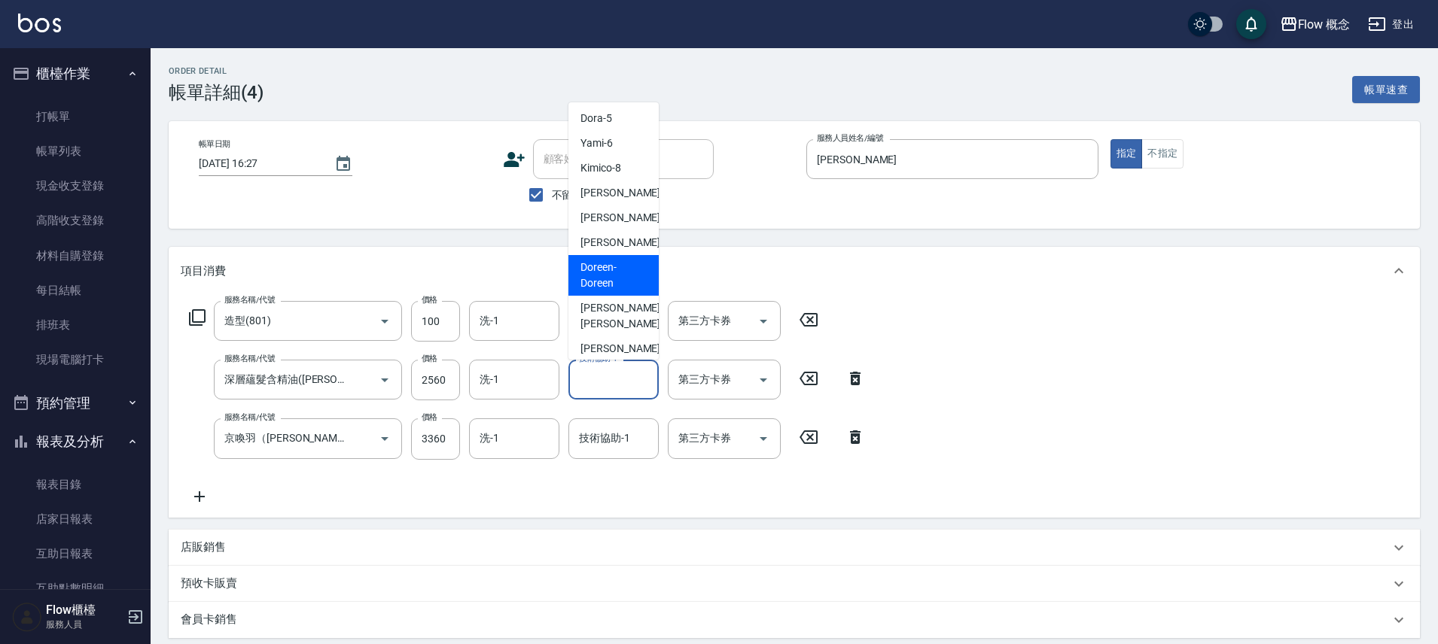
scroll to position [29, 0]
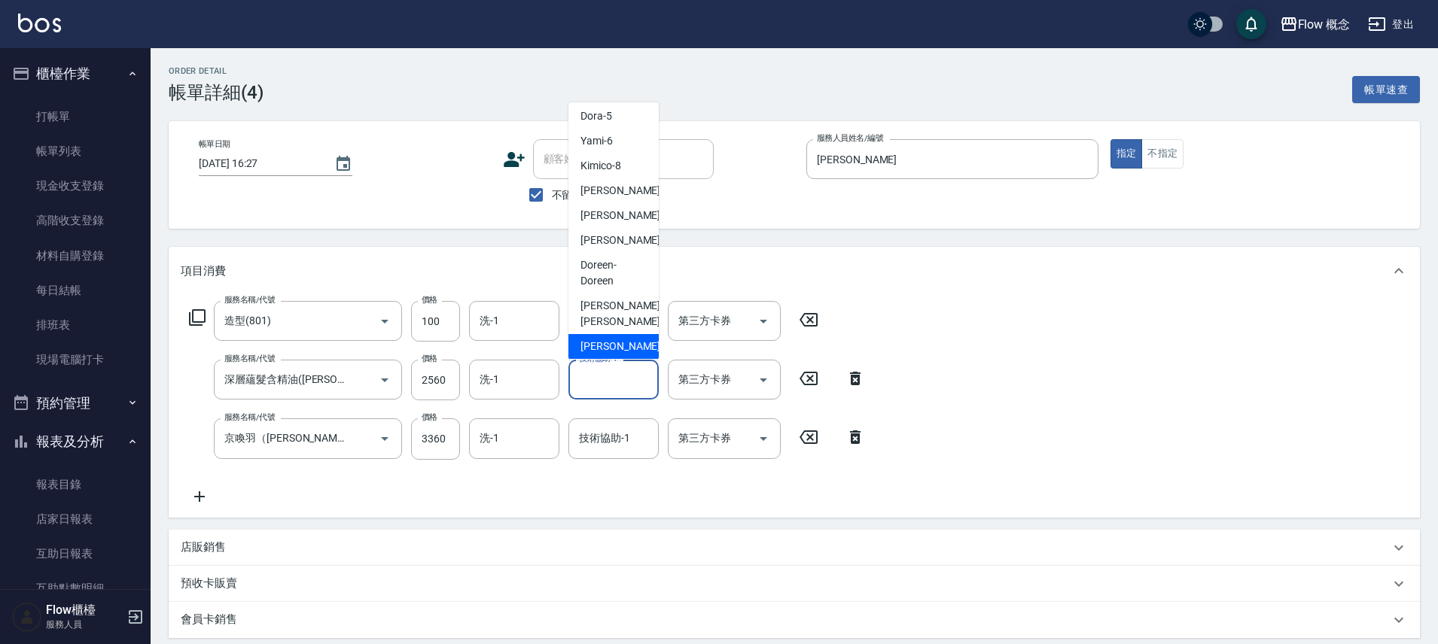
click at [596, 334] on div "[PERSON_NAME] -16" at bounding box center [613, 346] width 90 height 25
type input "[PERSON_NAME]-16"
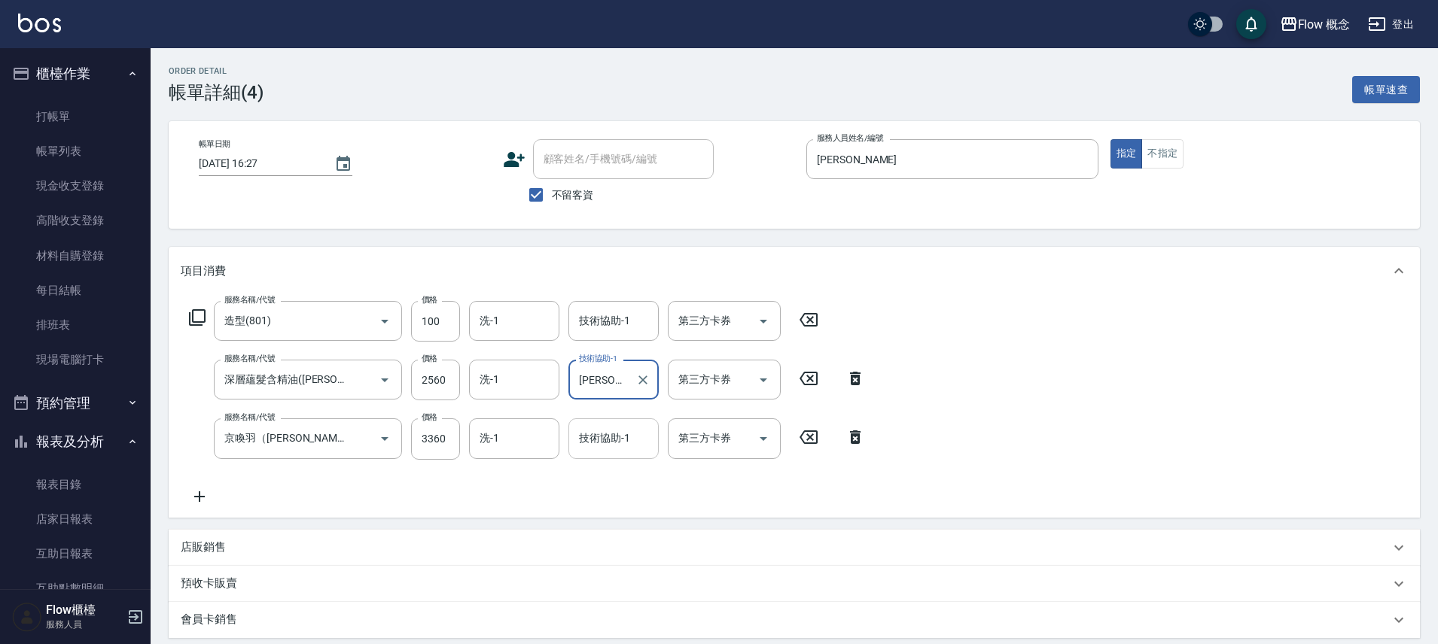
click at [609, 434] on div "技術協助-1 技術協助-1" at bounding box center [613, 439] width 90 height 40
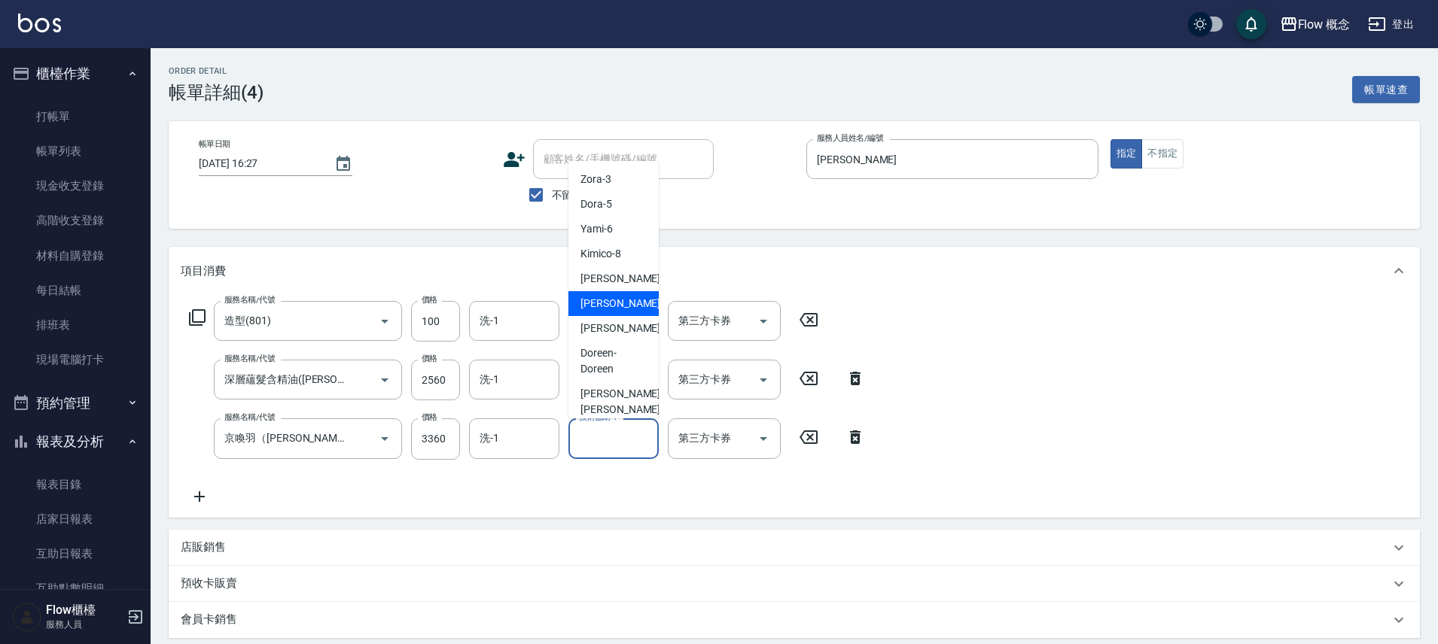
scroll to position [69, 0]
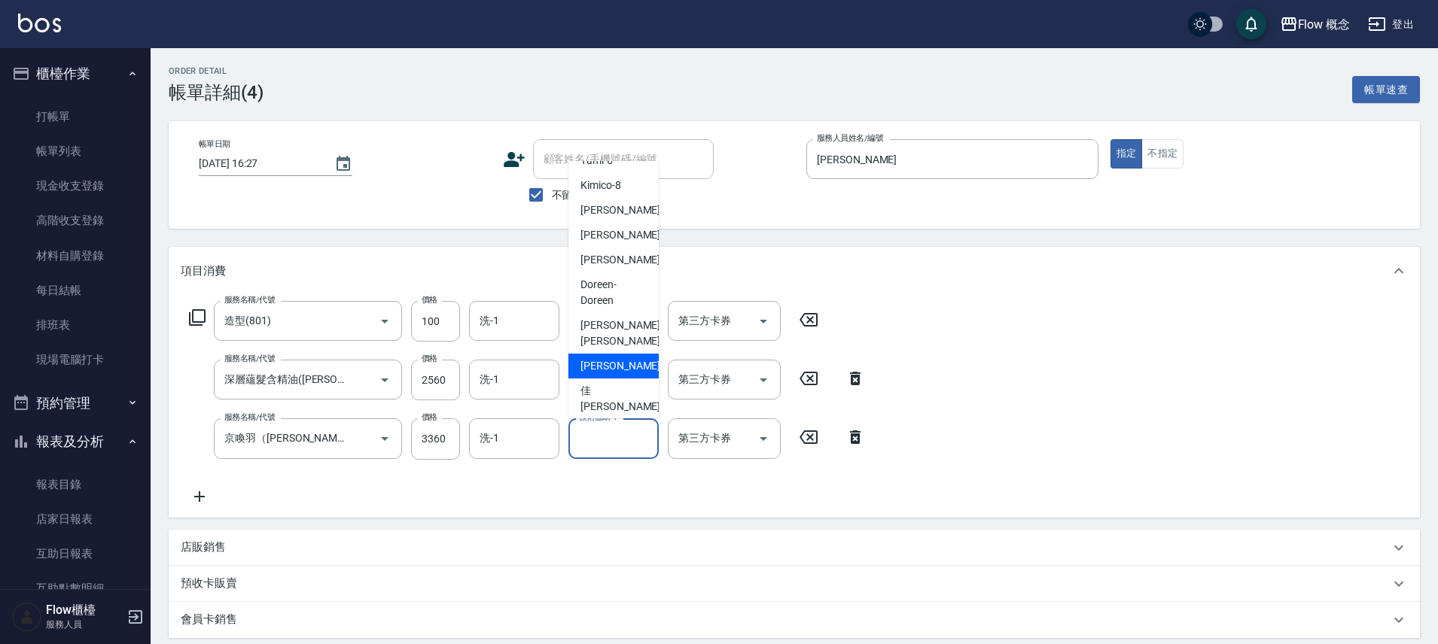
click at [623, 356] on div "[PERSON_NAME] -16" at bounding box center [613, 366] width 90 height 25
type input "[PERSON_NAME]-16"
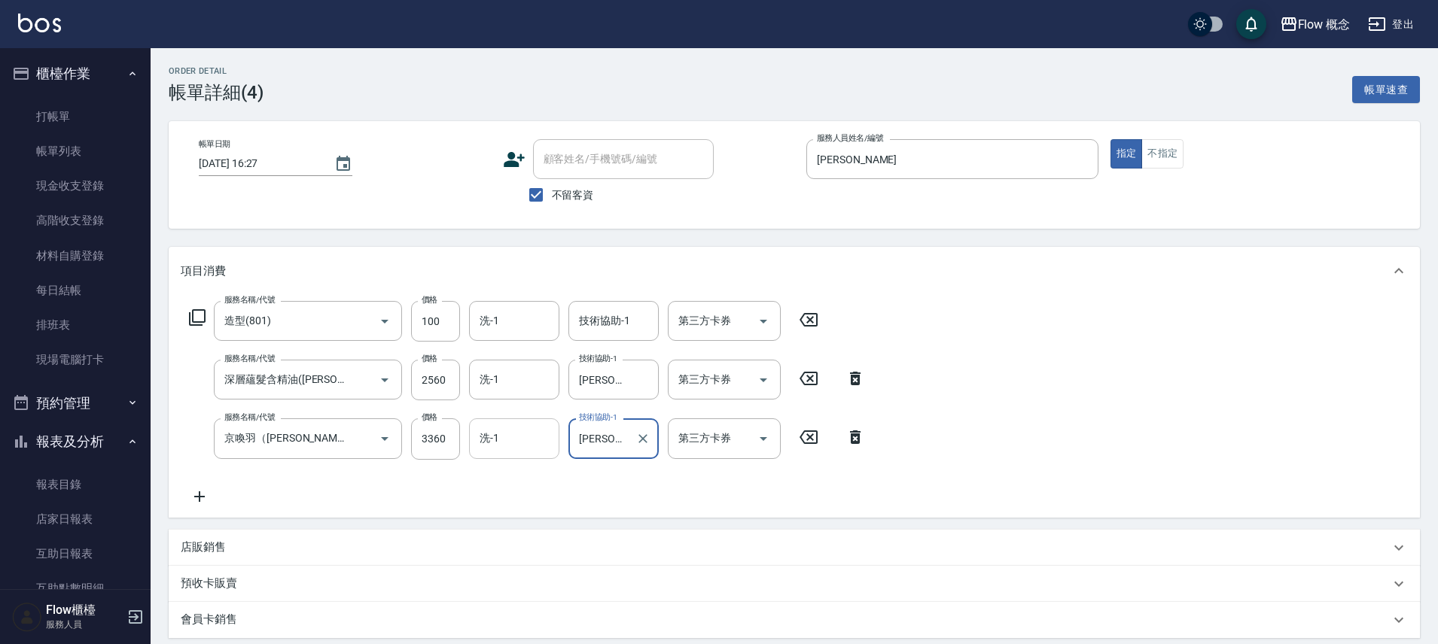
click at [503, 446] on input "洗-1" at bounding box center [514, 438] width 77 height 26
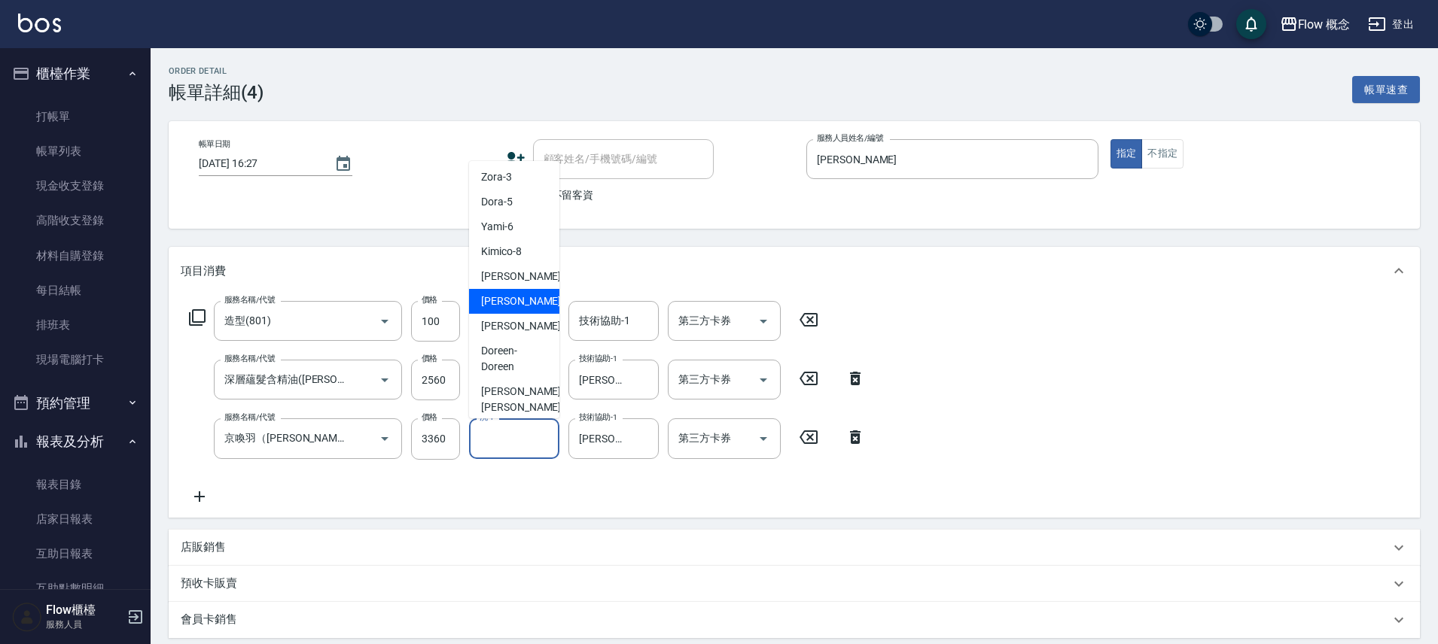
scroll to position [3, 0]
drag, startPoint x: 997, startPoint y: 374, endPoint x: 922, endPoint y: 370, distance: 75.4
click at [999, 374] on div "服務名稱/代號 造型(801) 服務名稱/代號 價格 100 價格 洗-1 洗-1 技術協助-1 技術協助-1 第三方卡券 第三方卡券 服務名稱/代號 深層蘊…" at bounding box center [794, 406] width 1251 height 222
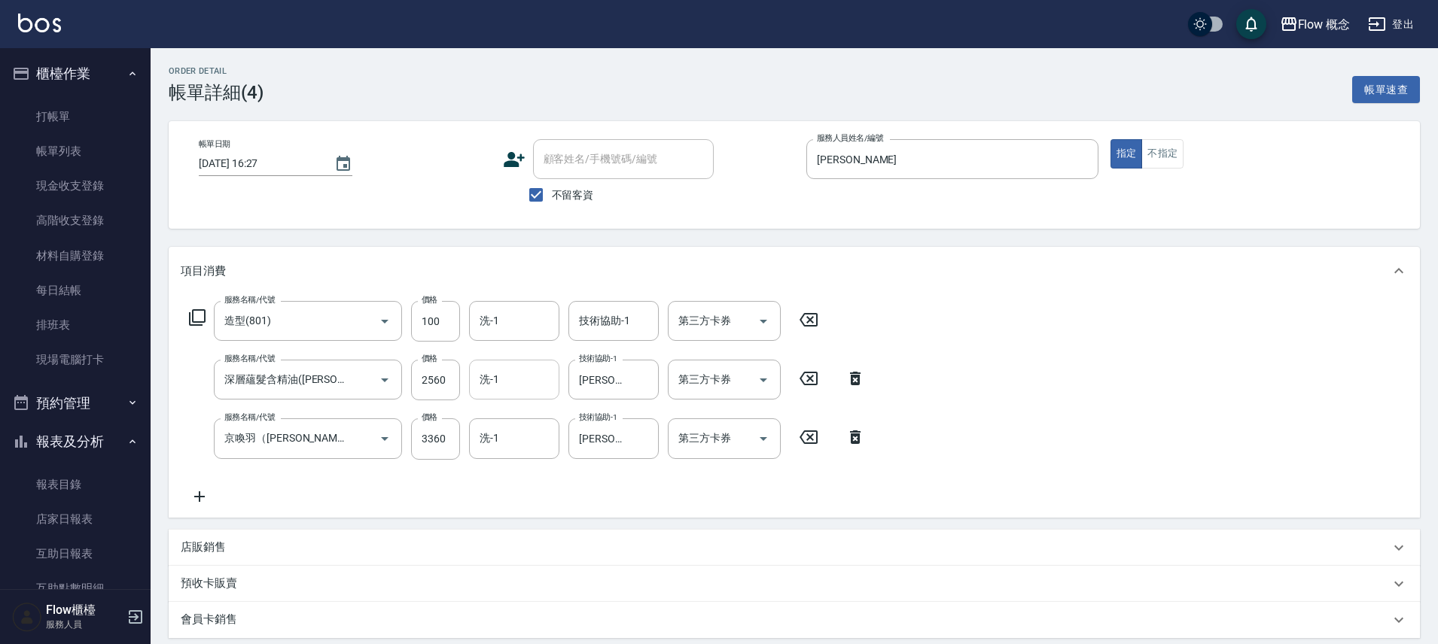
click at [524, 382] on input "洗-1" at bounding box center [514, 380] width 77 height 26
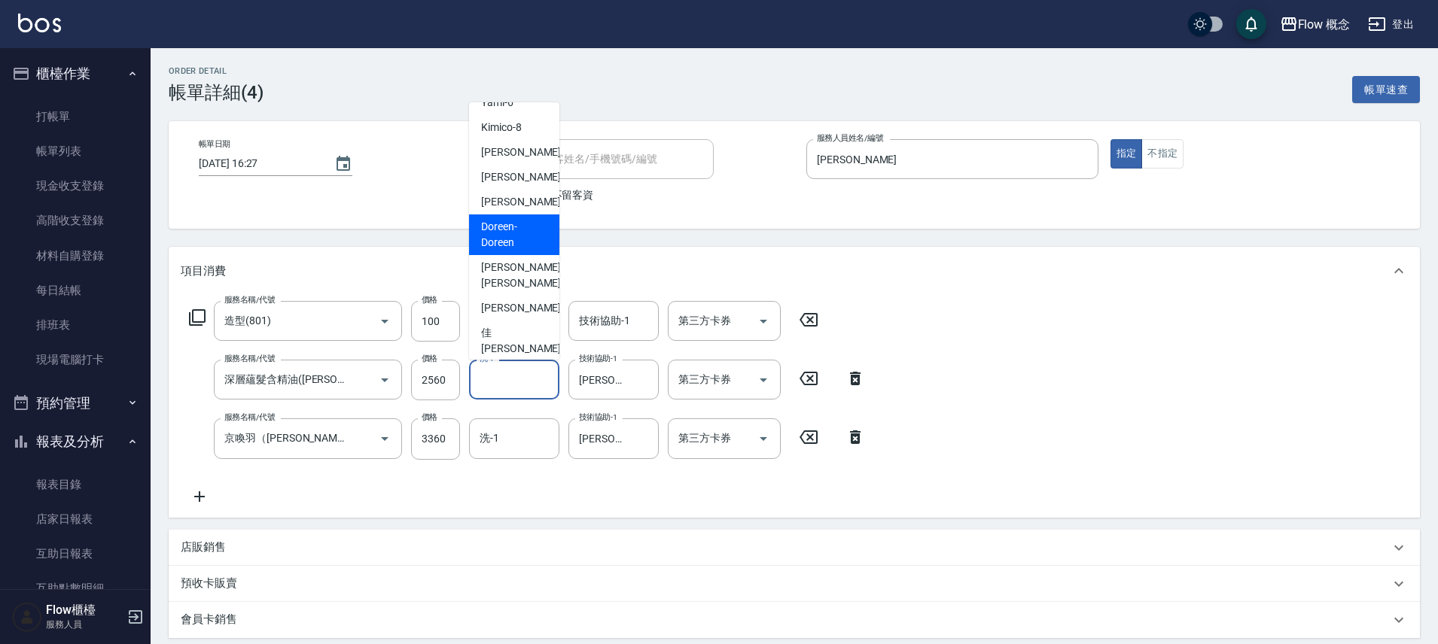
scroll to position [69, 0]
click at [511, 300] on span "[PERSON_NAME] -16" at bounding box center [528, 308] width 95 height 16
type input "[PERSON_NAME]-16"
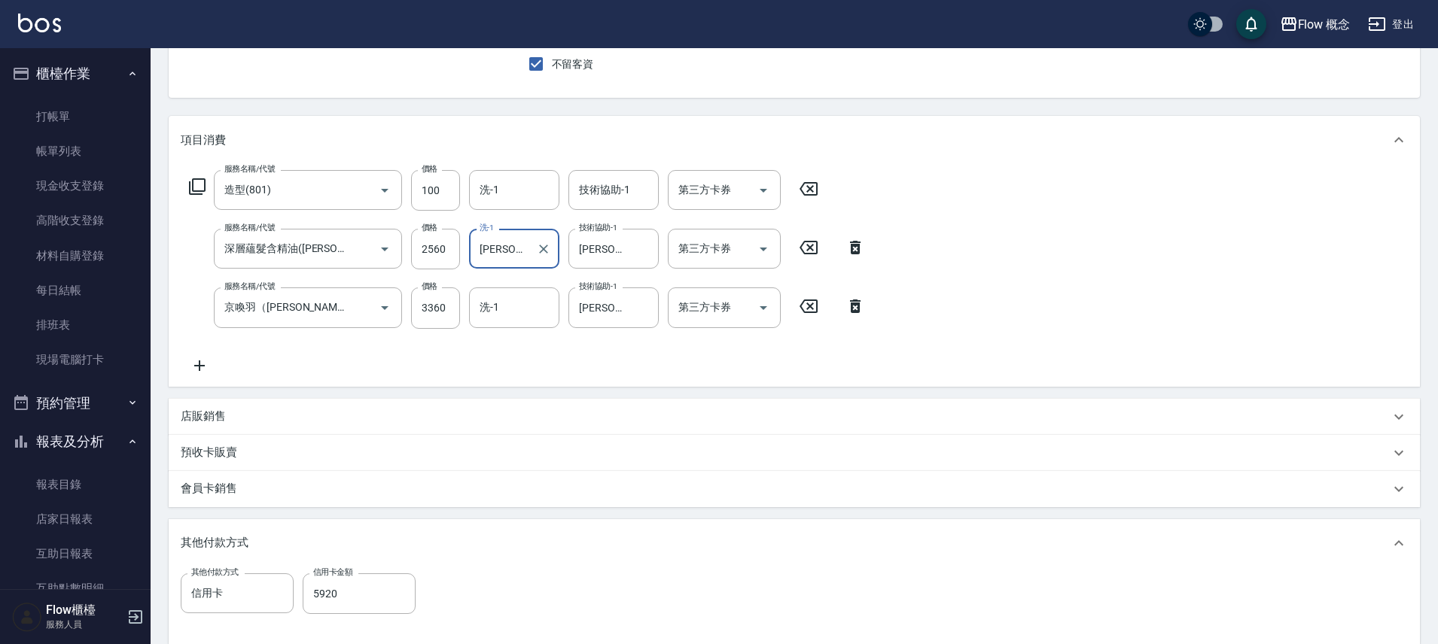
scroll to position [431, 0]
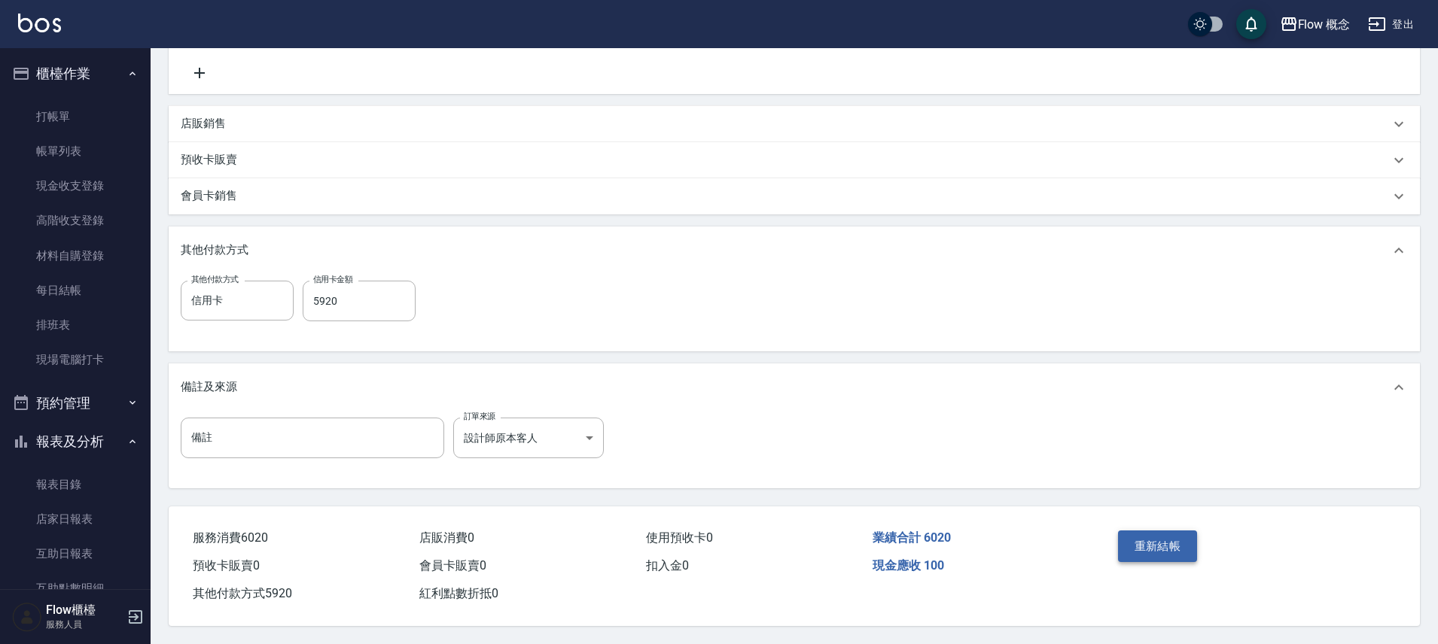
click at [1154, 531] on button "重新結帳" at bounding box center [1158, 547] width 80 height 32
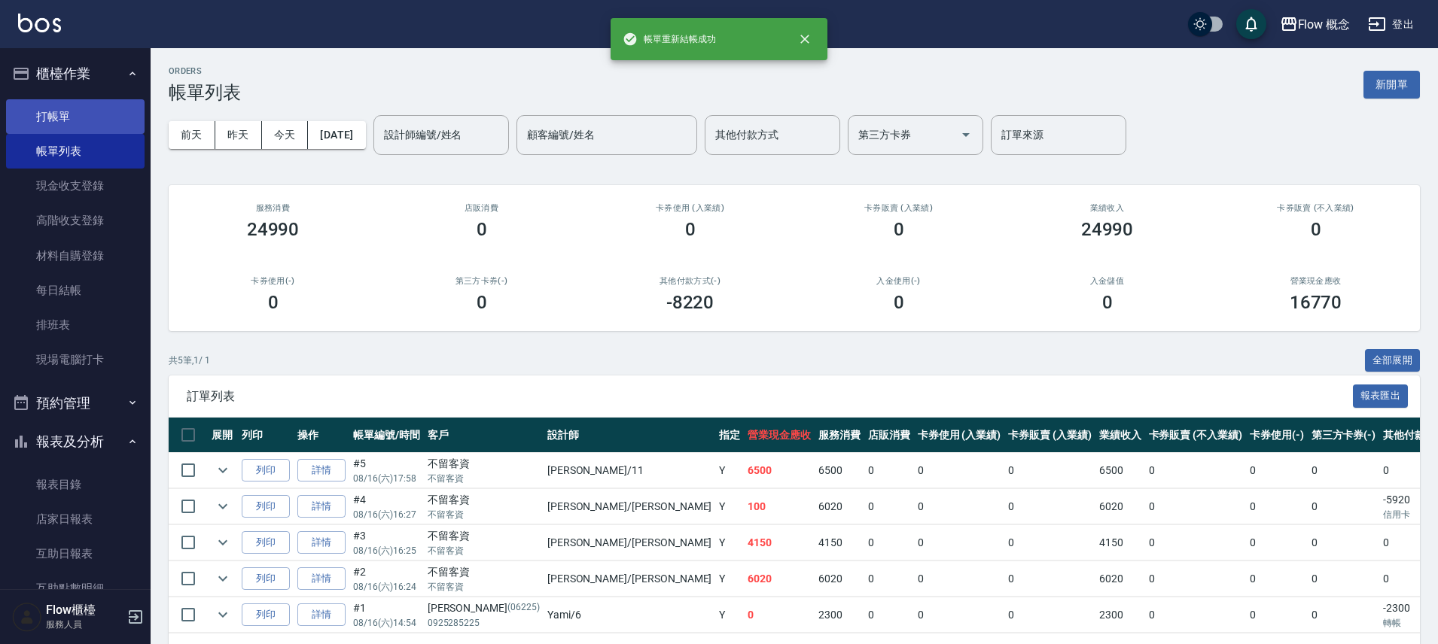
click at [50, 122] on link "打帳單" at bounding box center [75, 116] width 139 height 35
